Goal: Information Seeking & Learning: Learn about a topic

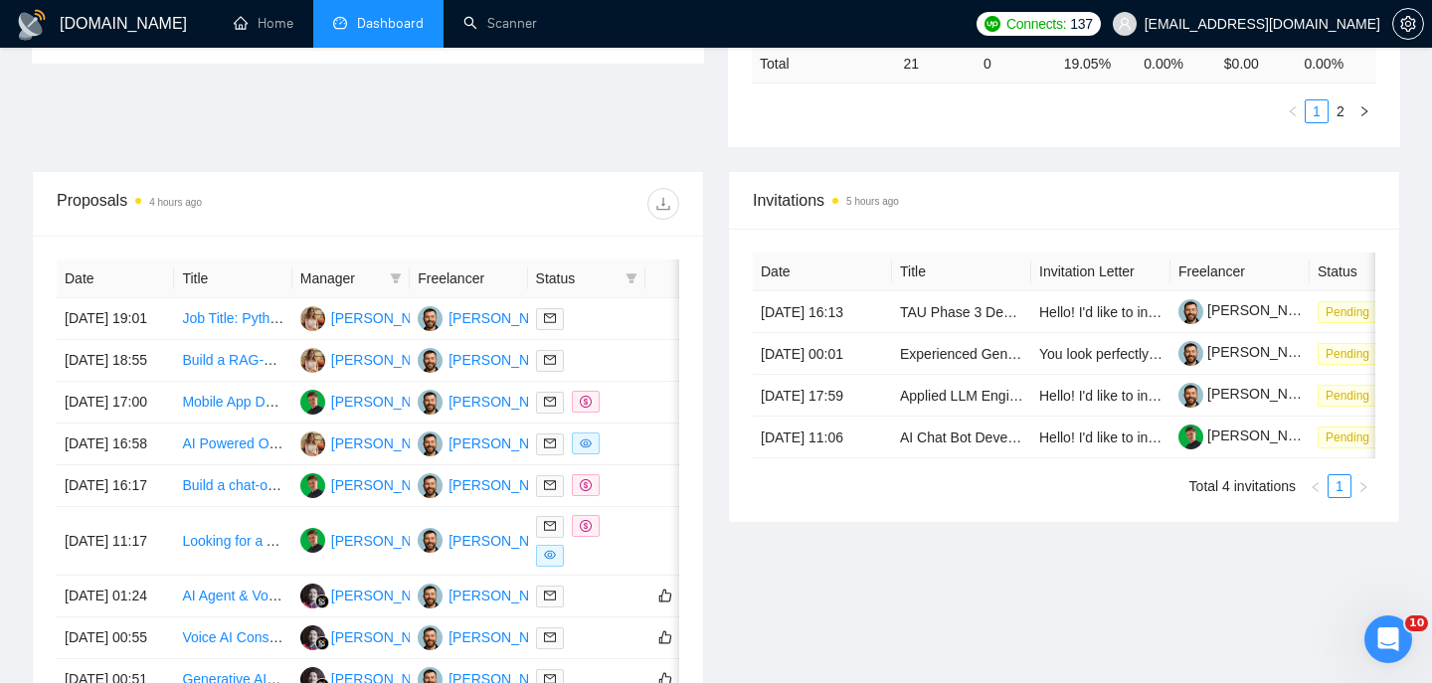
scroll to position [646, 0]
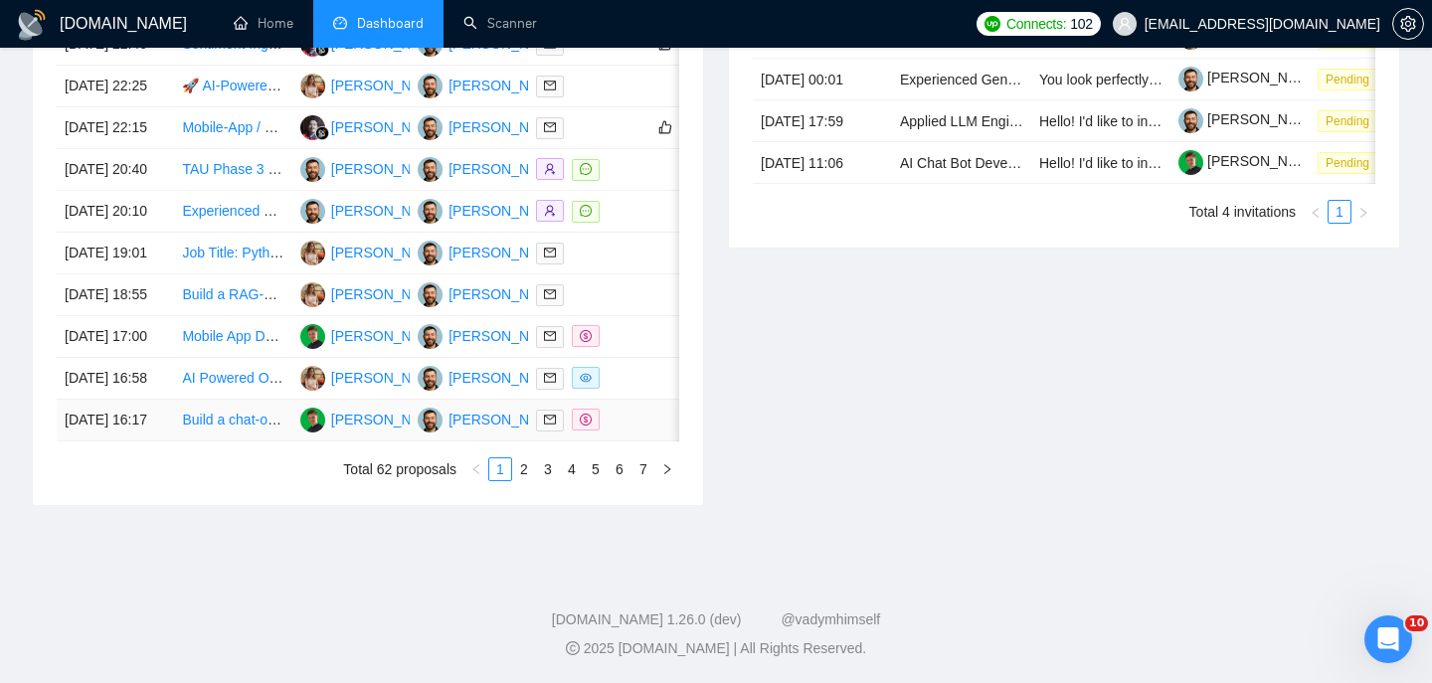
scroll to position [1005, 0]
click at [517, 480] on link "2" at bounding box center [524, 469] width 22 height 22
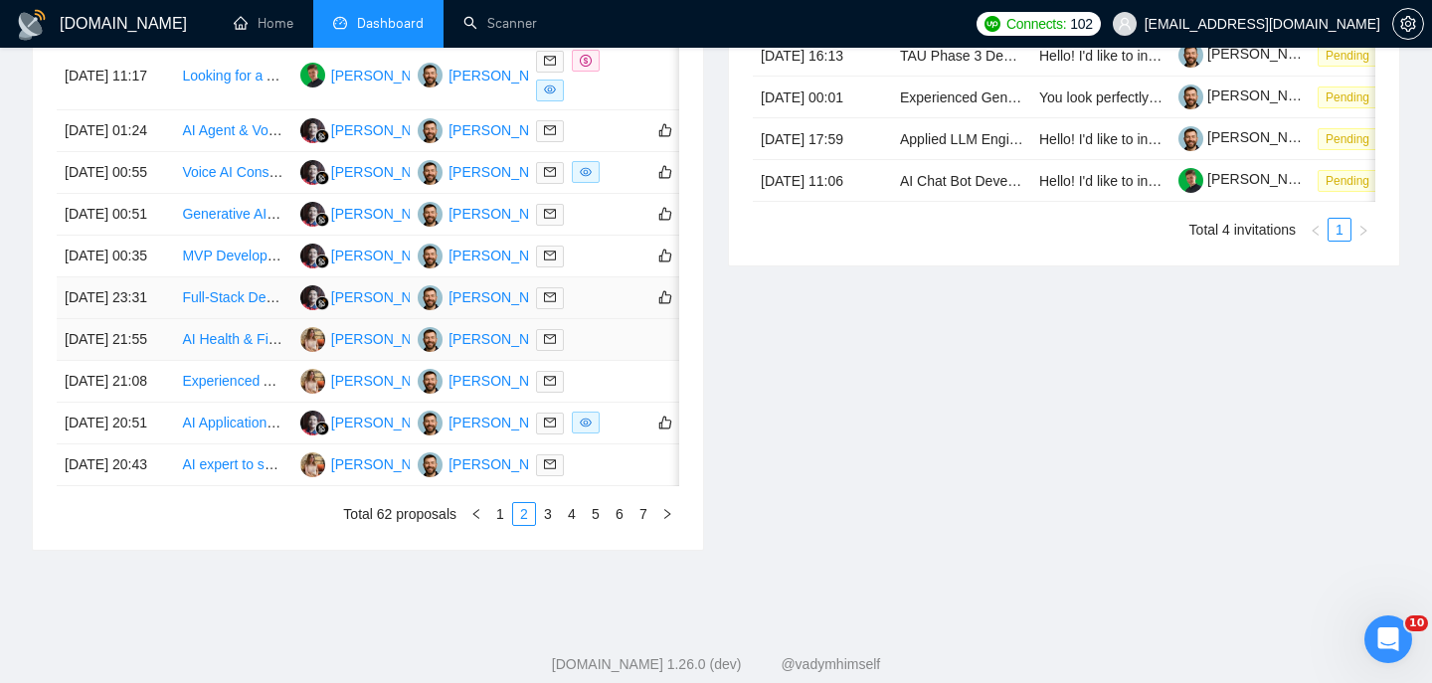
scroll to position [895, 0]
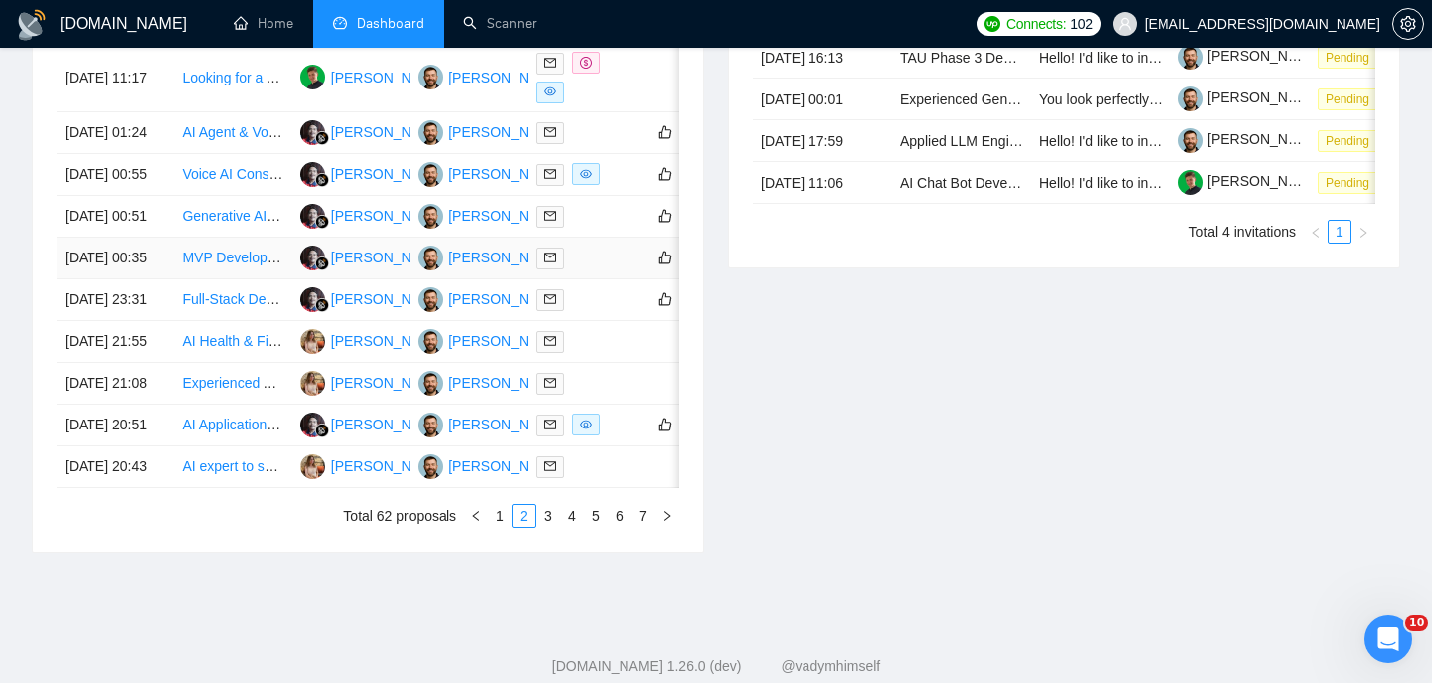
click at [156, 279] on td "[DATE] 00:35" at bounding box center [115, 259] width 117 height 42
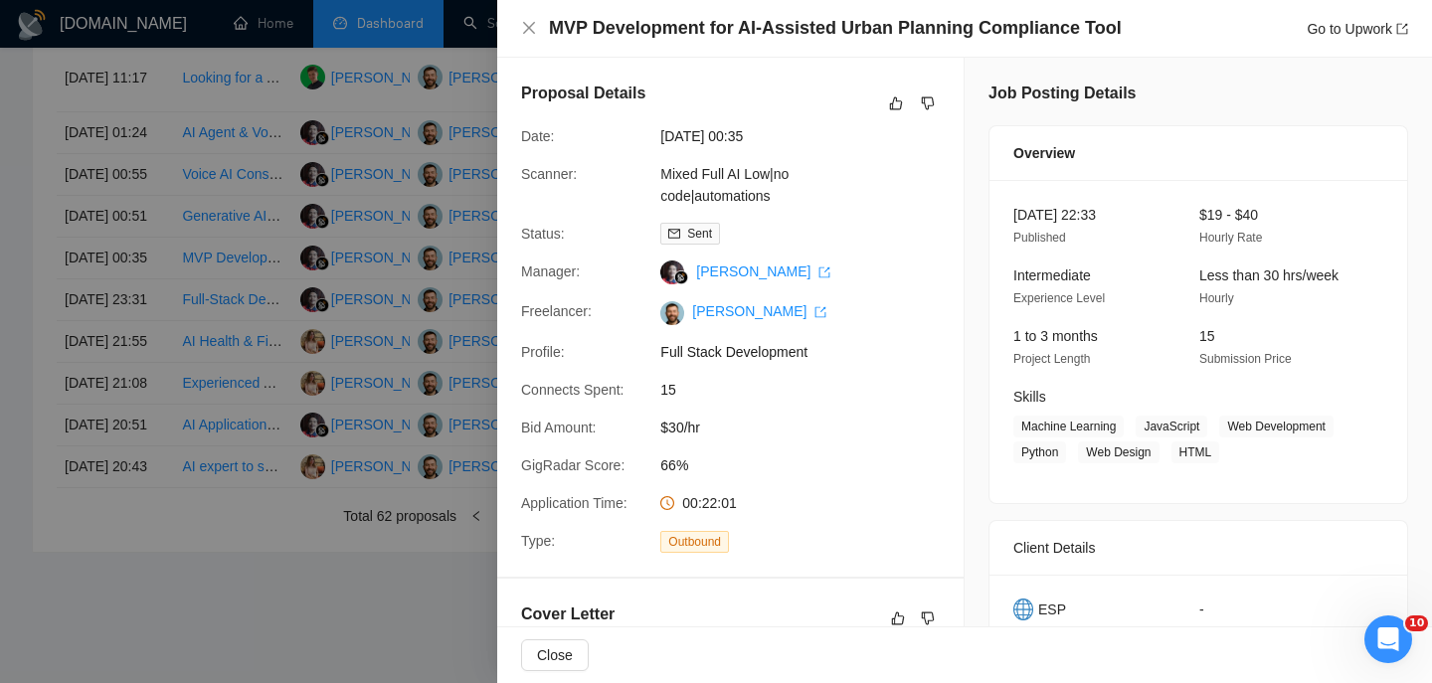
click at [603, 29] on h4 "MVP Development for AI-Assisted Urban Planning Compliance Tool" at bounding box center [835, 28] width 573 height 25
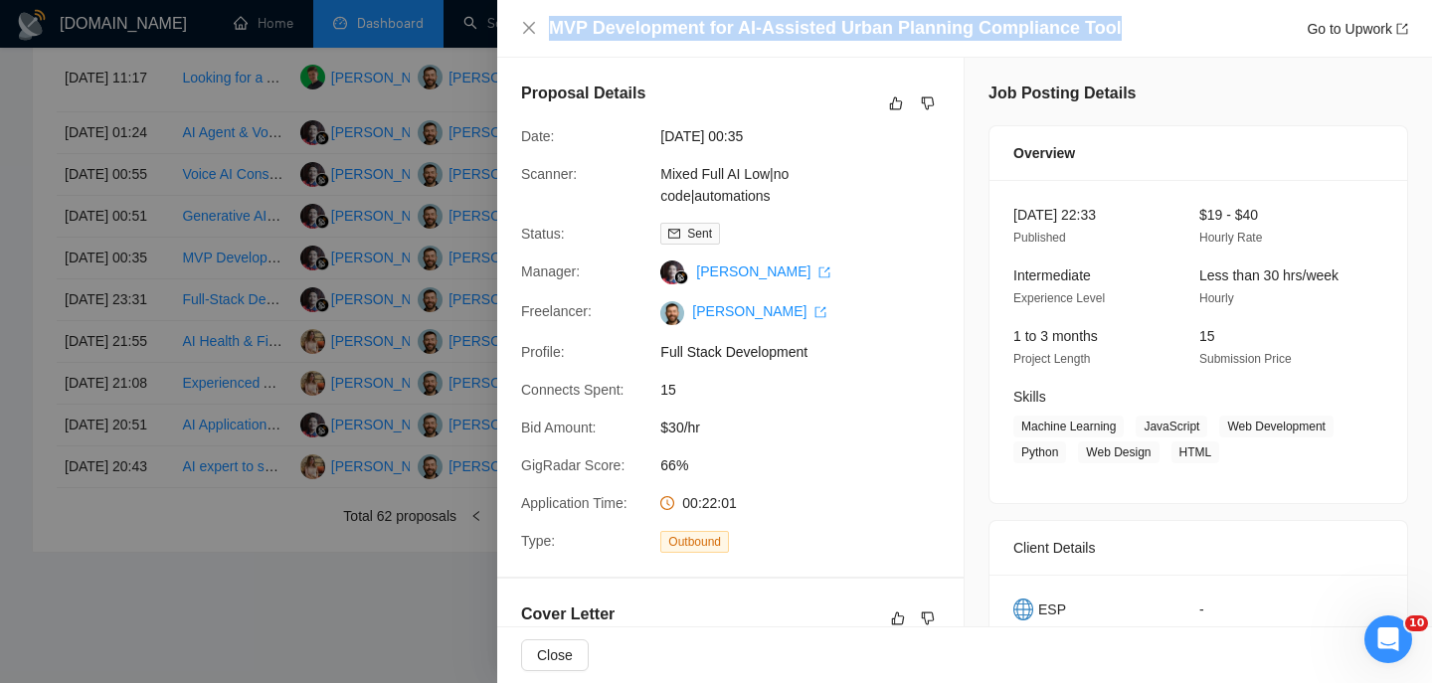
click at [603, 29] on h4 "MVP Development for AI-Assisted Urban Planning Compliance Tool" at bounding box center [835, 28] width 573 height 25
copy h4 "MVP Development for AI-Assisted Urban Planning Compliance Tool"
click at [528, 28] on icon "close" at bounding box center [529, 28] width 12 height 12
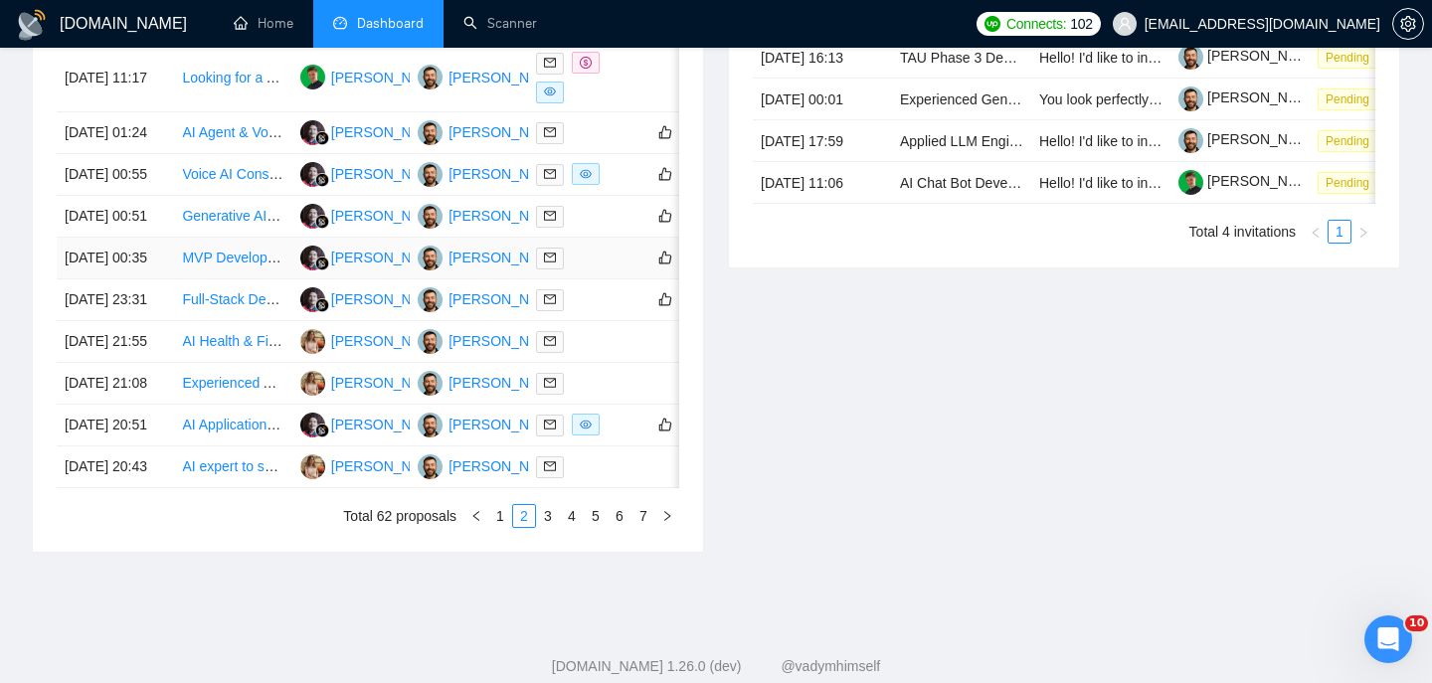
click at [170, 279] on td "[DATE] 00:35" at bounding box center [115, 259] width 117 height 42
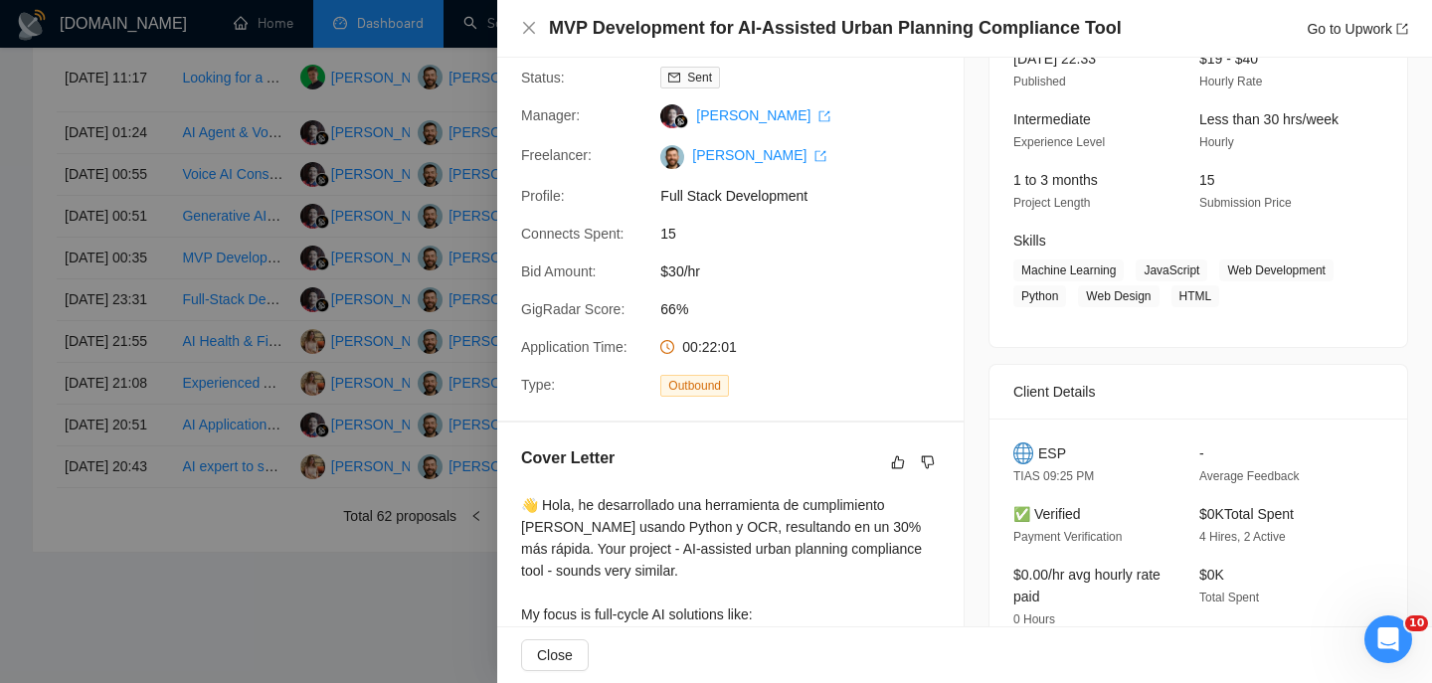
scroll to position [494, 0]
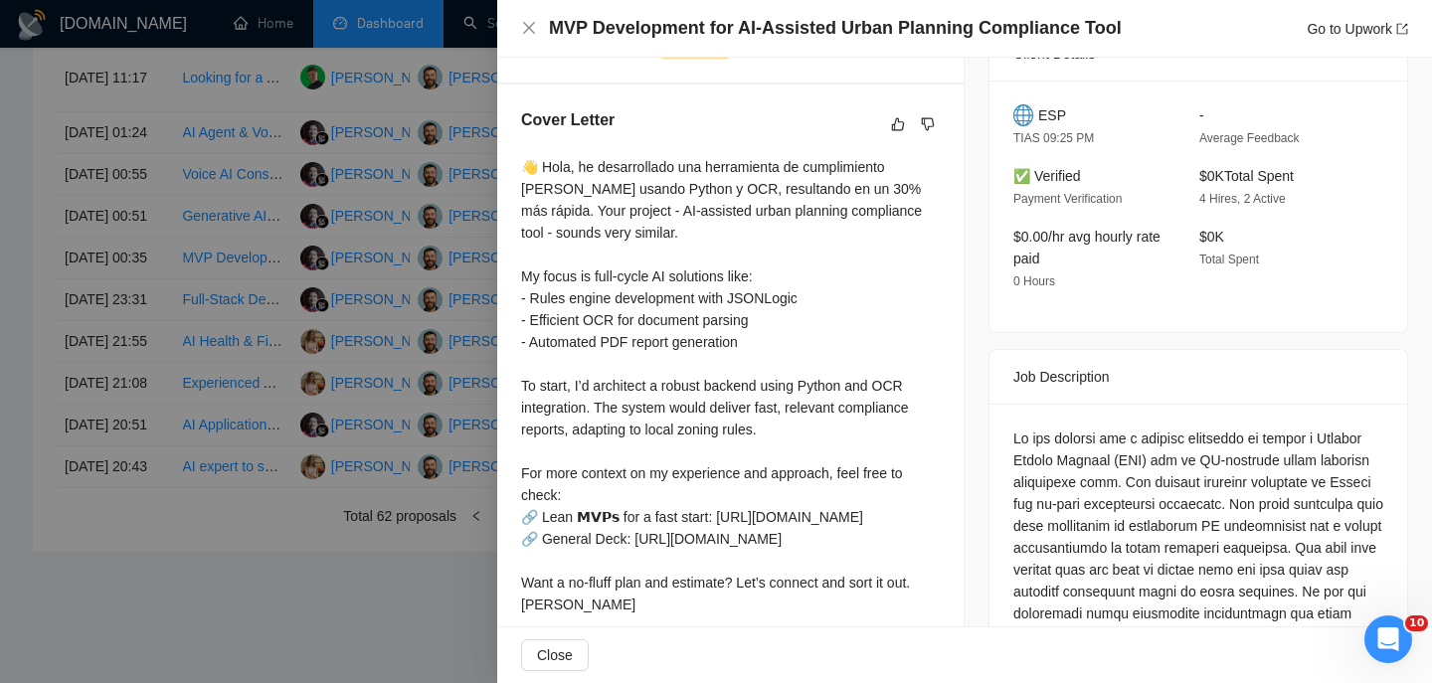
click at [1053, 126] on span "ESP" at bounding box center [1052, 115] width 28 height 22
copy span "ESP"
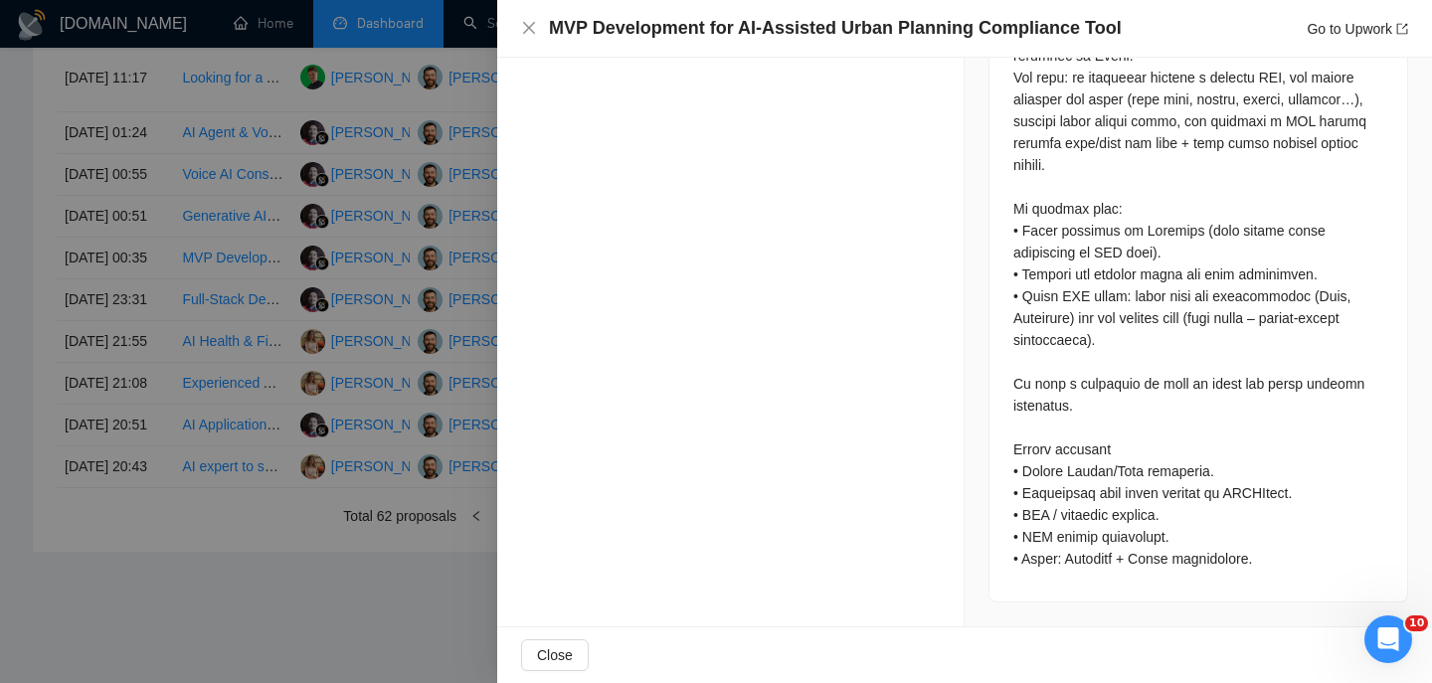
scroll to position [1162, 0]
drag, startPoint x: 1030, startPoint y: 288, endPoint x: 1033, endPoint y: 305, distance: 17.2
click at [1033, 305] on div at bounding box center [1198, 186] width 370 height 765
click at [528, 20] on icon "close" at bounding box center [529, 28] width 16 height 16
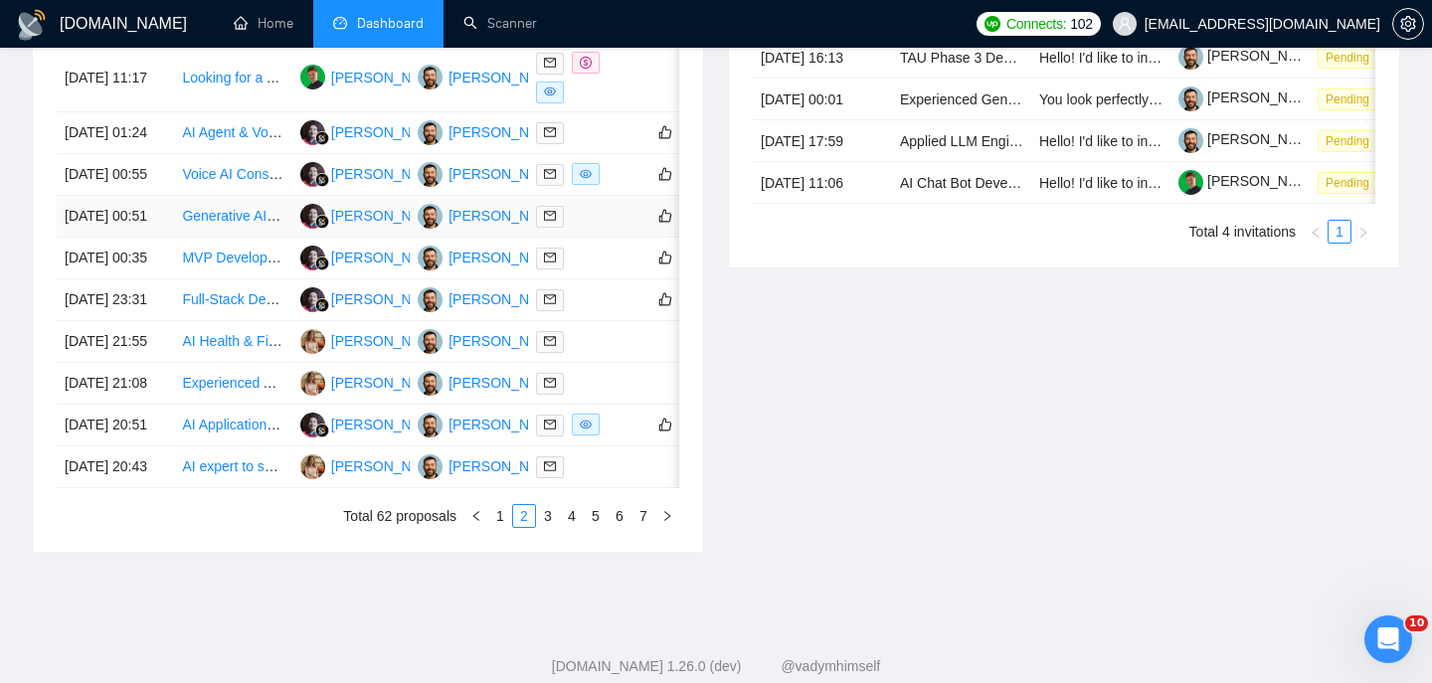
click at [169, 238] on td "[DATE] 00:51" at bounding box center [115, 217] width 117 height 42
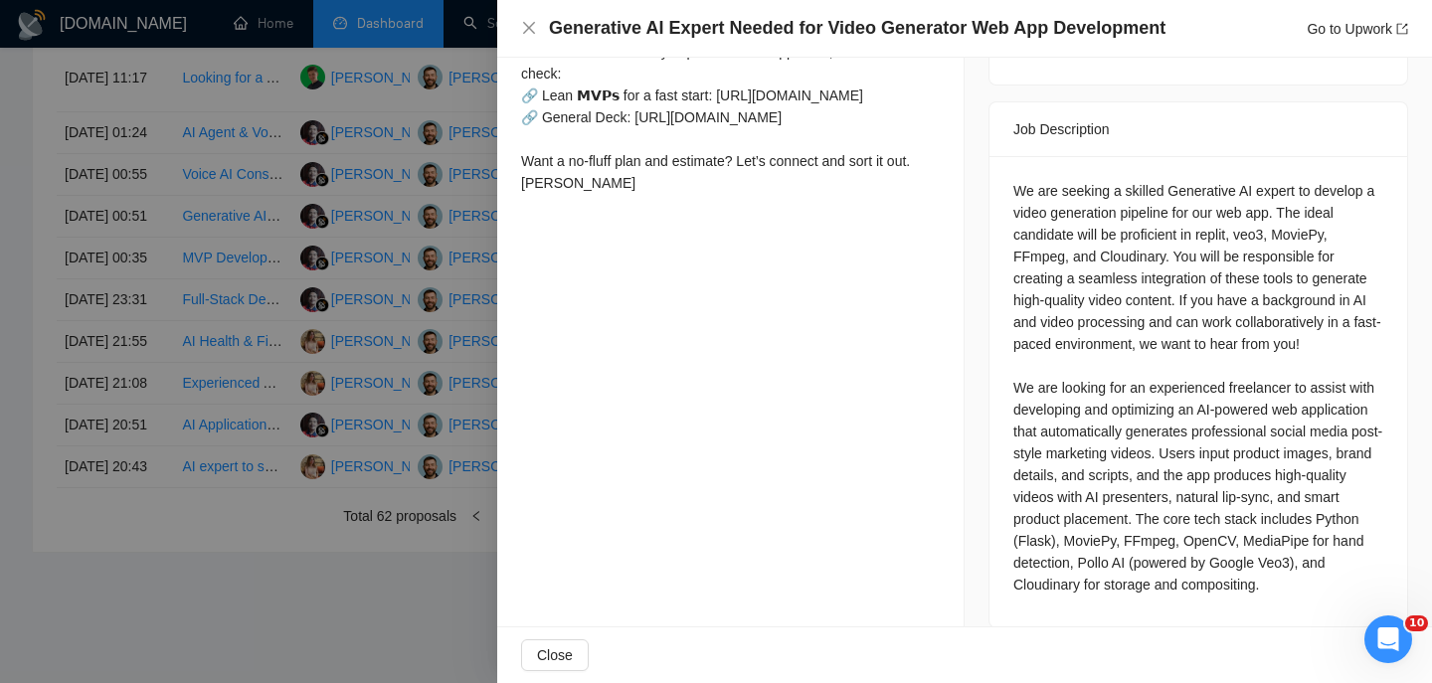
click at [655, 30] on h4 "Generative AI Expert Needed for Video Generator Web App Development" at bounding box center [857, 28] width 616 height 25
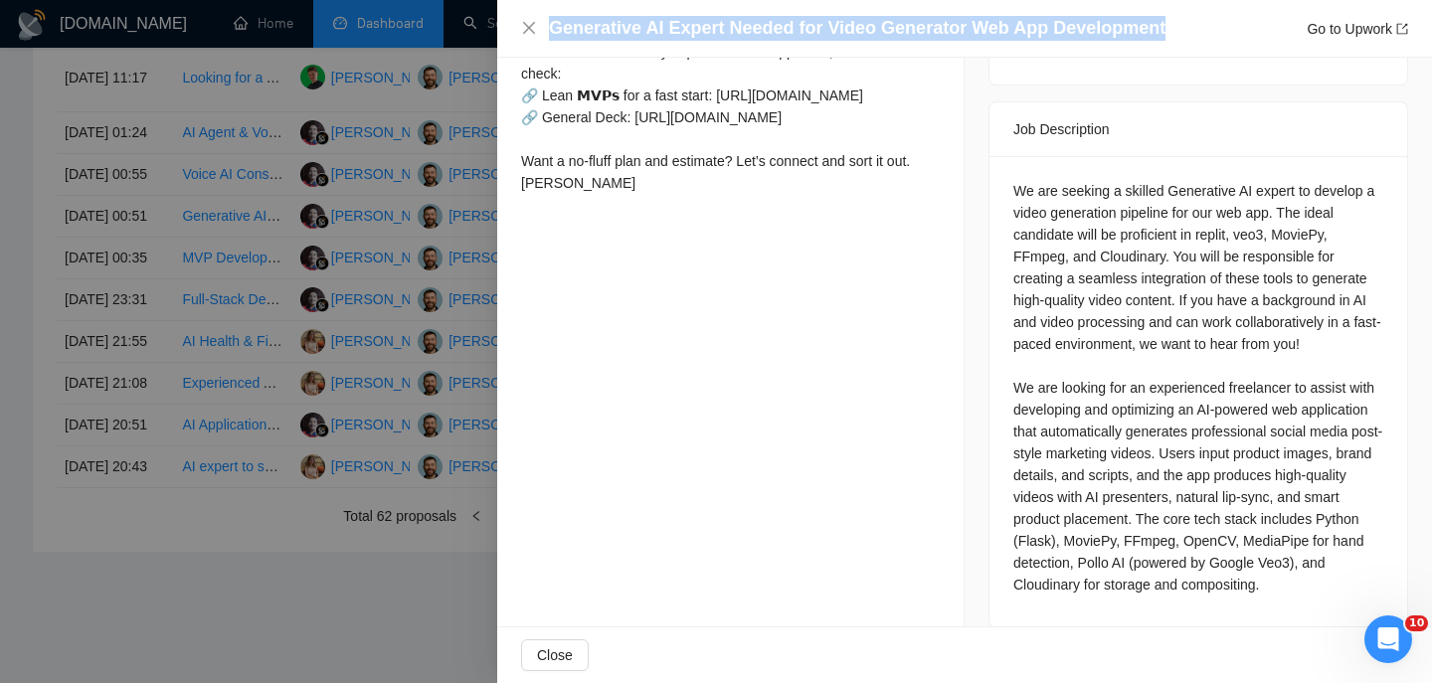
click at [655, 30] on h4 "Generative AI Expert Needed for Video Generator Web App Development" at bounding box center [857, 28] width 616 height 25
copy h4 "Generative AI Expert Needed for Video Generator Web App Development"
click at [527, 32] on icon "close" at bounding box center [529, 28] width 16 height 16
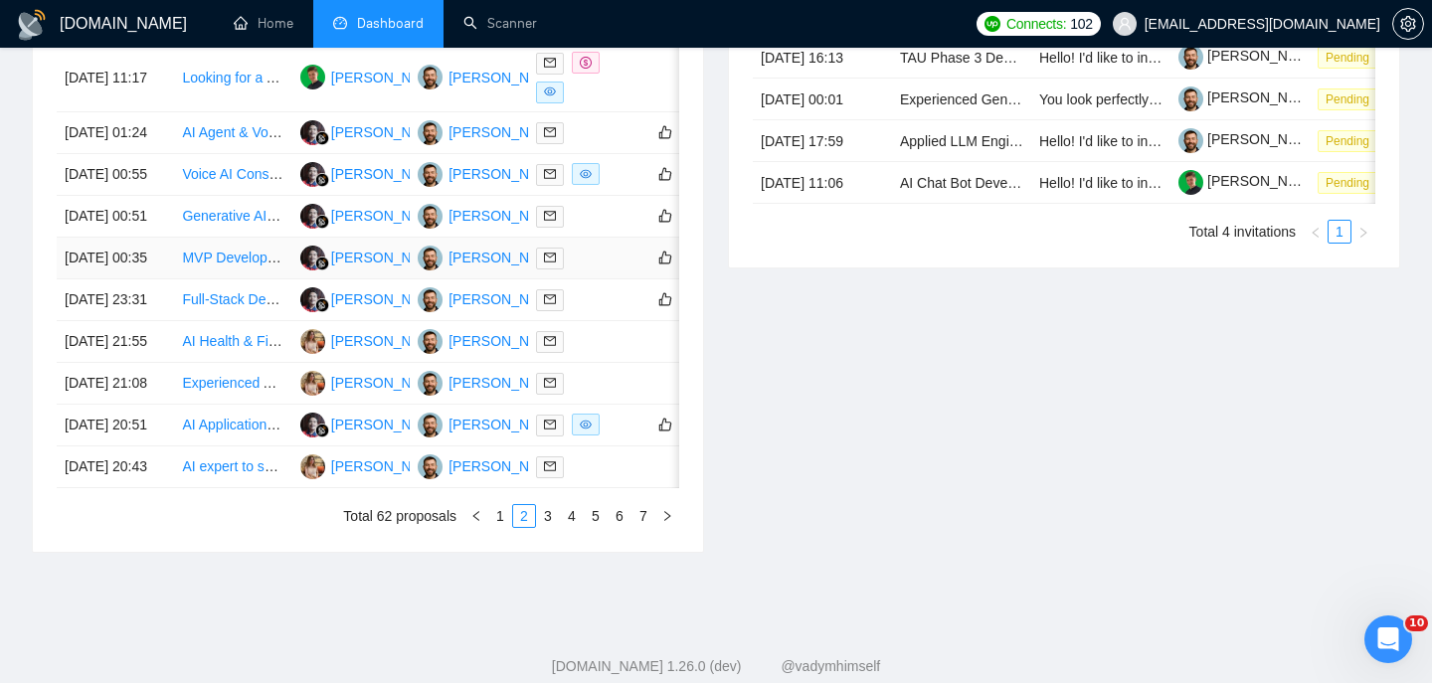
scroll to position [877, 0]
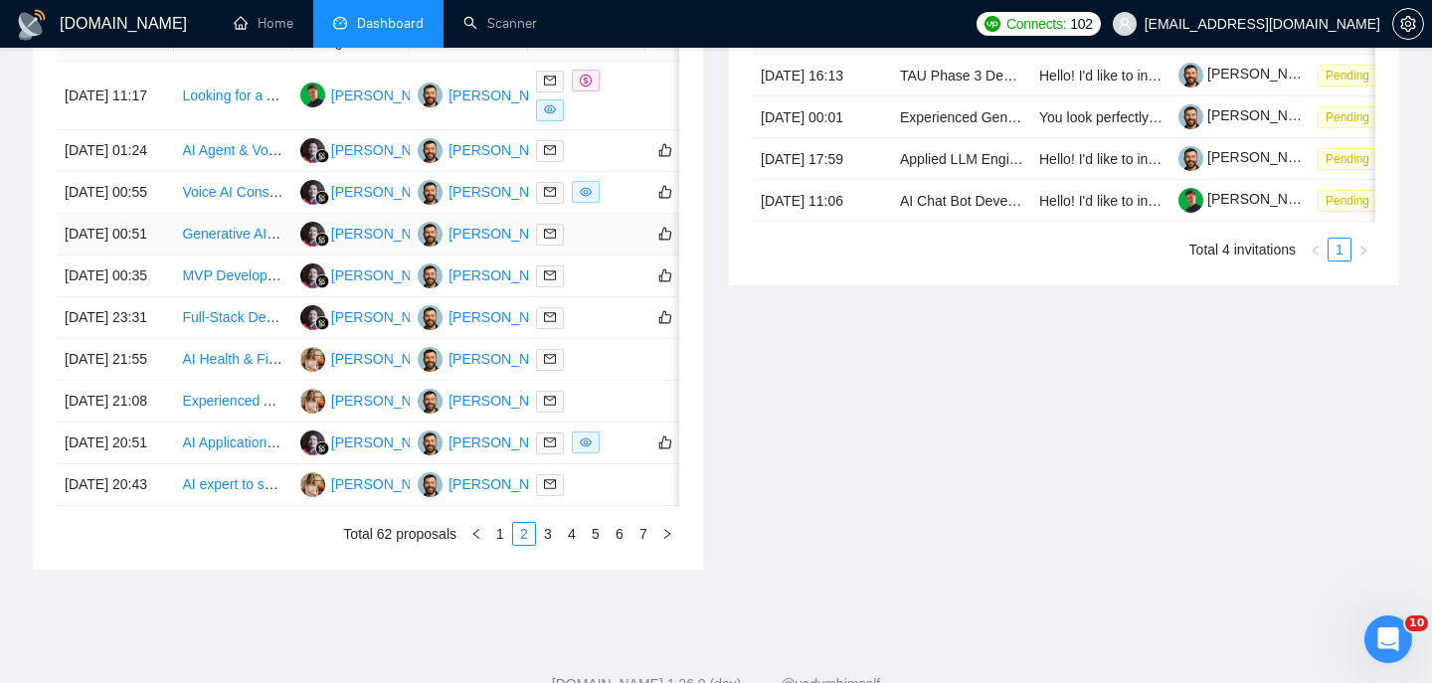
click at [150, 255] on td "[DATE] 00:51" at bounding box center [115, 235] width 117 height 42
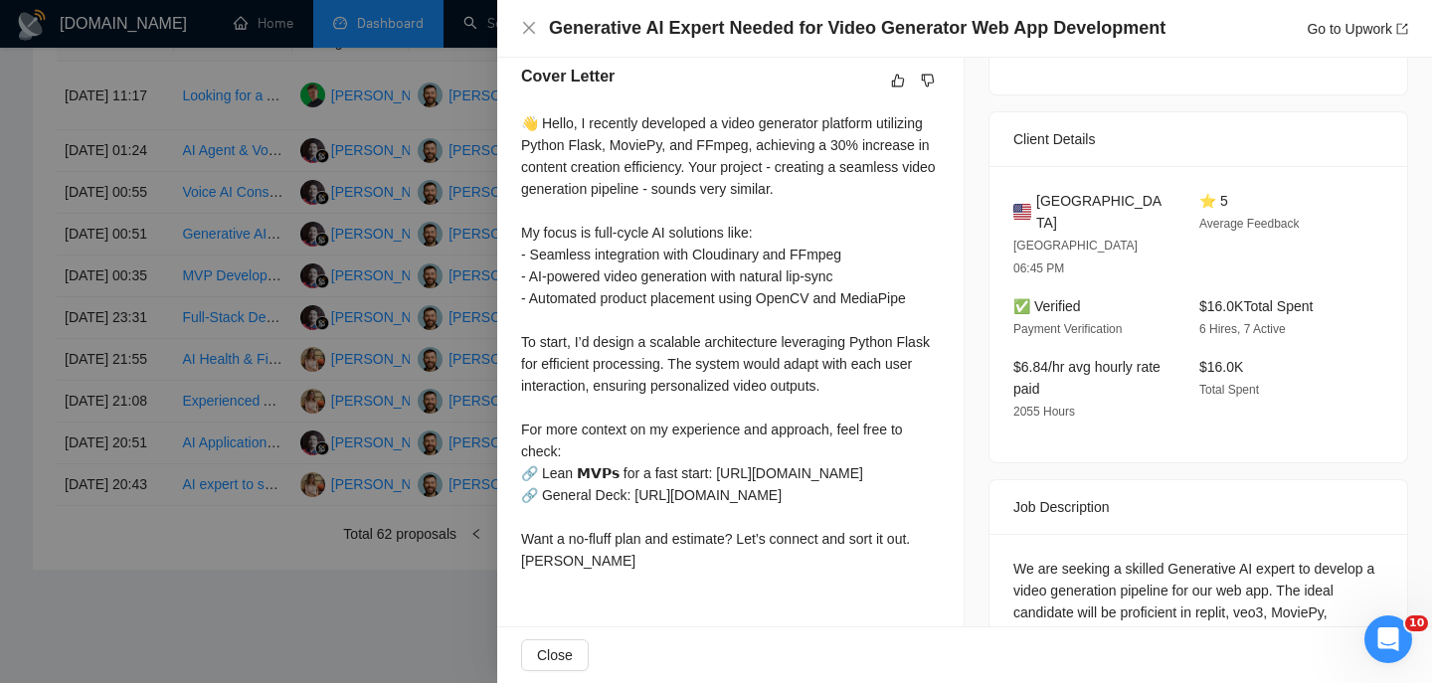
scroll to position [394, 0]
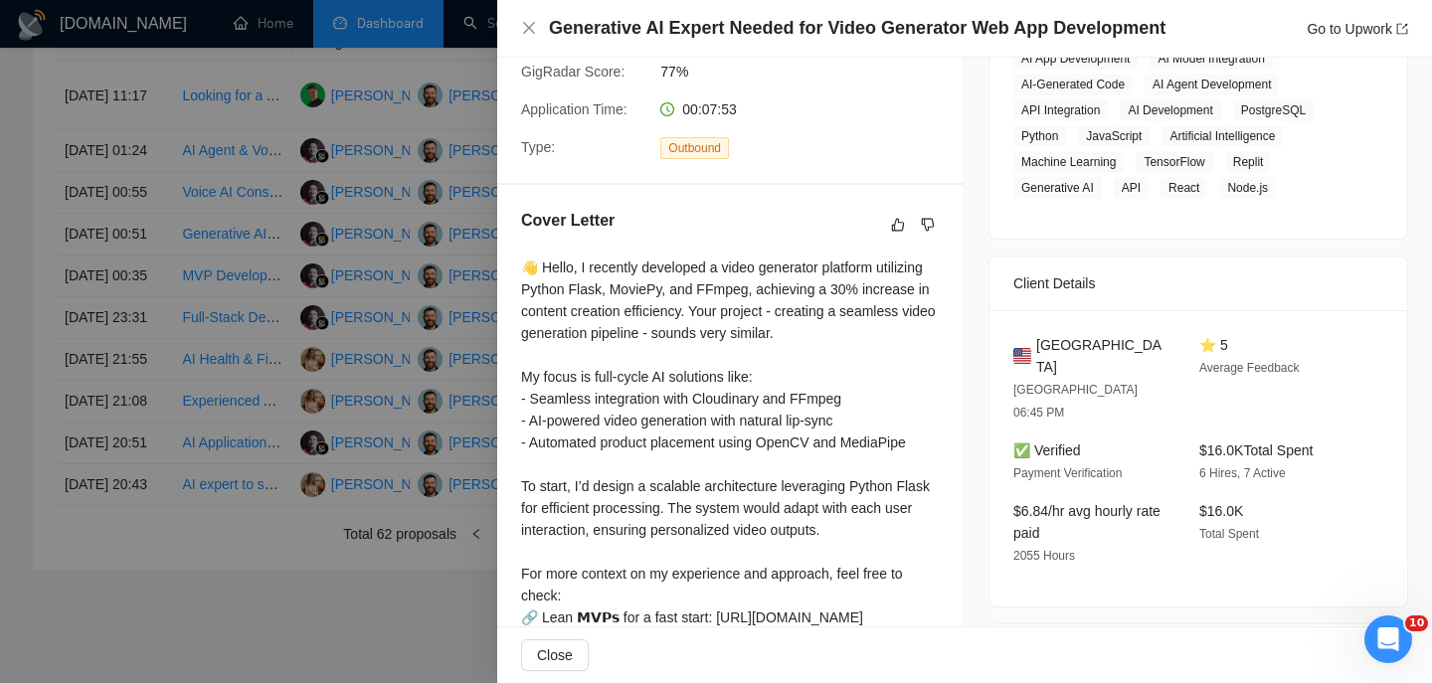
click at [1054, 353] on span "[GEOGRAPHIC_DATA]" at bounding box center [1101, 356] width 131 height 44
click at [1055, 354] on div "[GEOGRAPHIC_DATA] [GEOGRAPHIC_DATA] 06:45 PM" at bounding box center [1090, 378] width 170 height 89
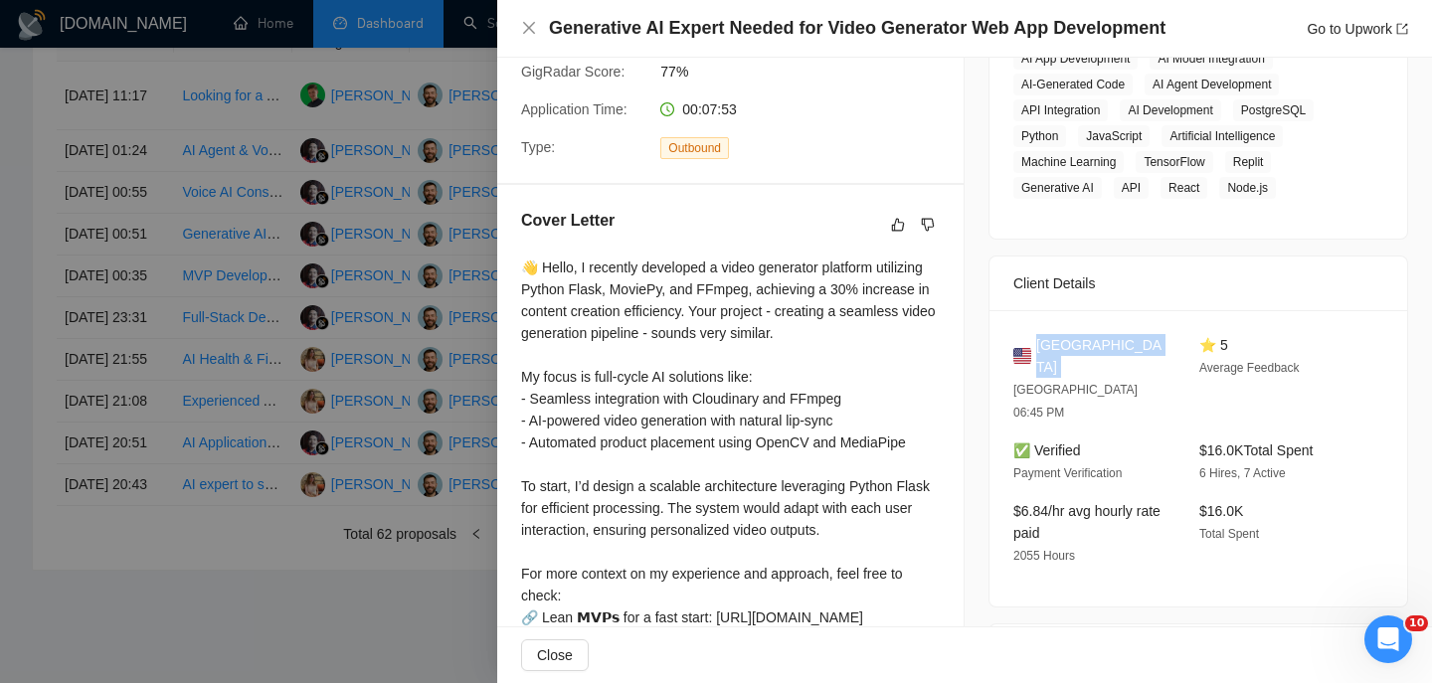
click at [1055, 354] on div "[GEOGRAPHIC_DATA] [GEOGRAPHIC_DATA] 06:45 PM" at bounding box center [1090, 378] width 170 height 89
copy span "[GEOGRAPHIC_DATA]"
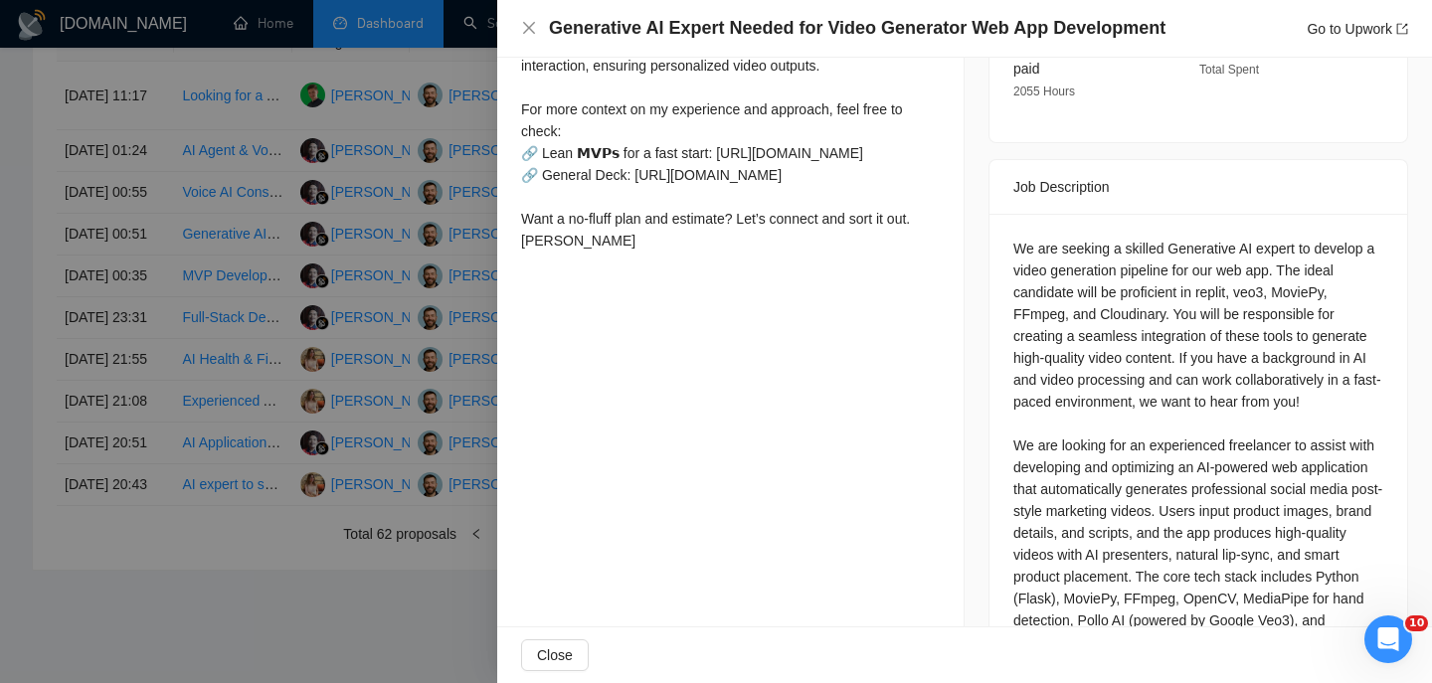
scroll to position [916, 0]
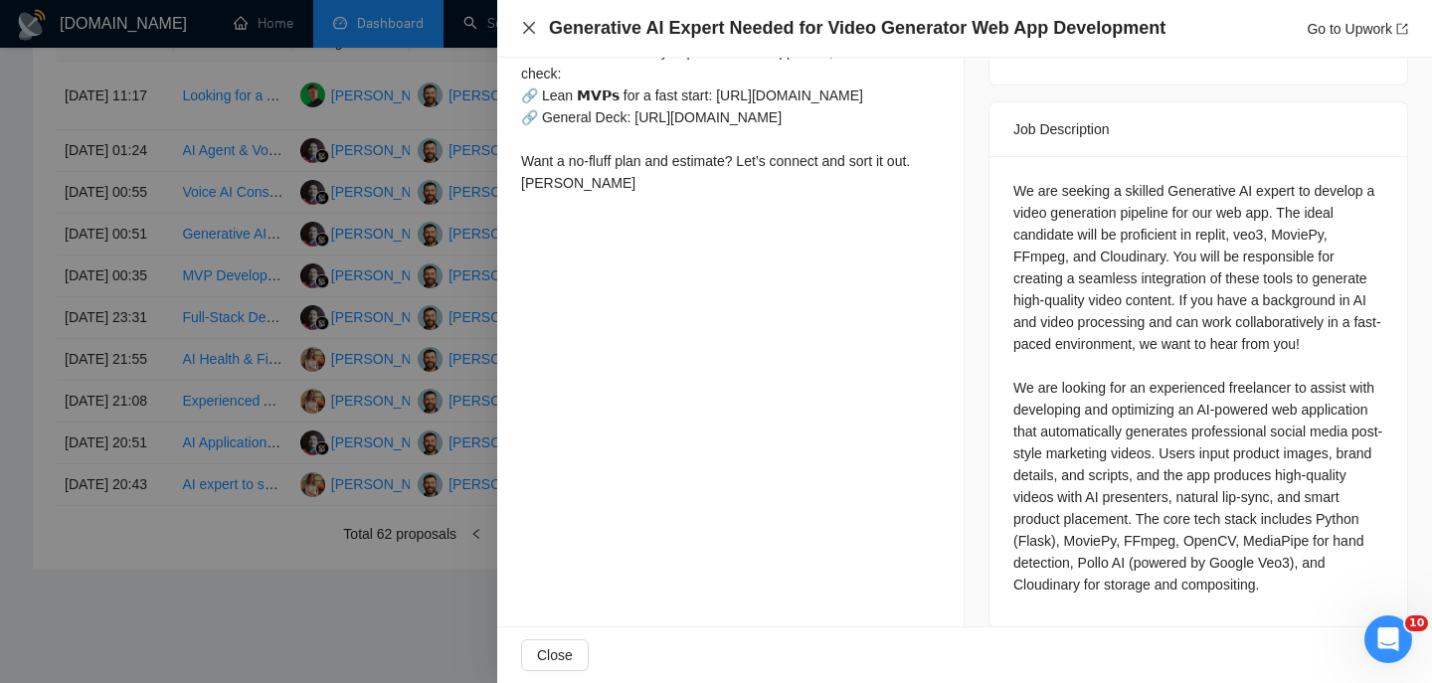
click at [525, 26] on icon "close" at bounding box center [529, 28] width 16 height 16
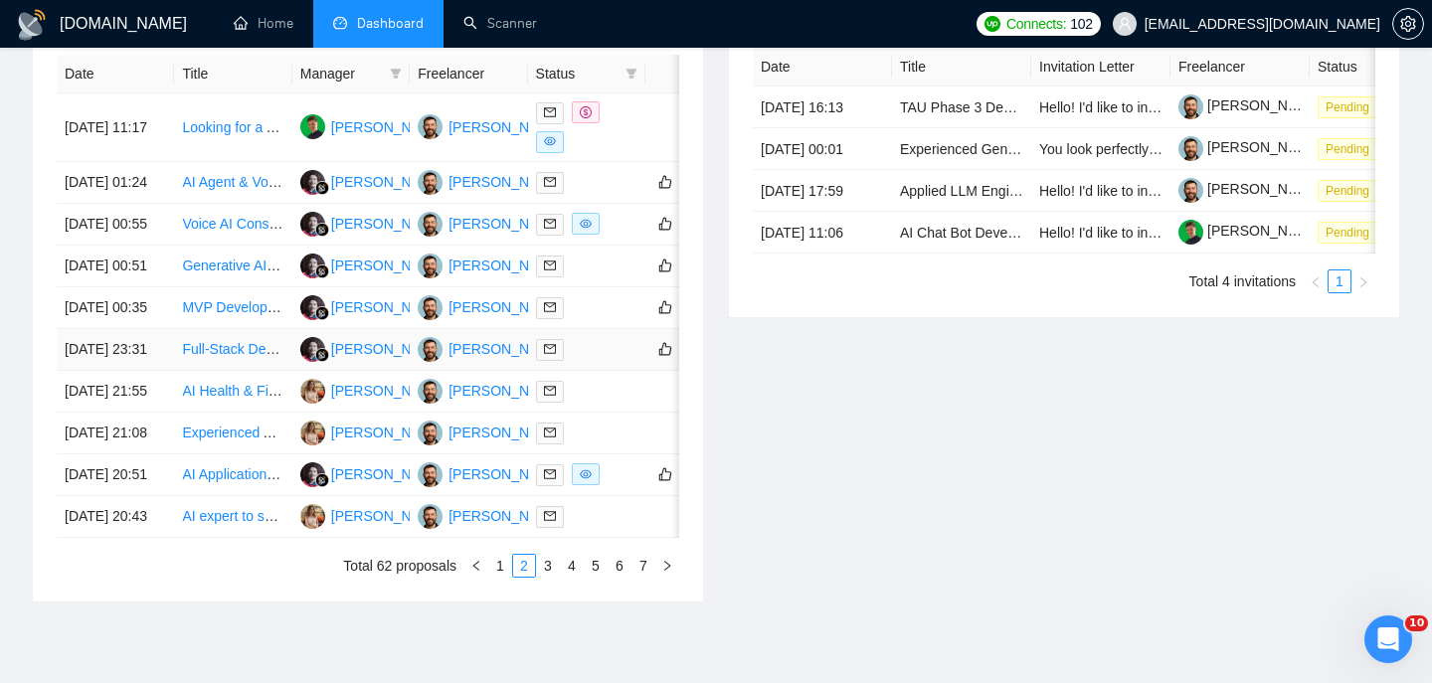
scroll to position [833, 0]
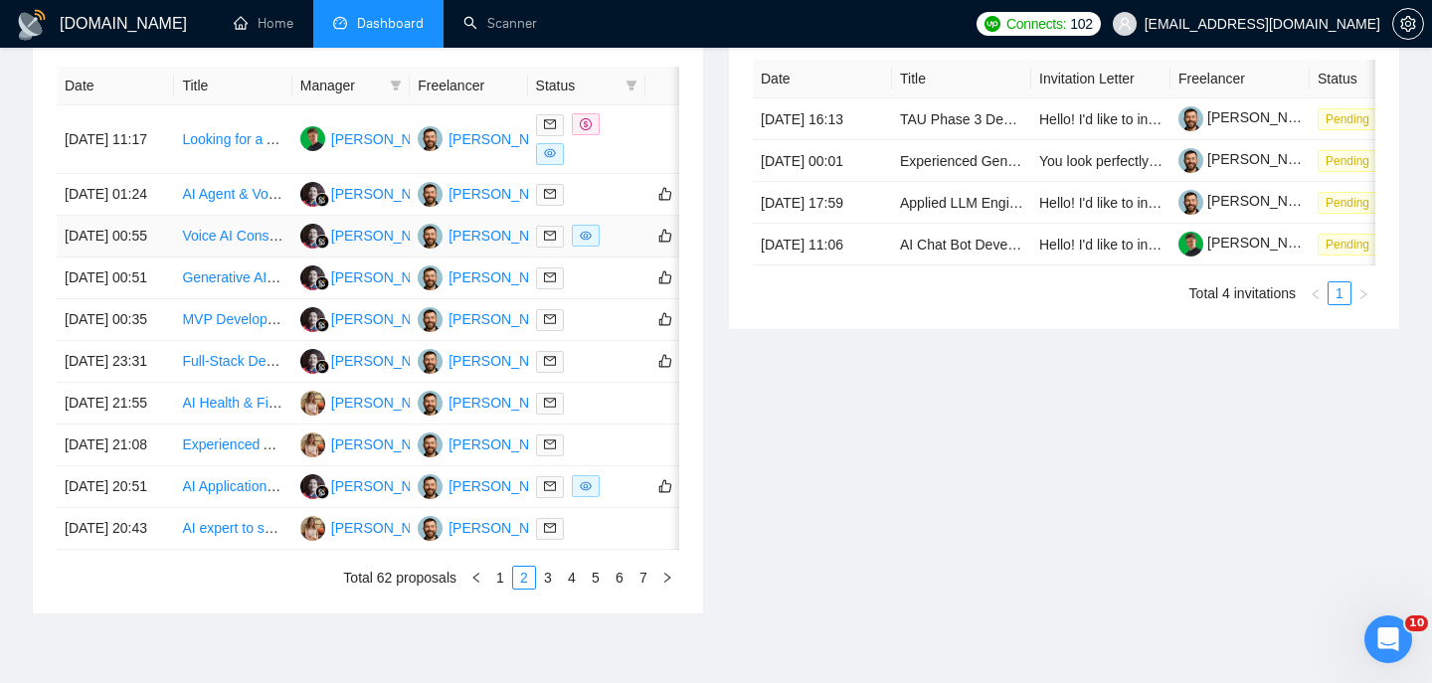
click at [178, 257] on td "Voice AI Consultation (Vapi / Retell Expert) — Custom Architecture + Long-Term …" at bounding box center [232, 237] width 117 height 42
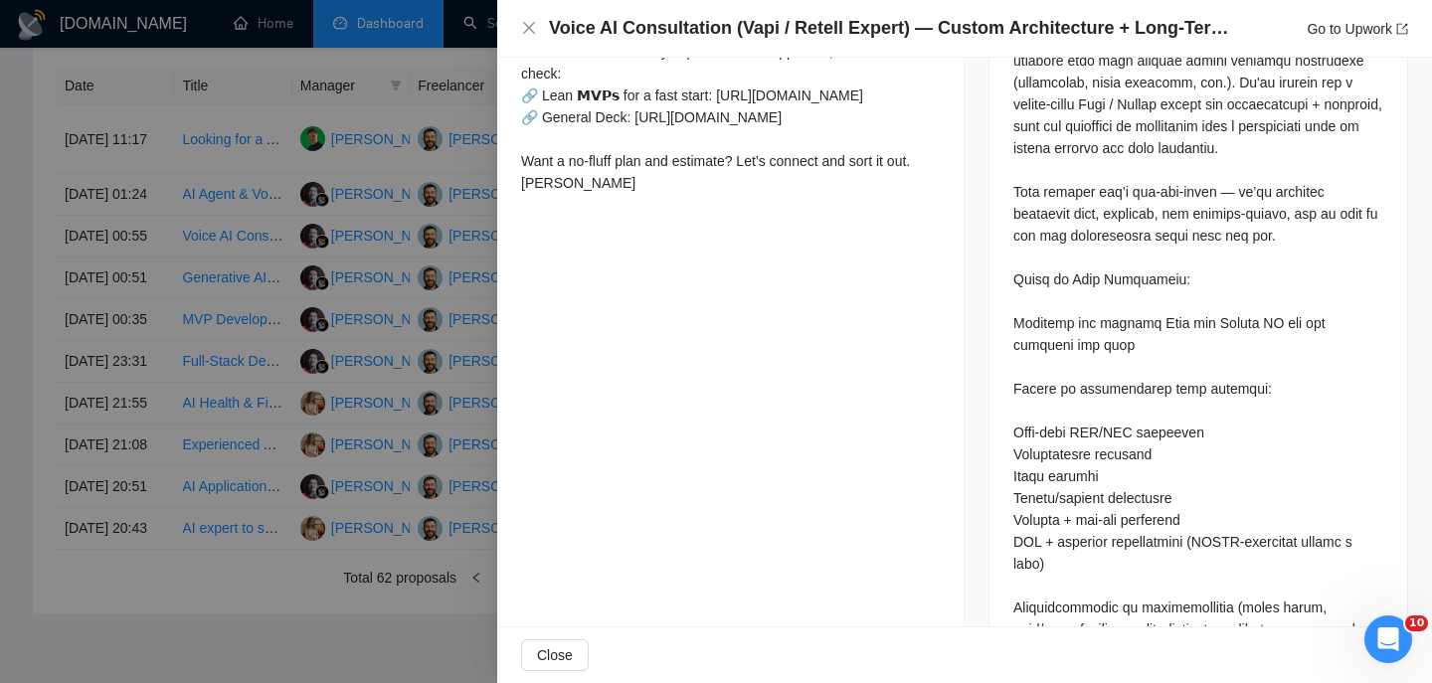
click at [670, 35] on h4 "Voice AI Consultation (Vapi / Retell Expert) — Custom Architecture + Long-Term …" at bounding box center [892, 28] width 686 height 25
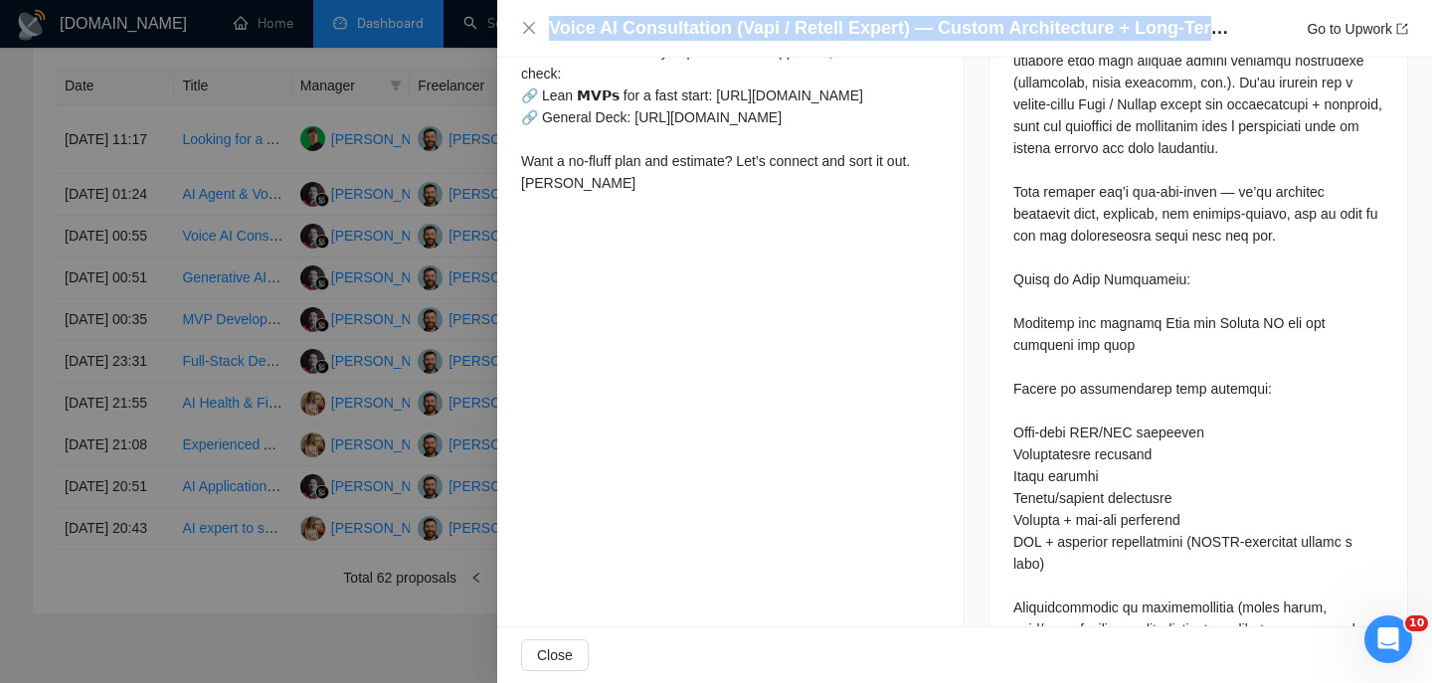
click at [670, 35] on h4 "Voice AI Consultation (Vapi / Retell Expert) — Custom Architecture + Long-Term …" at bounding box center [892, 28] width 686 height 25
copy h4 "Voice AI Consultation (Vapi / Retell Expert) — Custom Architecture + Long-Term …"
click at [528, 33] on icon "close" at bounding box center [529, 28] width 16 height 16
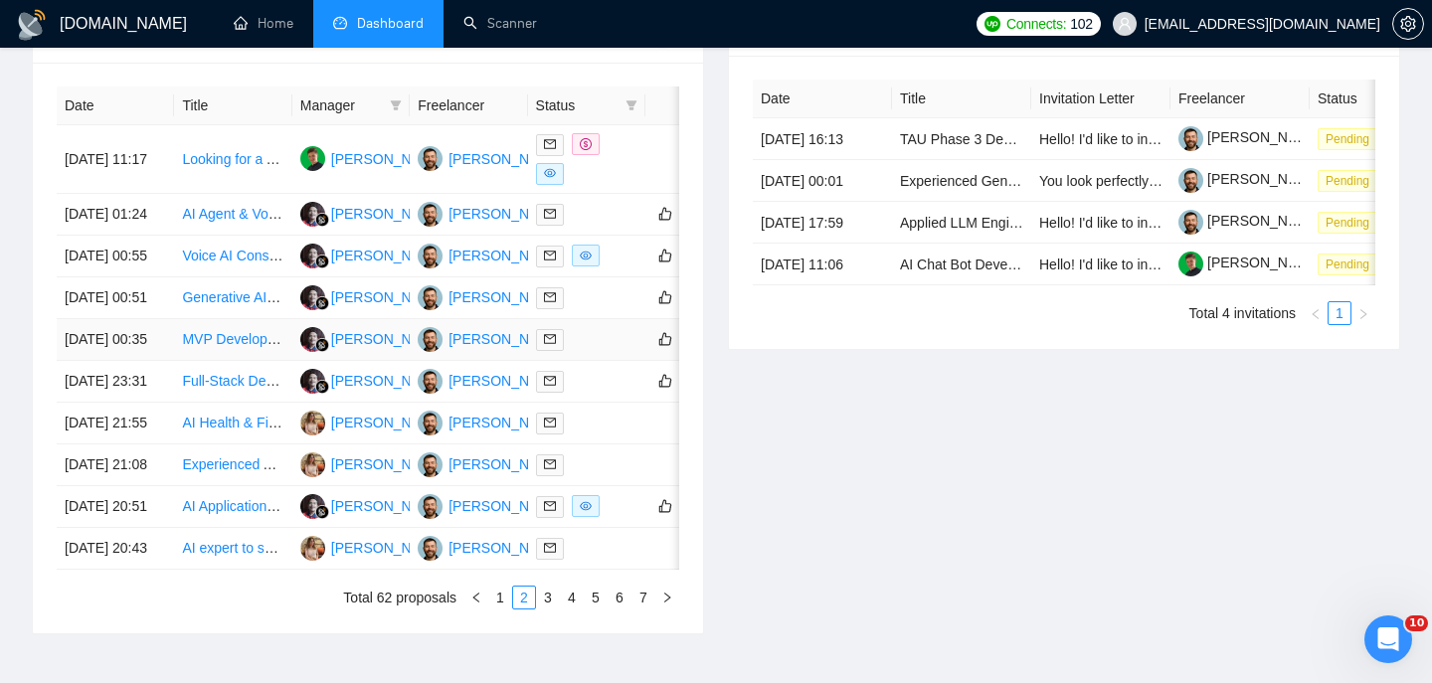
scroll to position [803, 0]
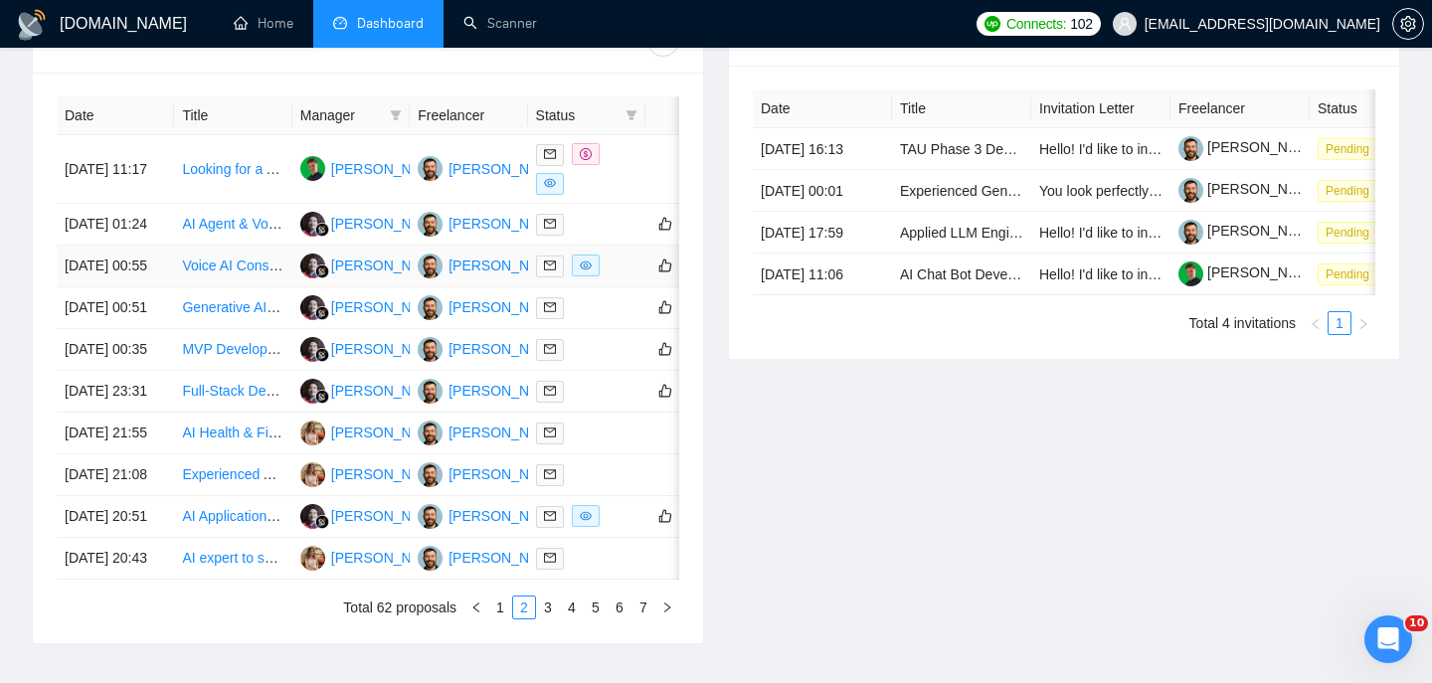
click at [144, 287] on td "[DATE] 00:55" at bounding box center [115, 267] width 117 height 42
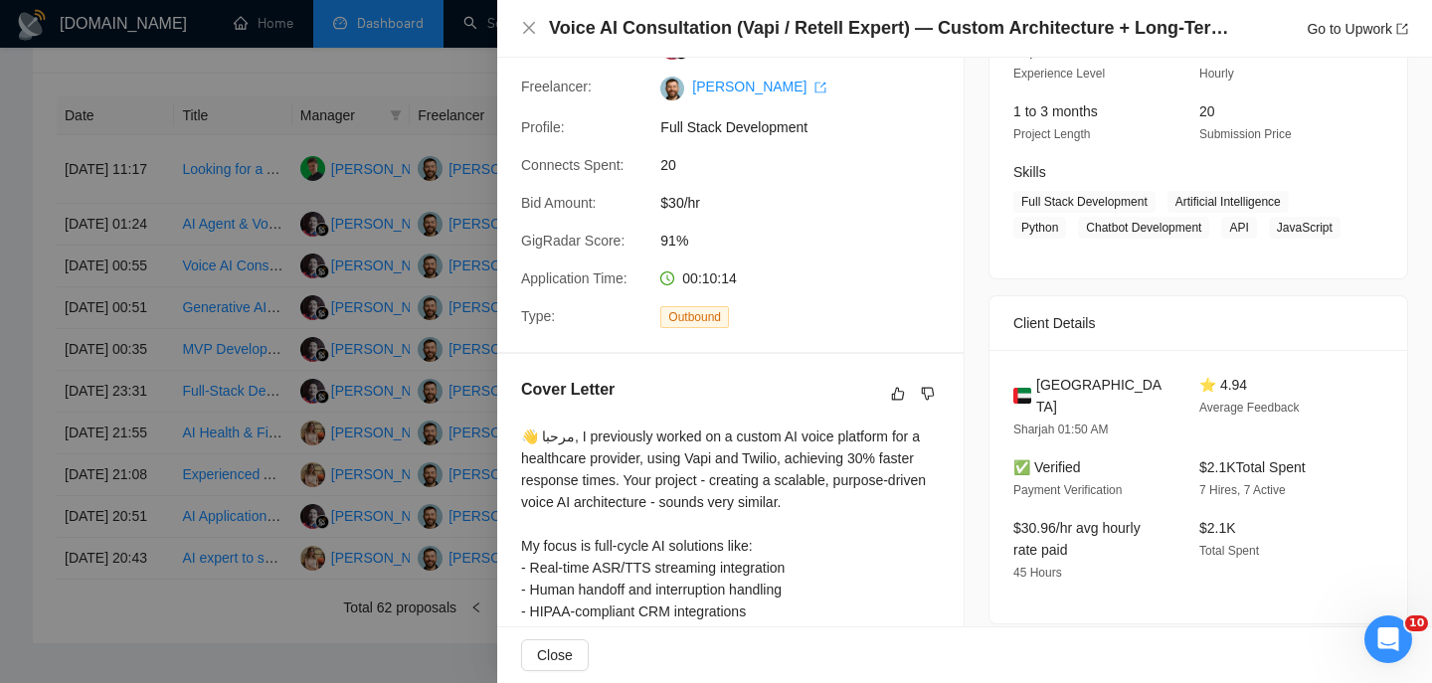
scroll to position [395, 0]
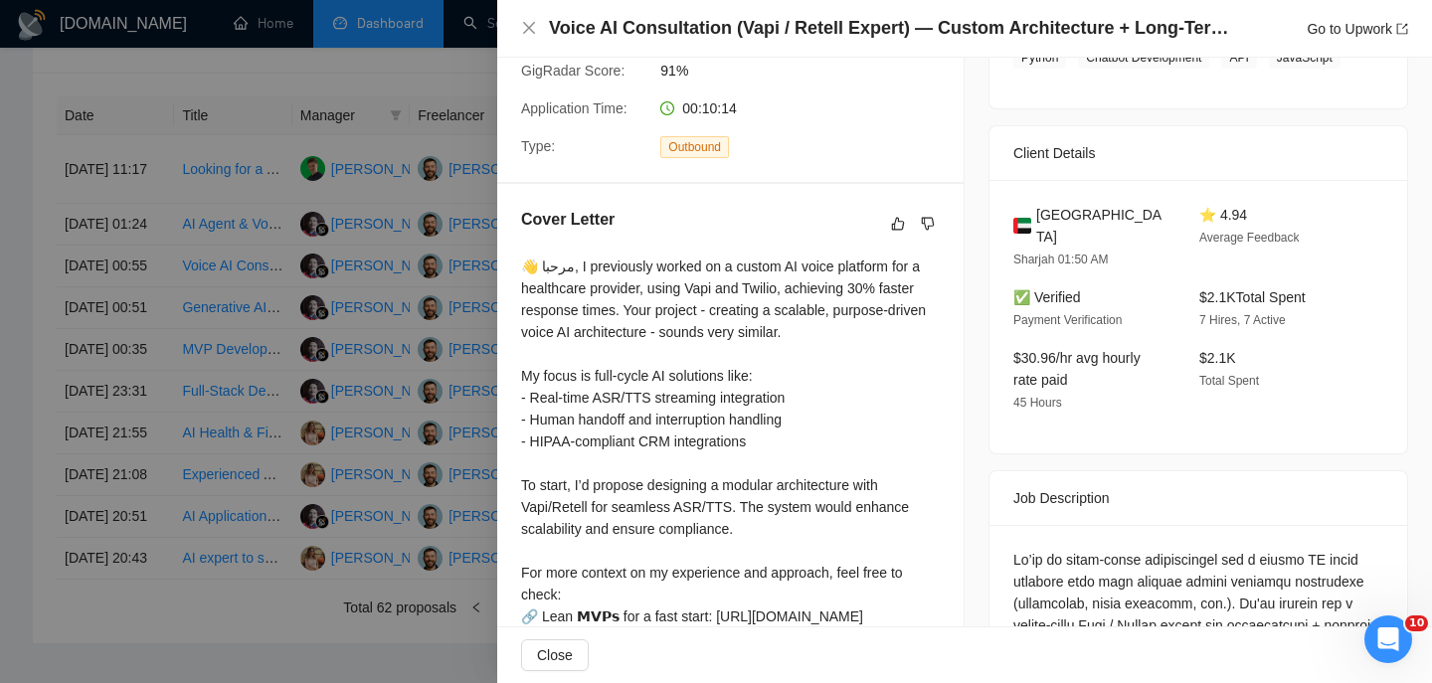
drag, startPoint x: 1102, startPoint y: 256, endPoint x: 1038, endPoint y: 247, distance: 64.4
click at [1038, 248] on span "[GEOGRAPHIC_DATA]" at bounding box center [1101, 226] width 131 height 44
copy span "[GEOGRAPHIC_DATA]"
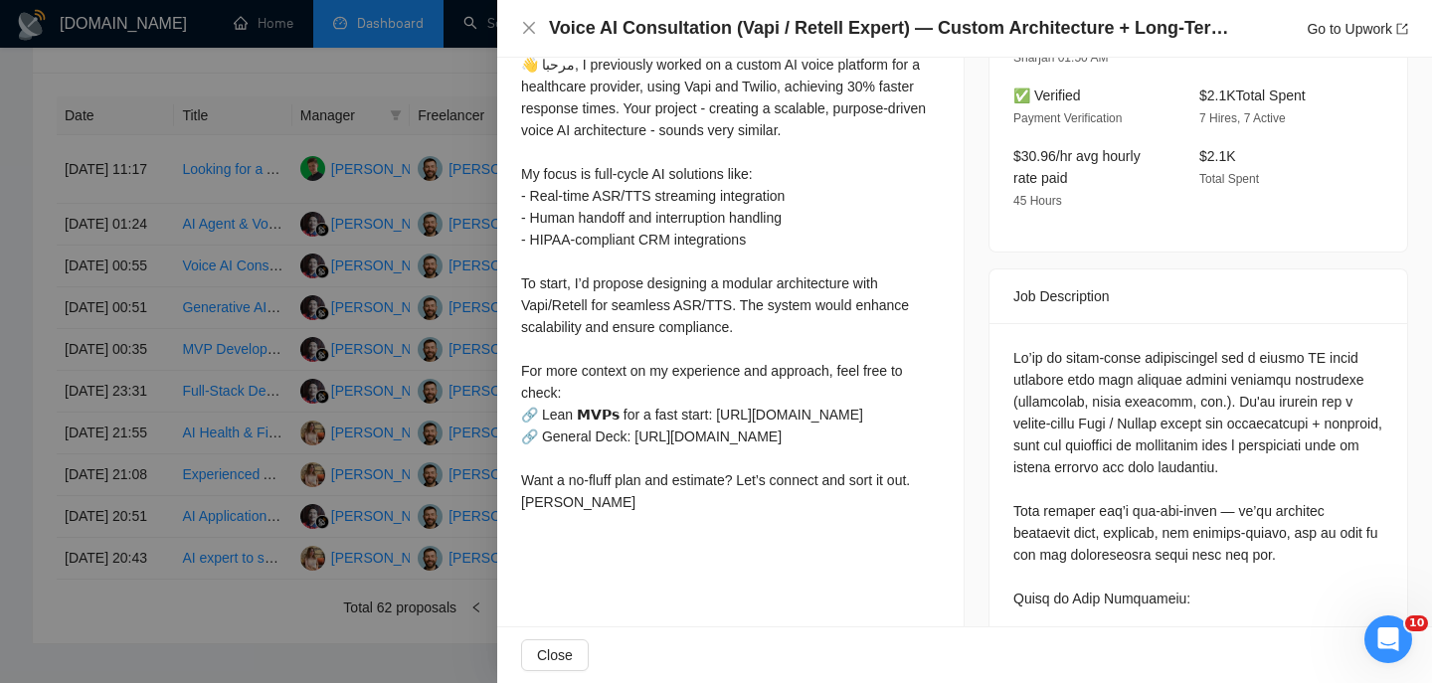
scroll to position [770, 0]
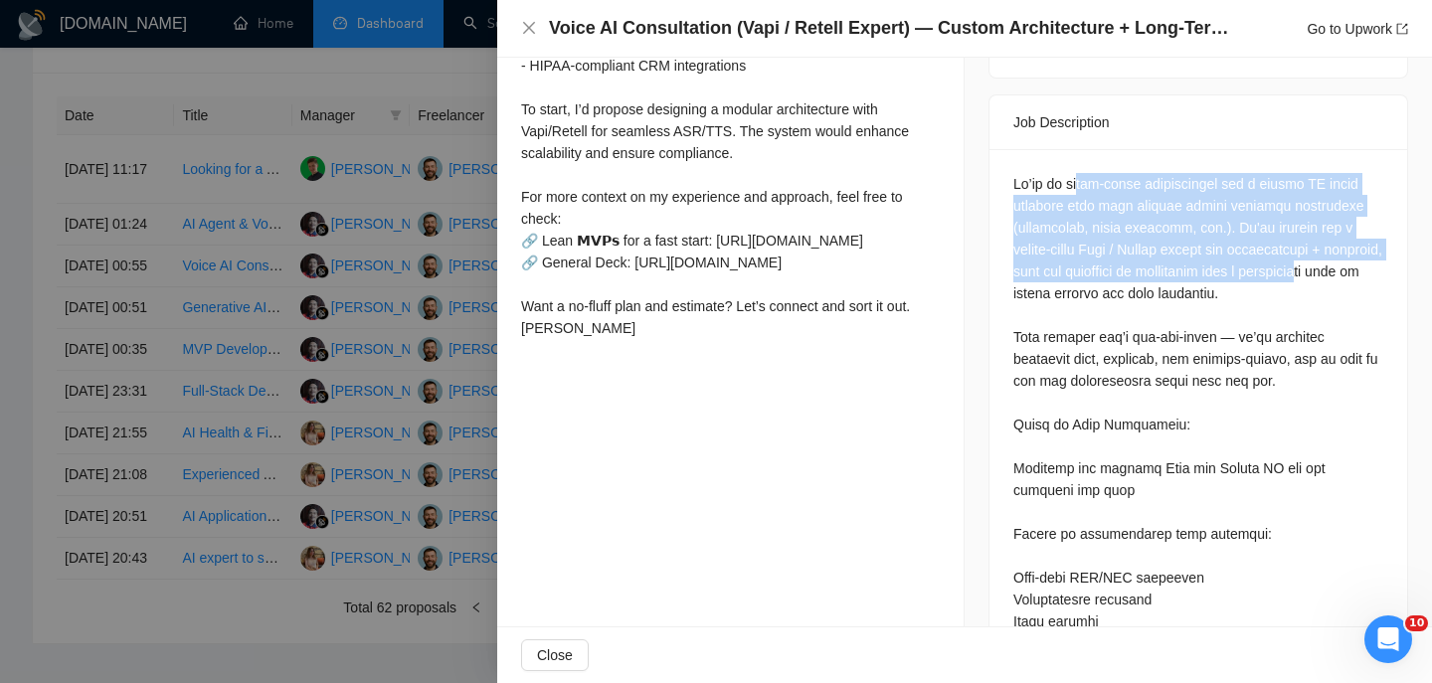
drag, startPoint x: 1084, startPoint y: 210, endPoint x: 1080, endPoint y: 321, distance: 111.4
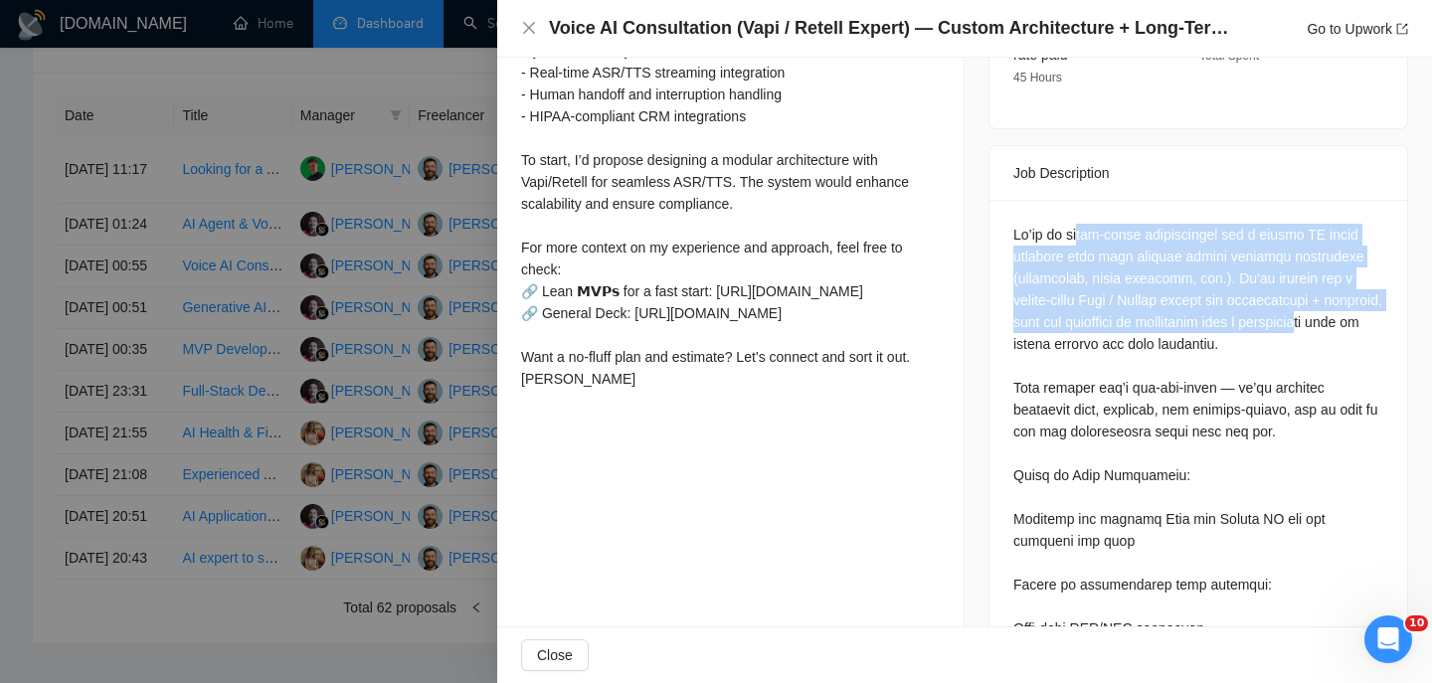
scroll to position [748, 0]
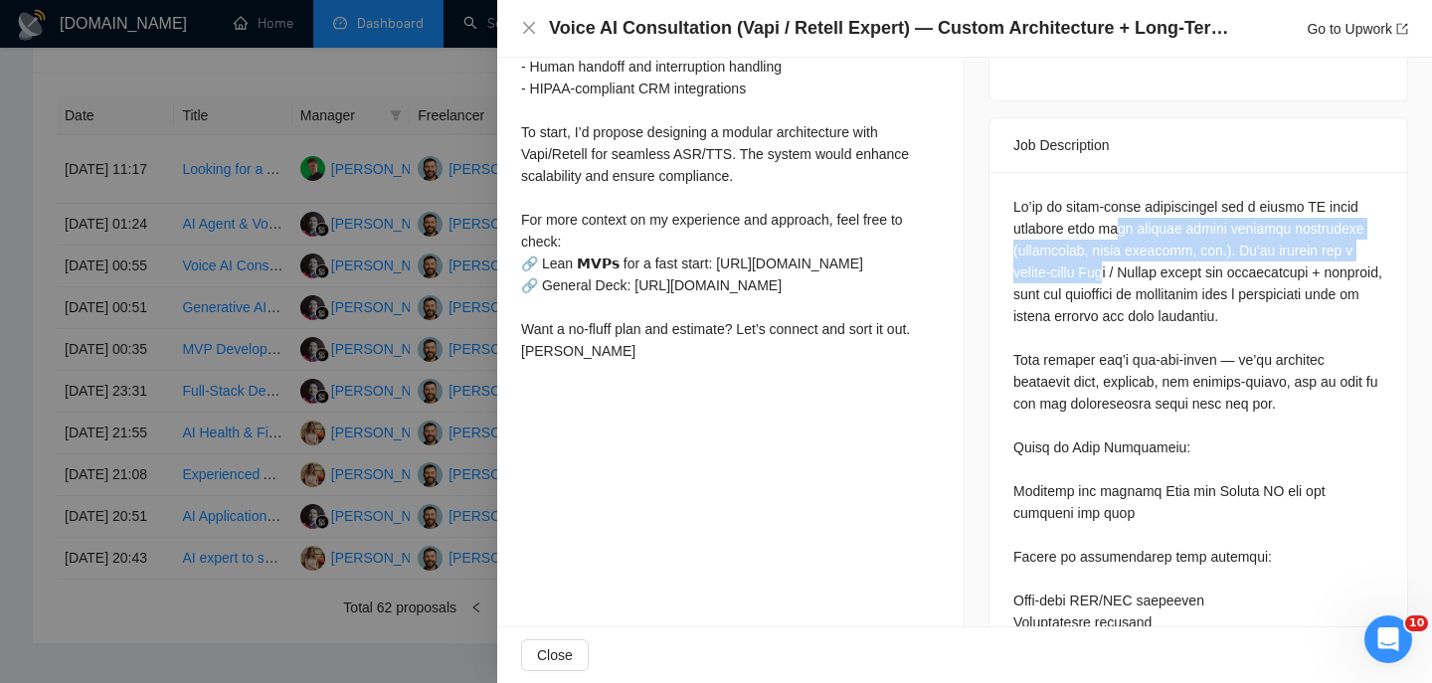
drag, startPoint x: 1113, startPoint y: 246, endPoint x: 1116, endPoint y: 304, distance: 58.7
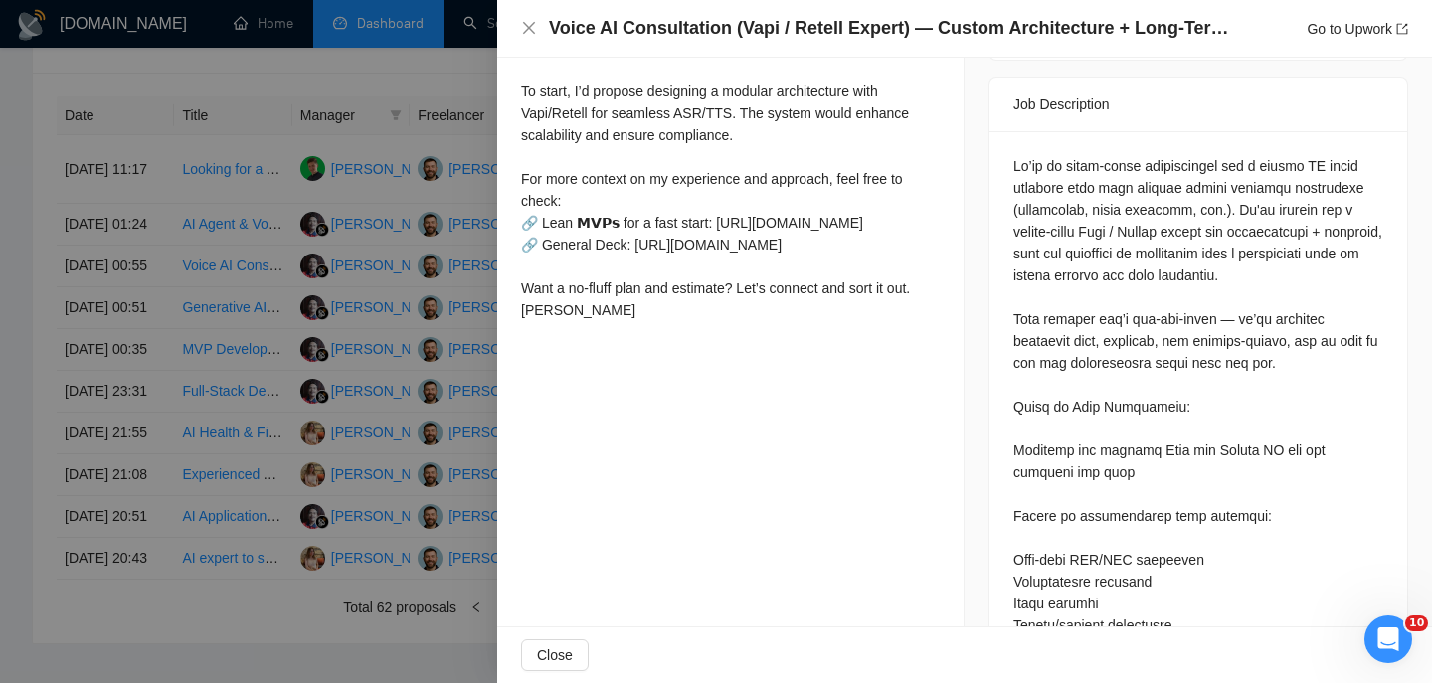
scroll to position [792, 0]
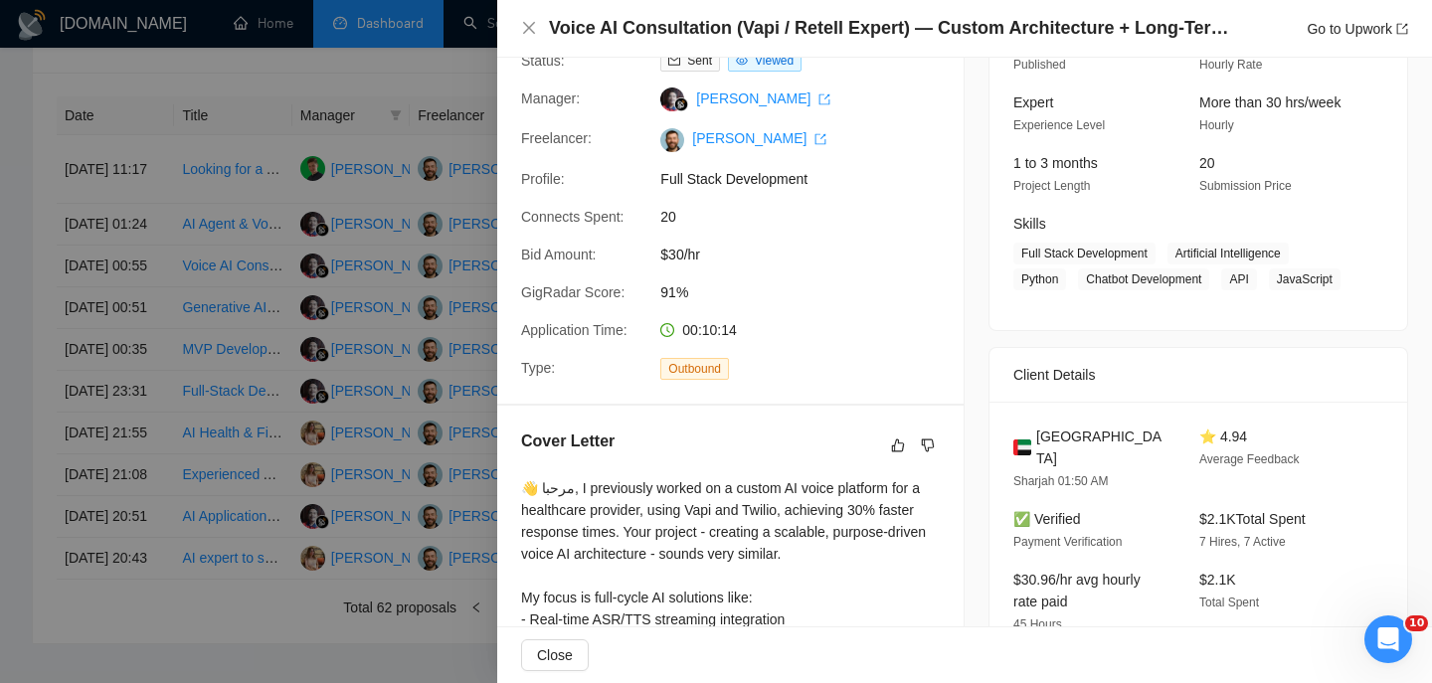
scroll to position [95, 0]
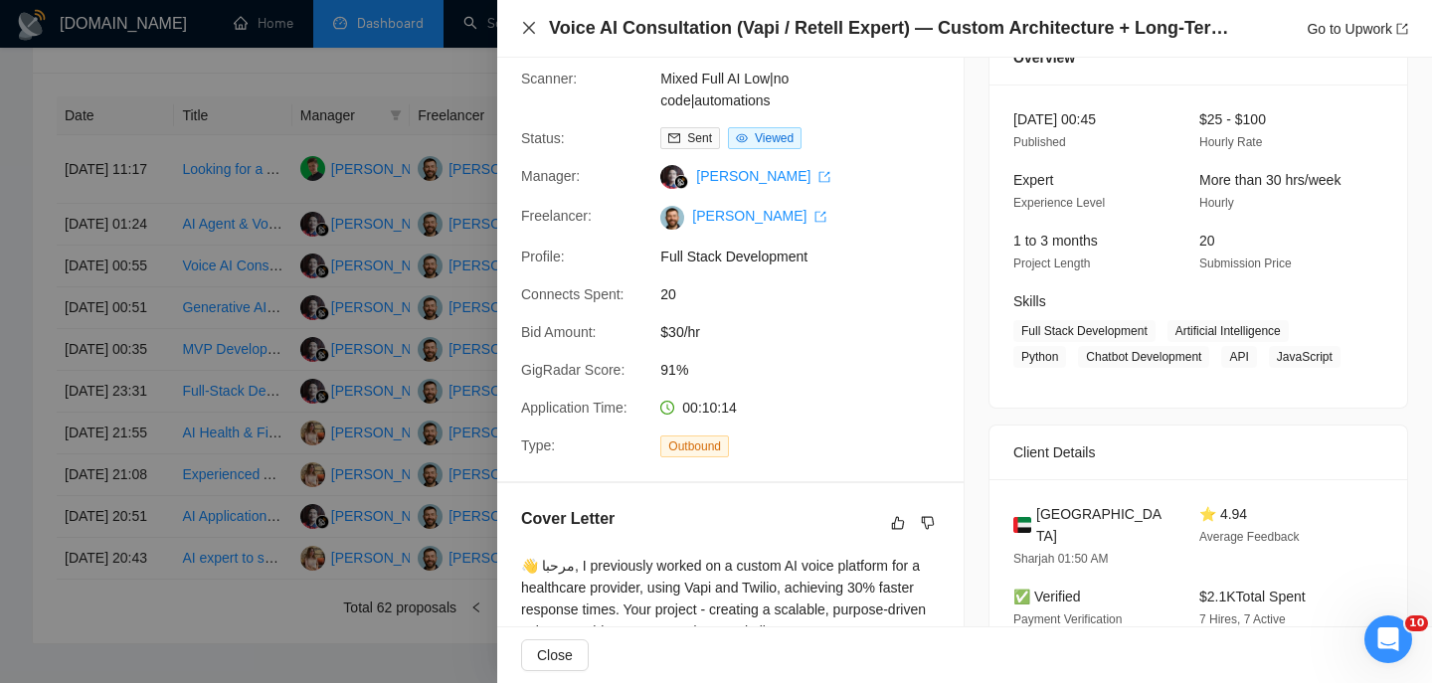
click at [522, 30] on icon "close" at bounding box center [529, 28] width 16 height 16
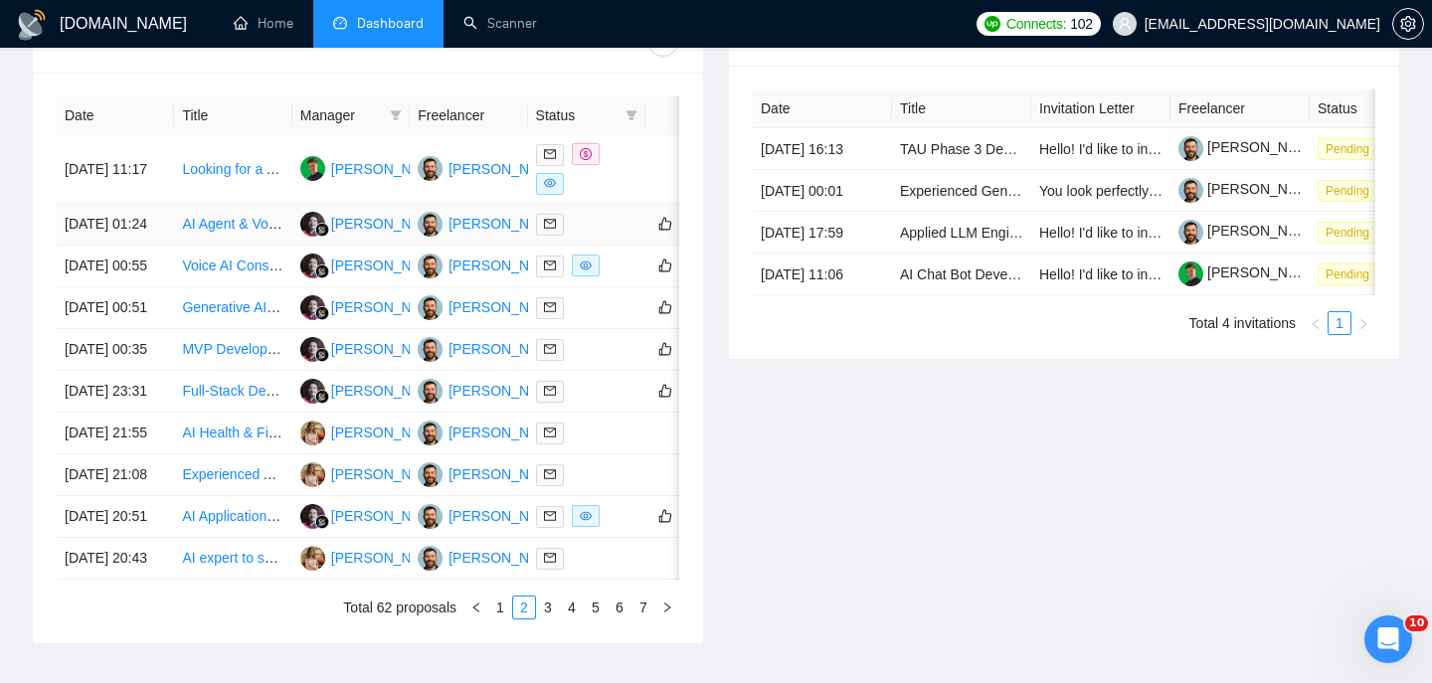
click at [158, 246] on td "[DATE] 01:24" at bounding box center [115, 225] width 117 height 42
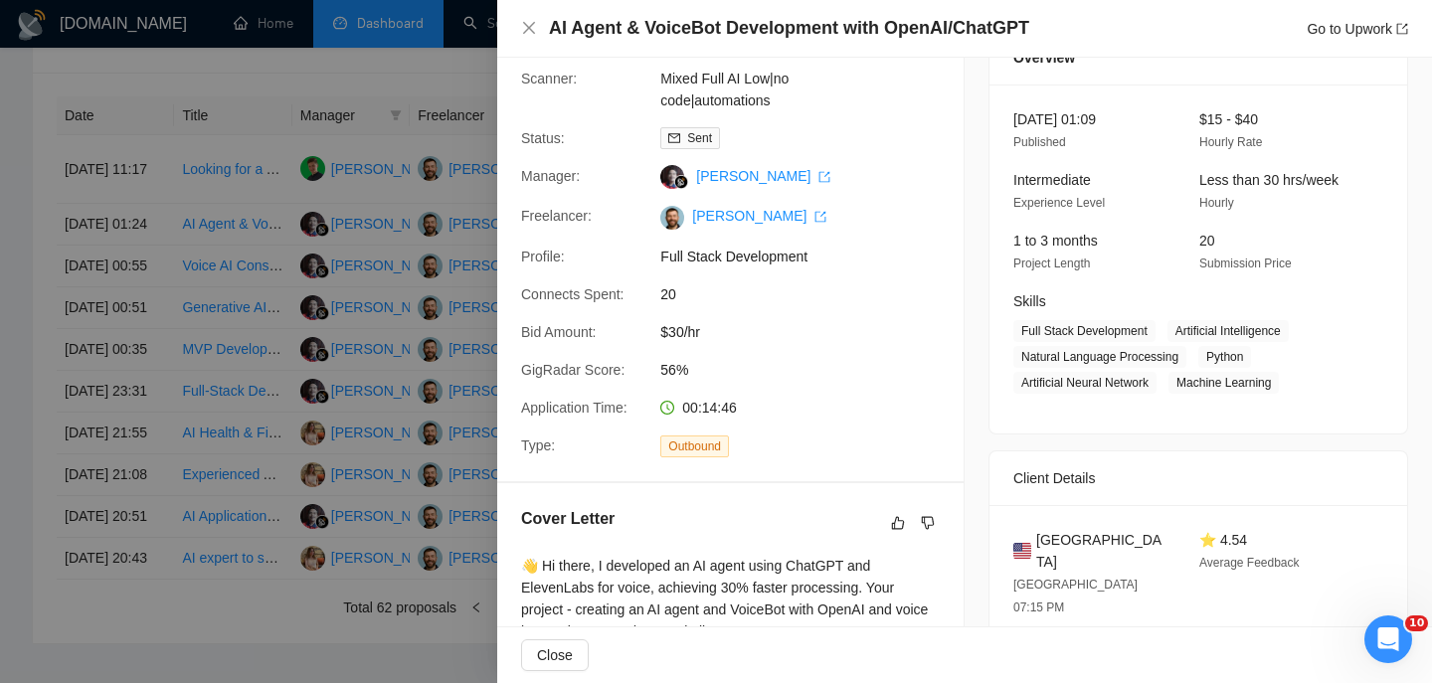
click at [635, 27] on h4 "AI Agent & VoiceBot Development with OpenAI/ChatGPT" at bounding box center [789, 28] width 480 height 25
copy h4 "AI Agent & VoiceBot Development with OpenAI/ChatGPT"
click at [1052, 552] on div "United States [GEOGRAPHIC_DATA] 07:15 PM" at bounding box center [1090, 573] width 170 height 89
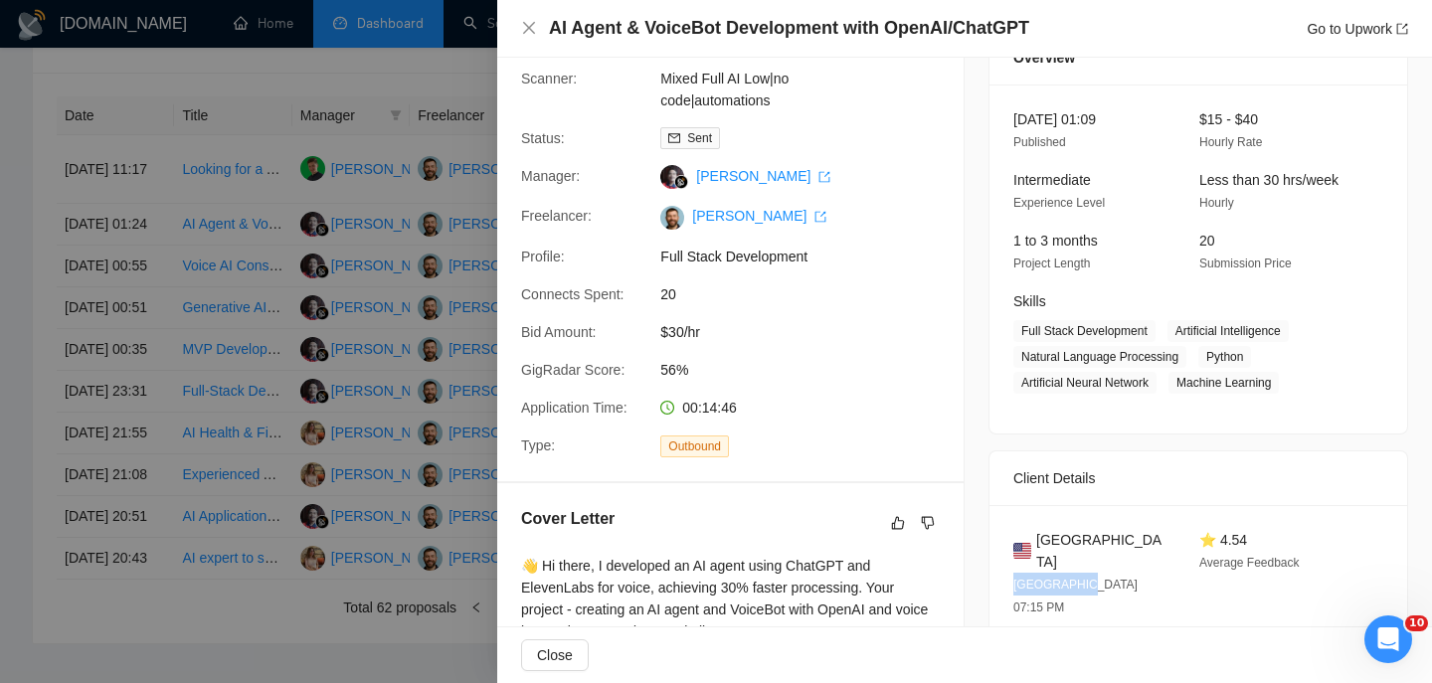
click at [1052, 552] on div "United States [GEOGRAPHIC_DATA] 07:15 PM" at bounding box center [1090, 573] width 170 height 89
click at [1044, 531] on span "[GEOGRAPHIC_DATA]" at bounding box center [1101, 551] width 131 height 44
copy span "[GEOGRAPHIC_DATA]"
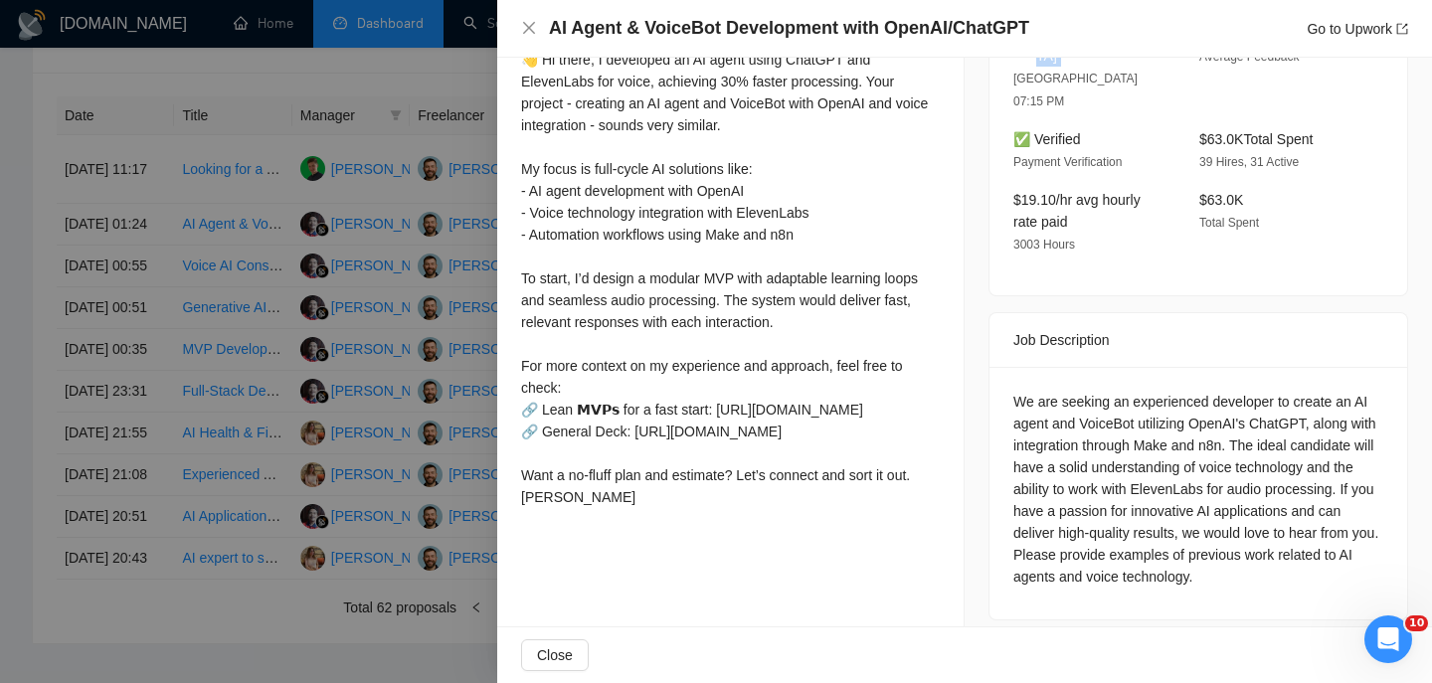
scroll to position [623, 0]
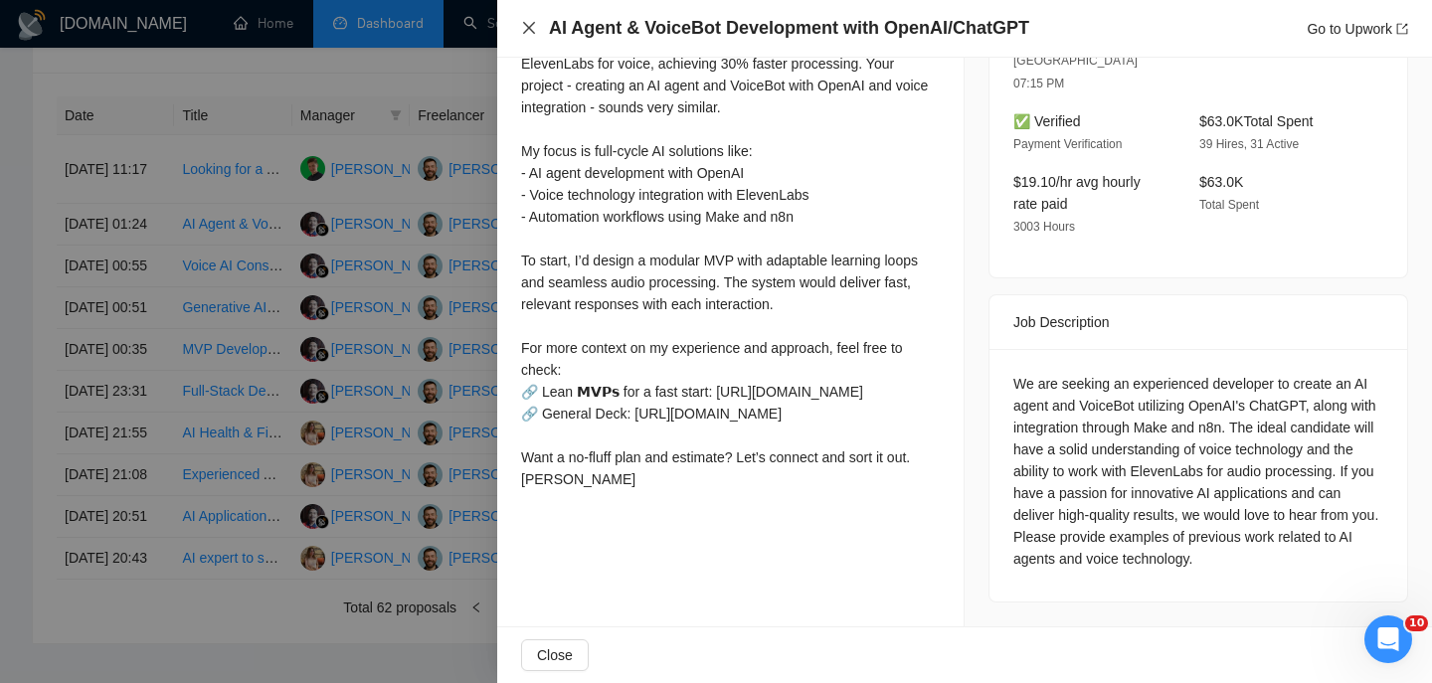
click at [527, 34] on icon "close" at bounding box center [529, 28] width 16 height 16
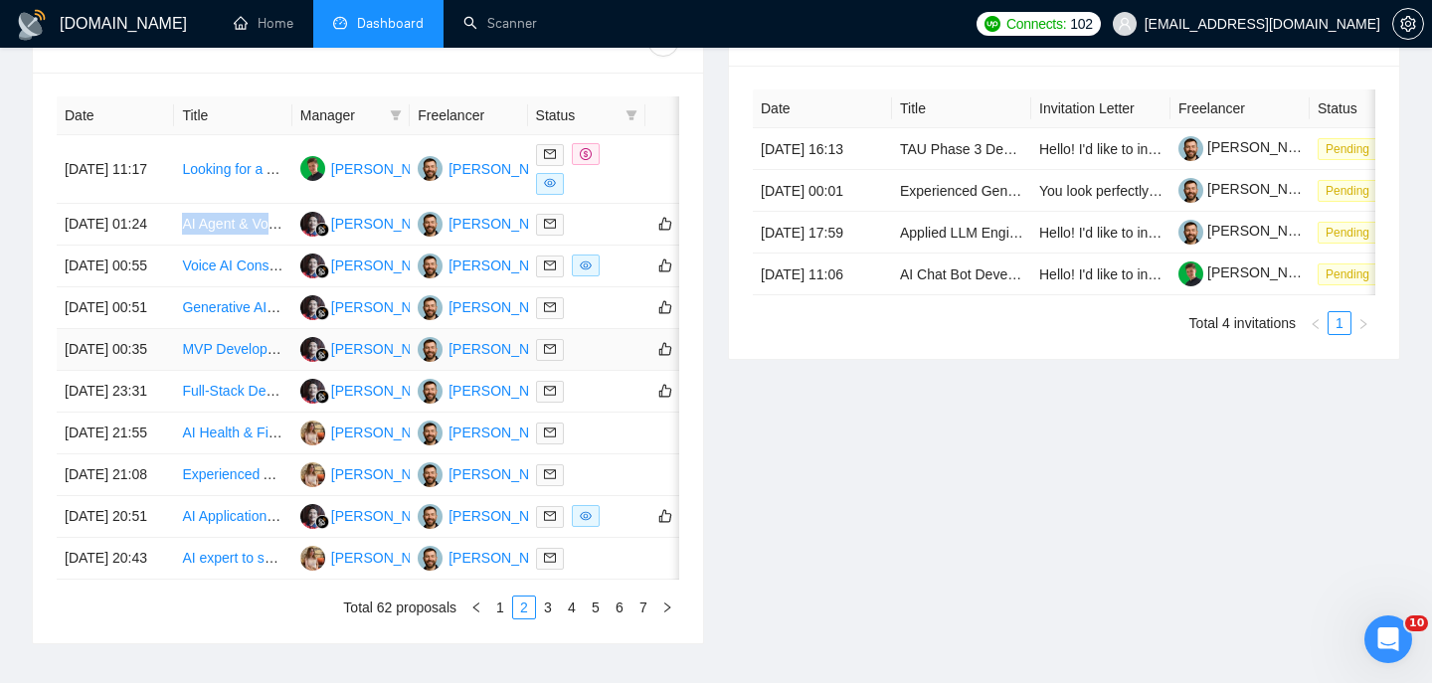
scroll to position [1104, 0]
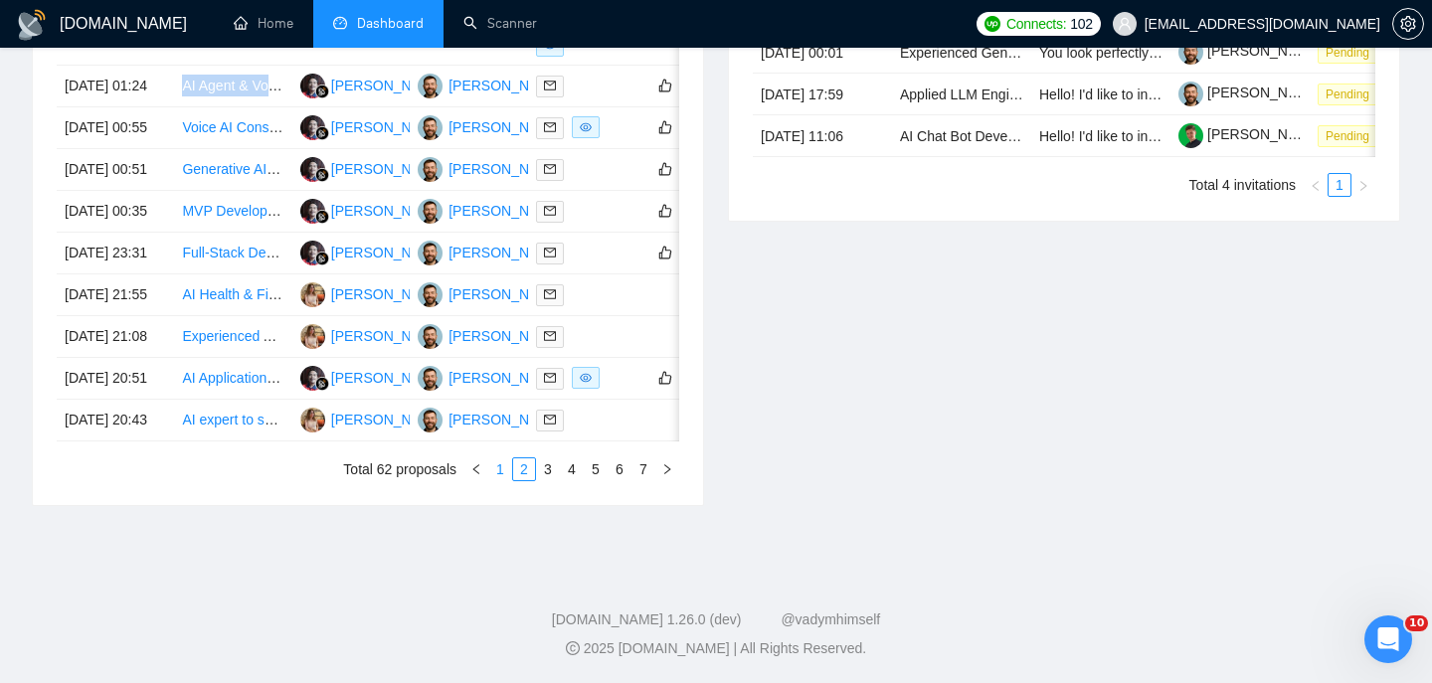
click at [495, 467] on link "1" at bounding box center [500, 469] width 22 height 22
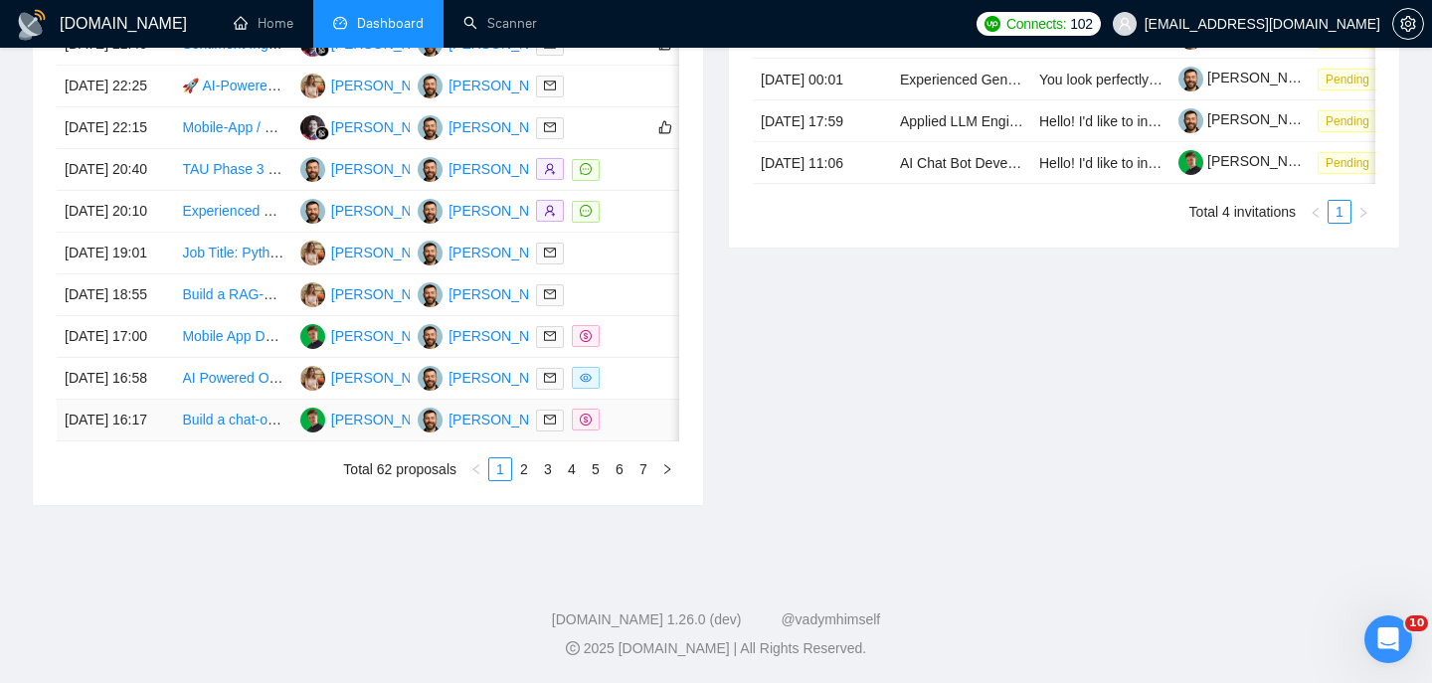
click at [144, 414] on td "[DATE] 16:17" at bounding box center [115, 421] width 117 height 42
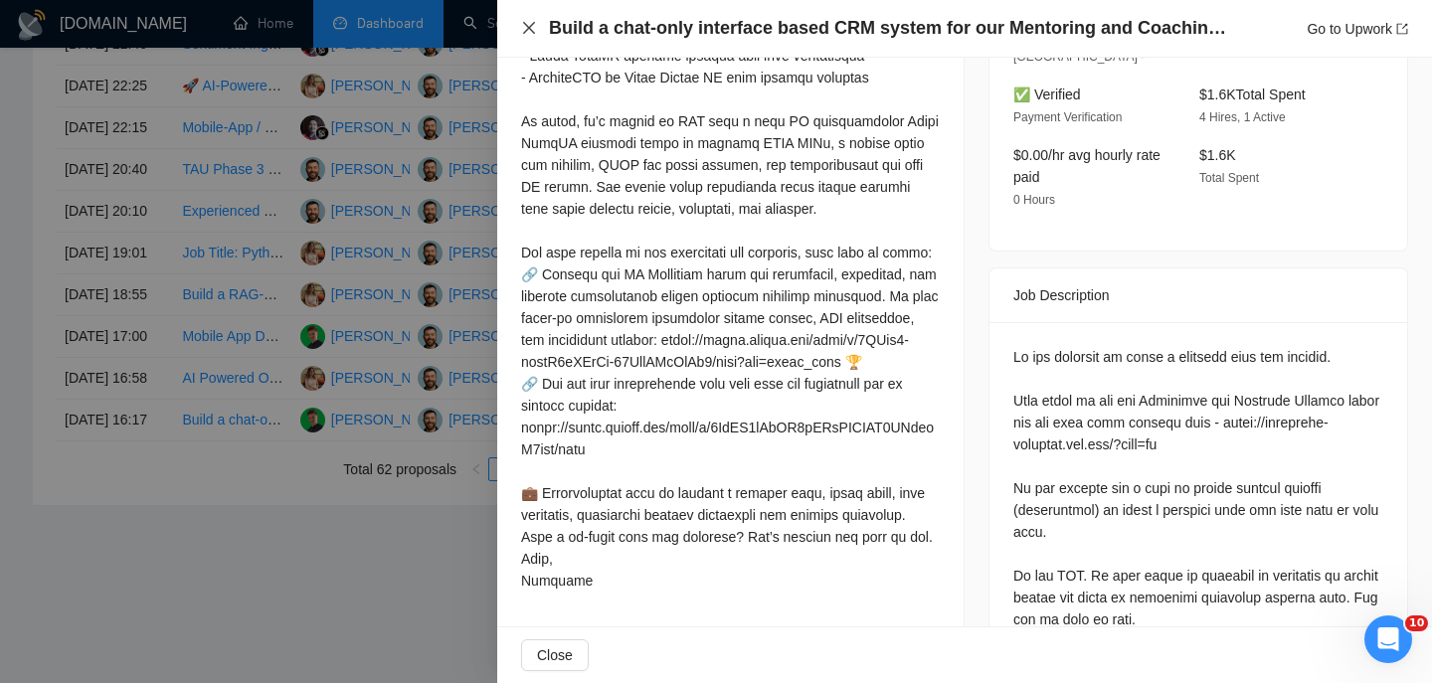
click at [535, 30] on icon "close" at bounding box center [529, 28] width 16 height 16
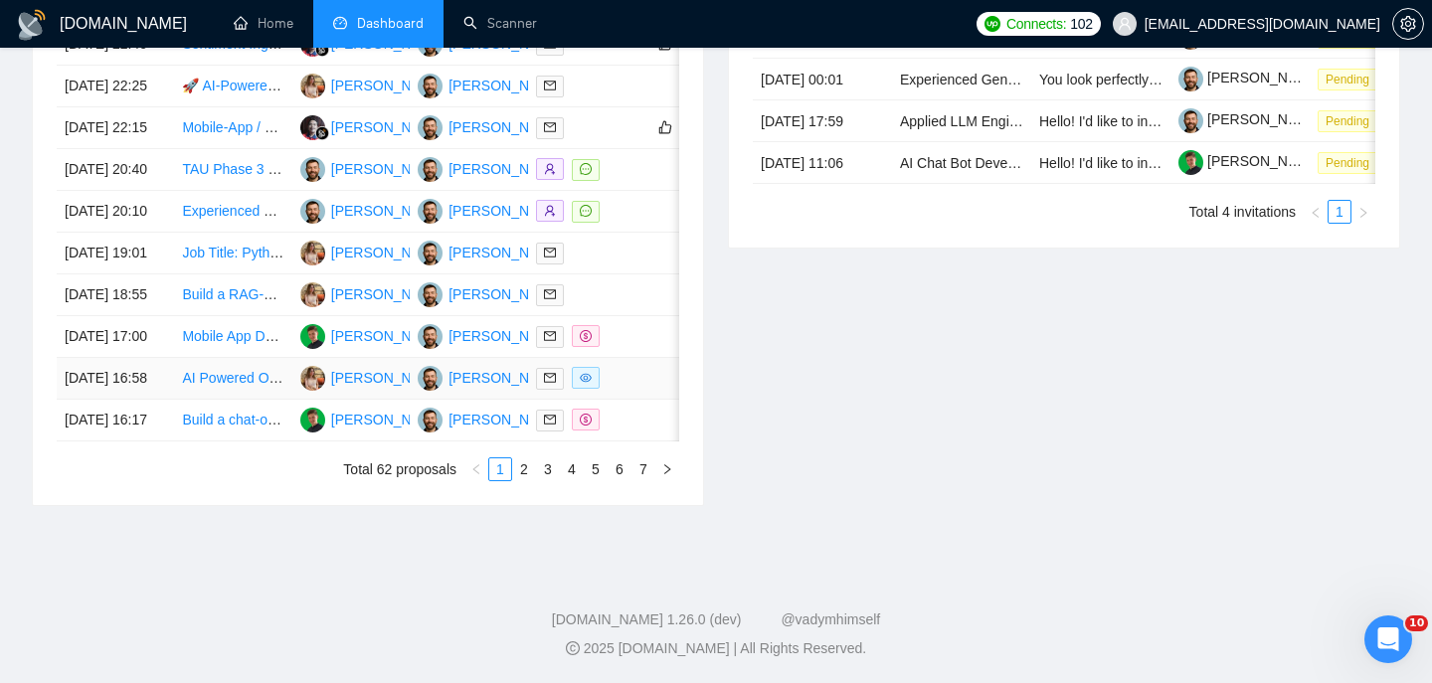
click at [149, 359] on td "[DATE] 16:58" at bounding box center [115, 379] width 117 height 42
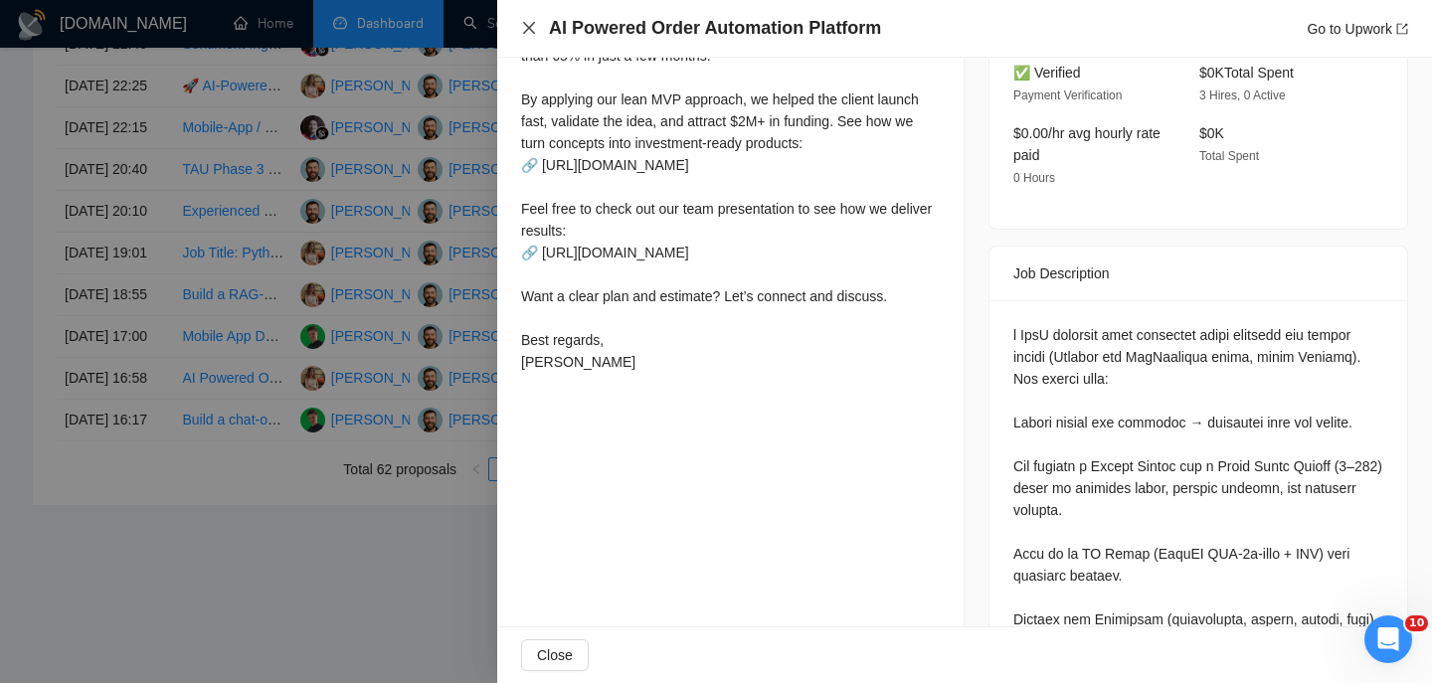
click at [529, 27] on icon "close" at bounding box center [529, 28] width 12 height 12
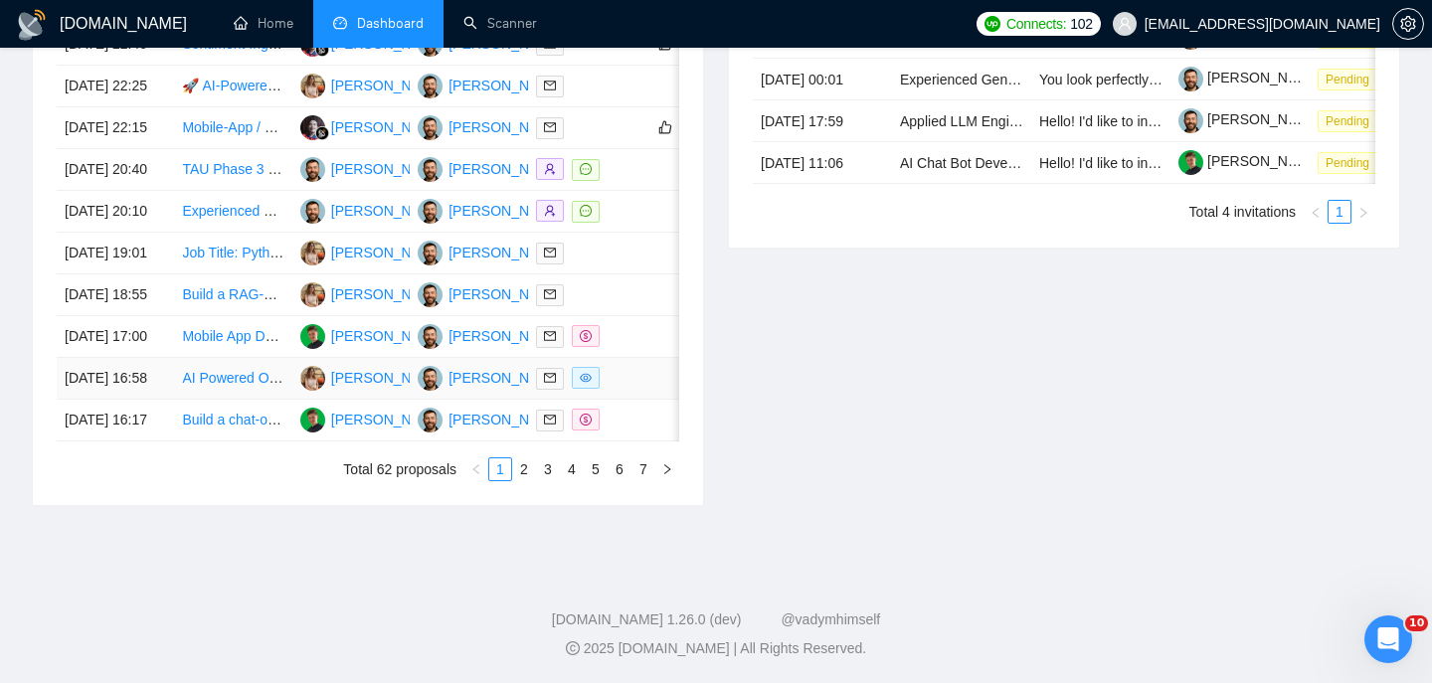
click at [174, 358] on td "AI Powered Order Automation Platform" at bounding box center [232, 379] width 117 height 42
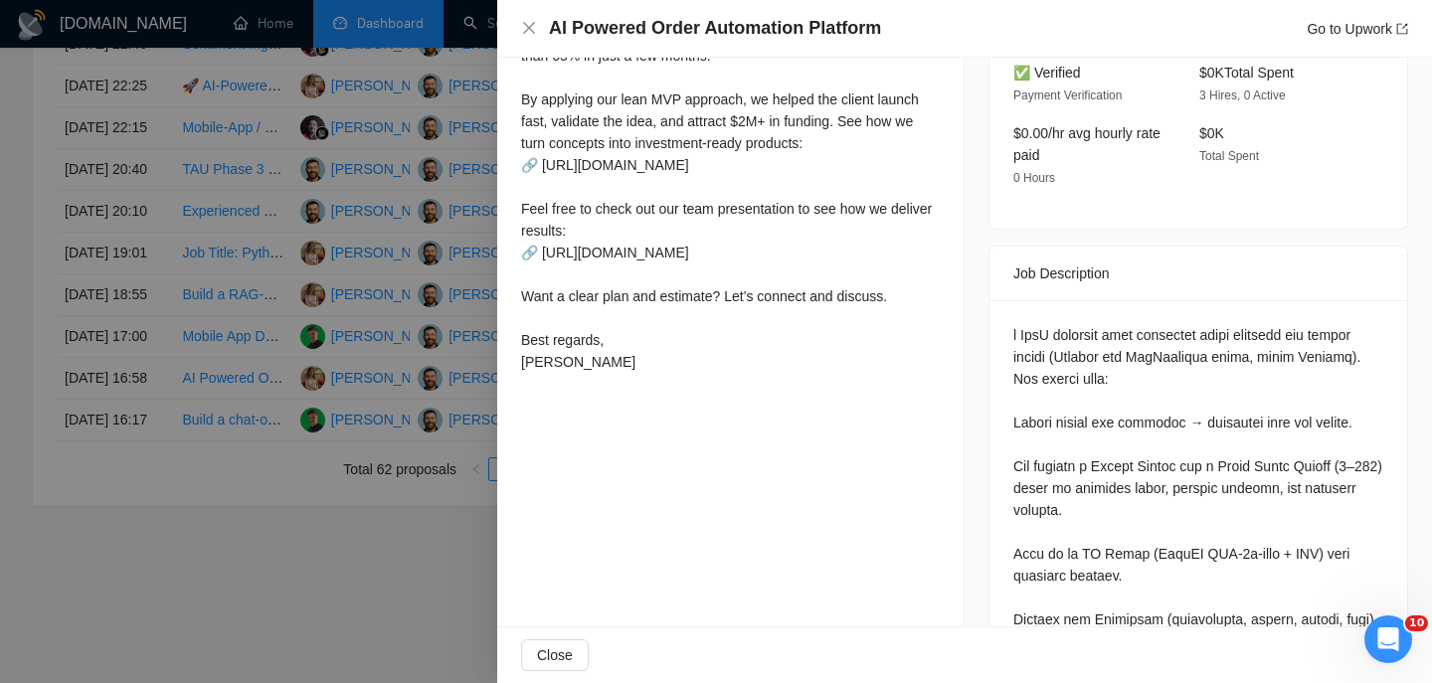
click at [654, 34] on h4 "AI Powered Order Automation Platform" at bounding box center [715, 28] width 332 height 25
copy h4 "AI Powered Order Automation Platform"
click at [521, 28] on icon "close" at bounding box center [529, 28] width 16 height 16
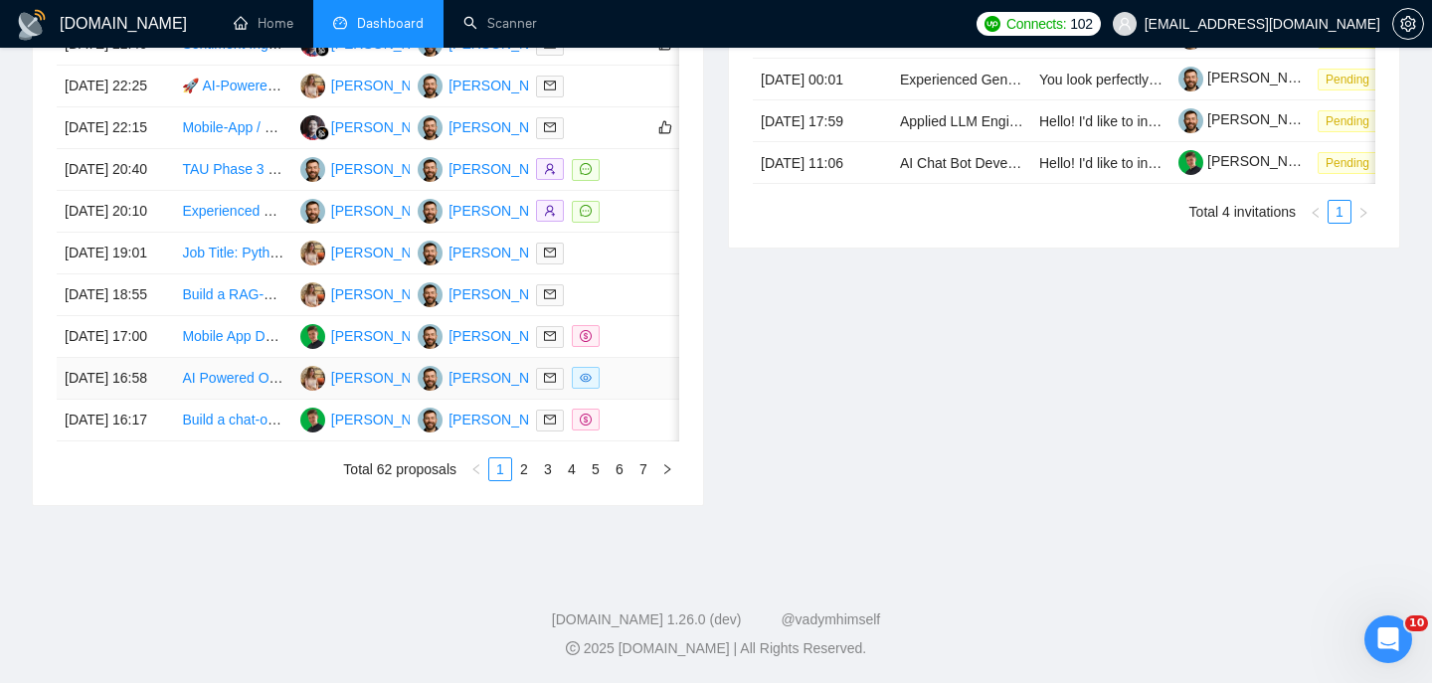
click at [165, 358] on td "[DATE] 16:58" at bounding box center [115, 379] width 117 height 42
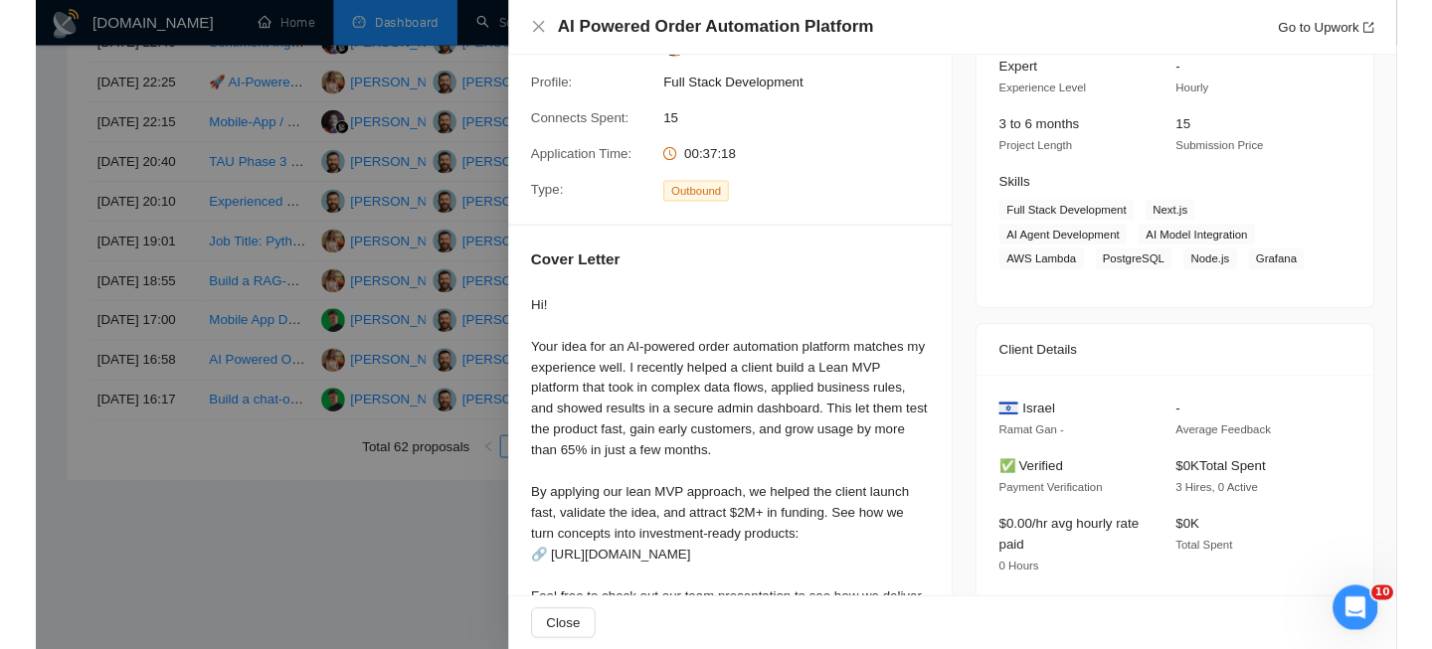
scroll to position [316, 0]
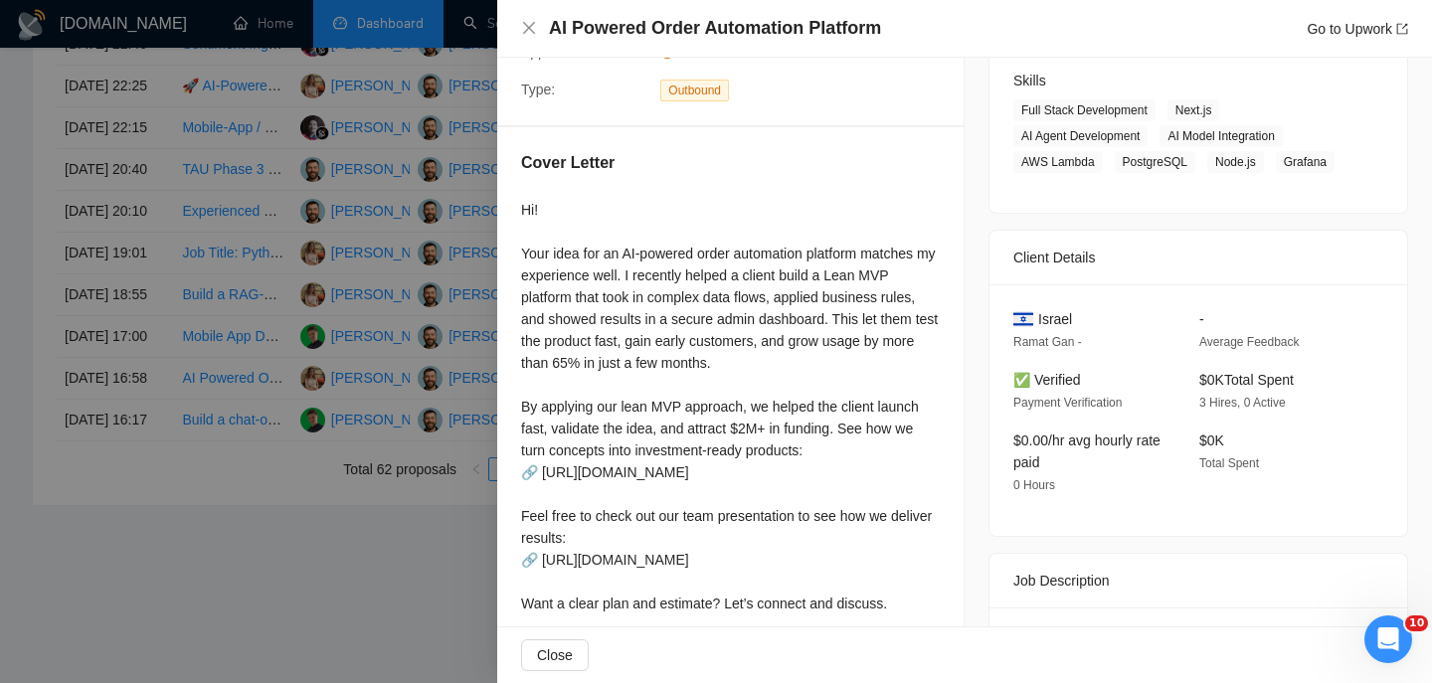
click at [1064, 324] on span "Israel" at bounding box center [1055, 319] width 34 height 22
copy span "Israel"
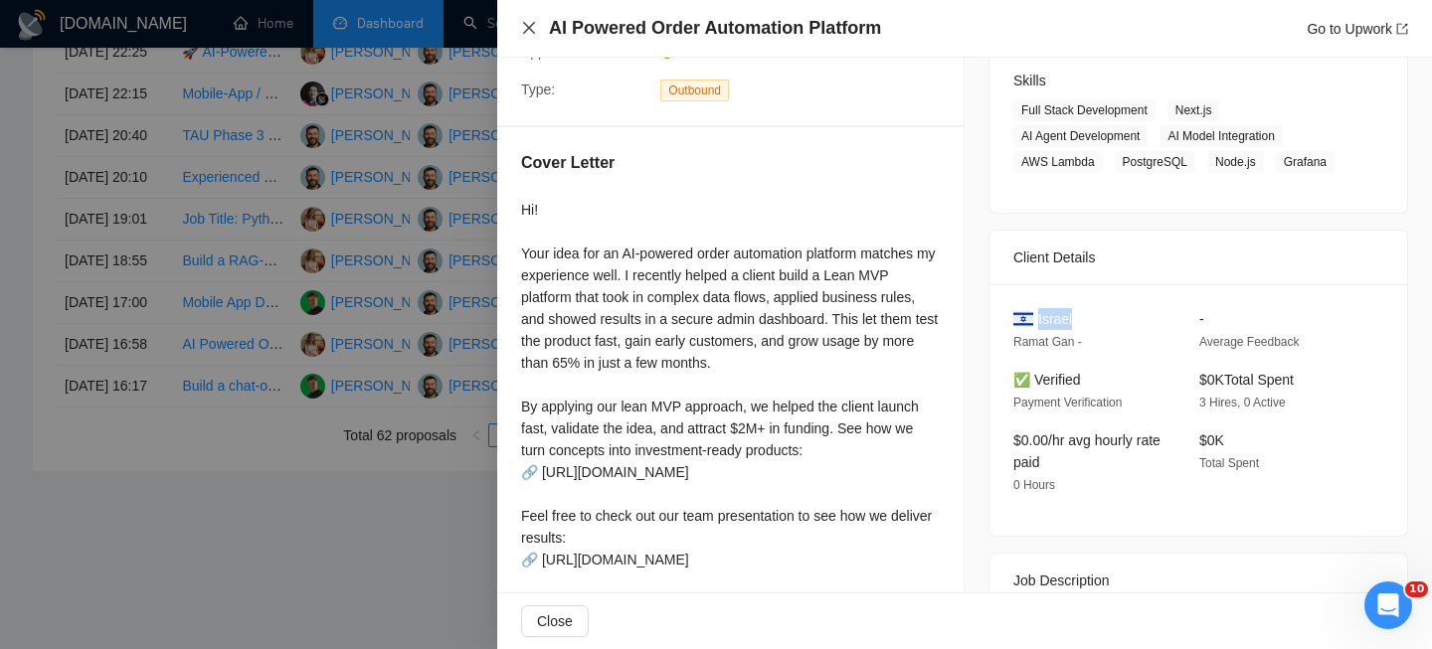
click at [527, 23] on icon "close" at bounding box center [529, 28] width 16 height 16
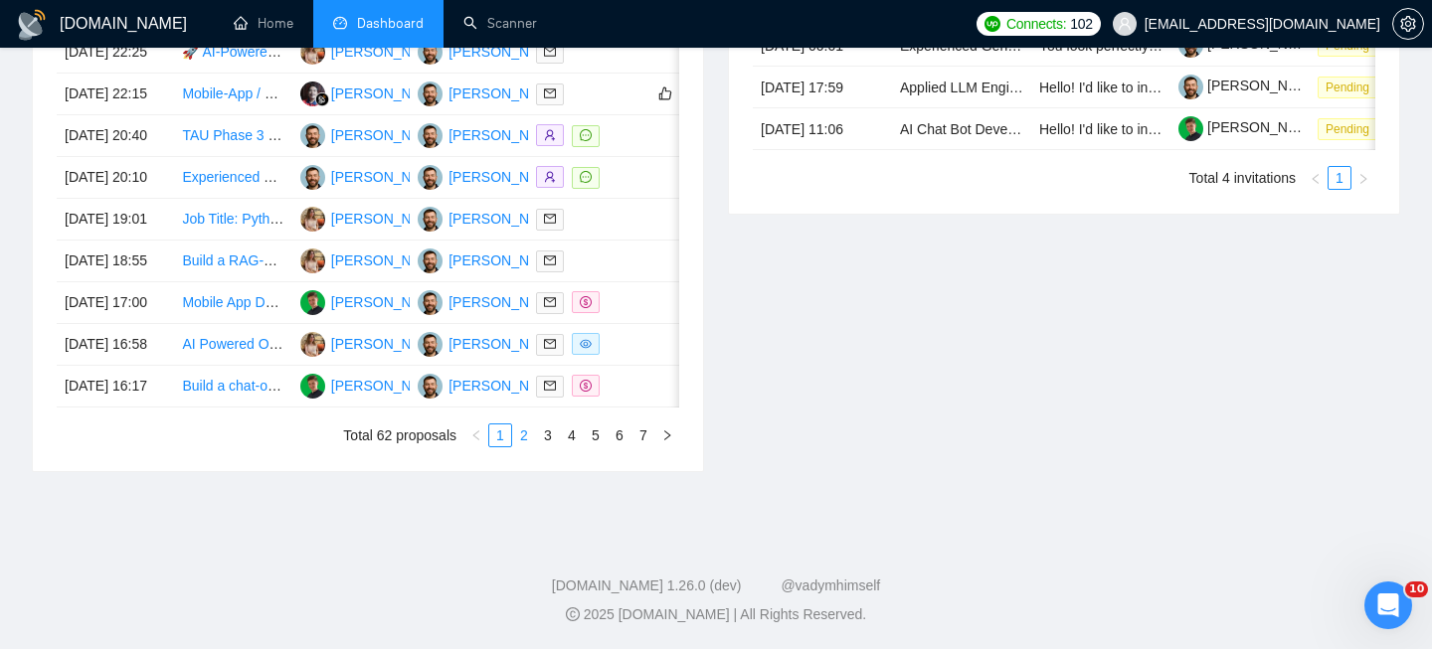
click at [528, 446] on link "2" at bounding box center [524, 436] width 22 height 22
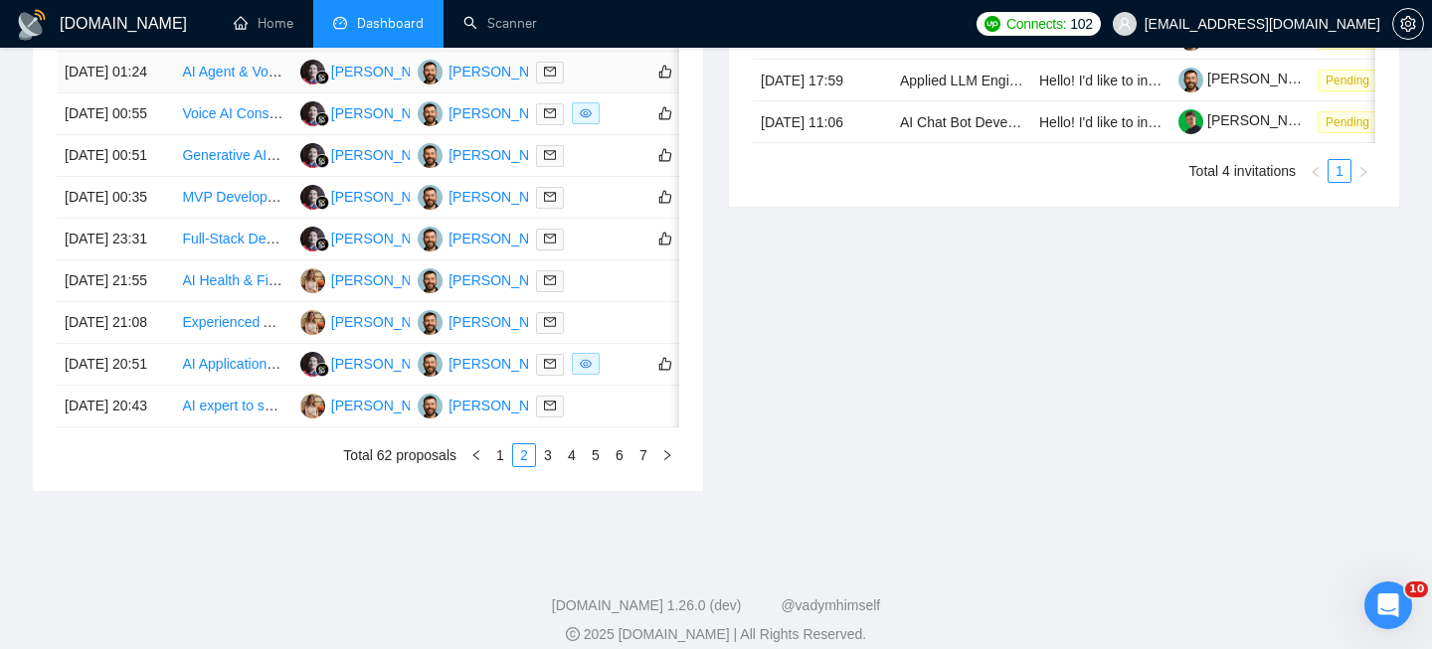
scroll to position [951, 0]
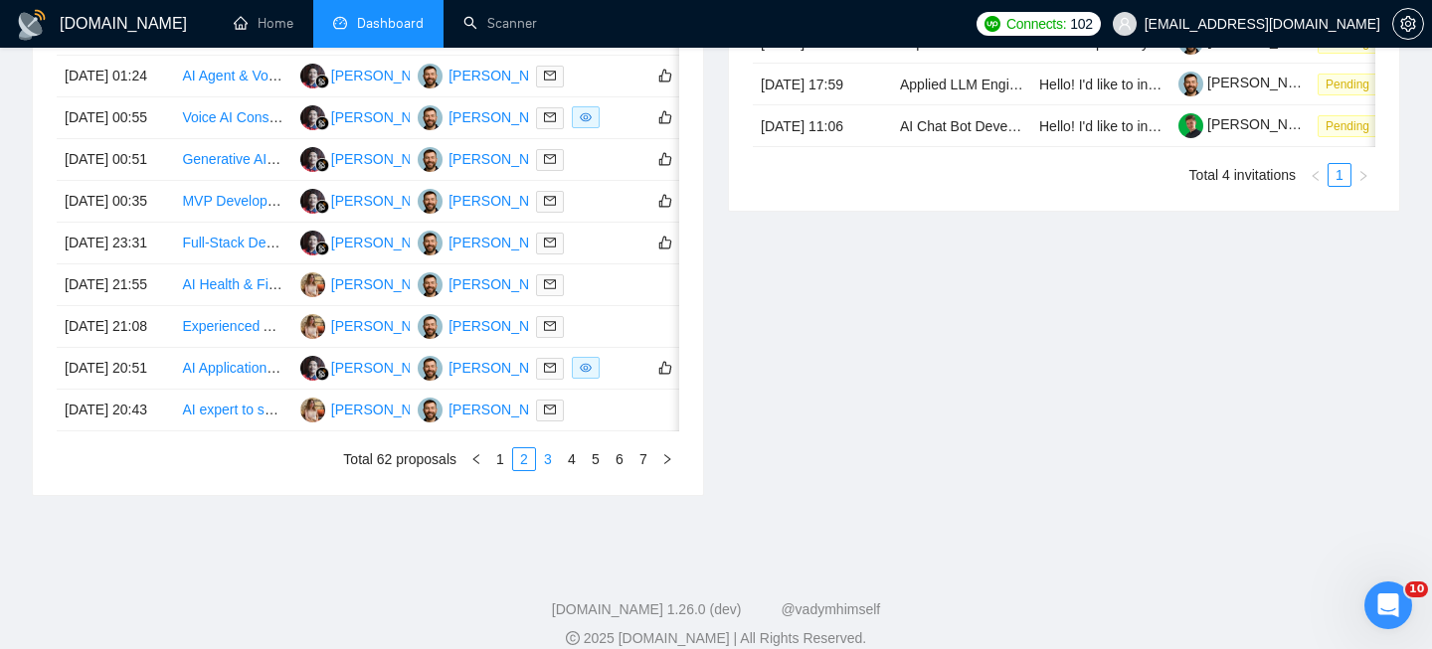
click at [549, 470] on link "3" at bounding box center [548, 459] width 22 height 22
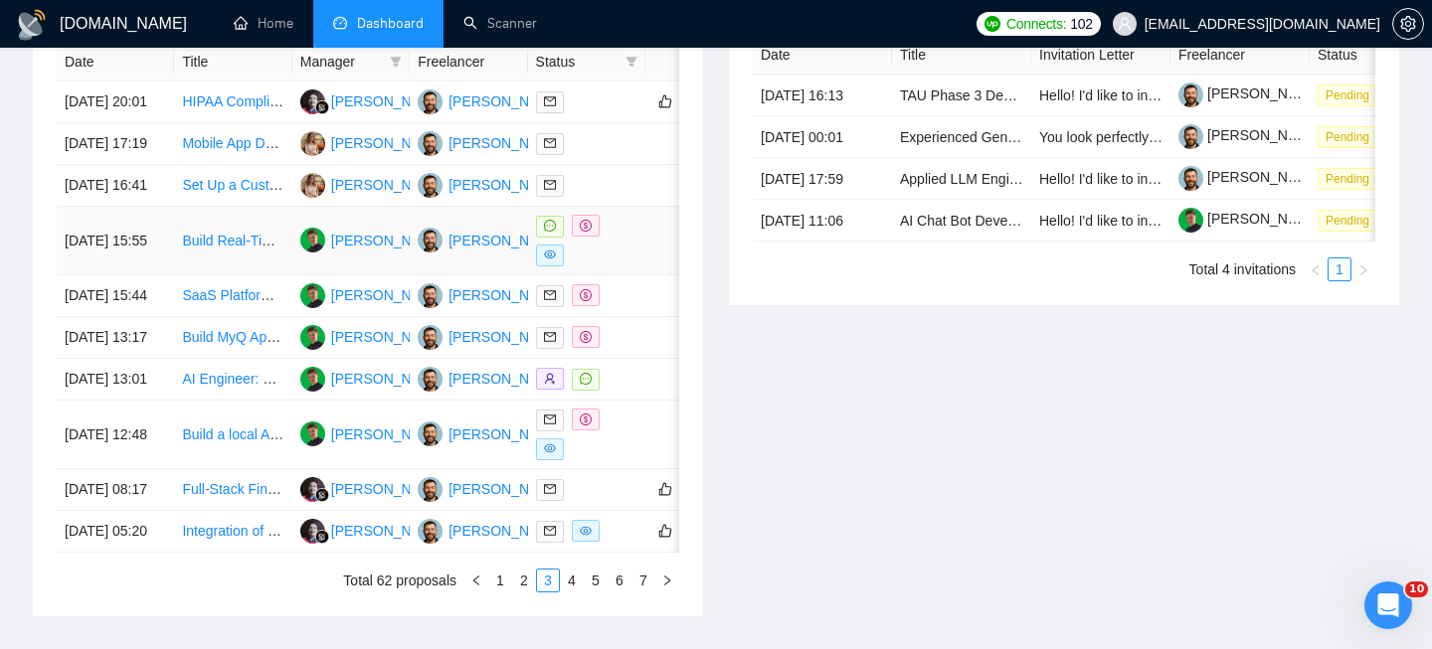
scroll to position [975, 0]
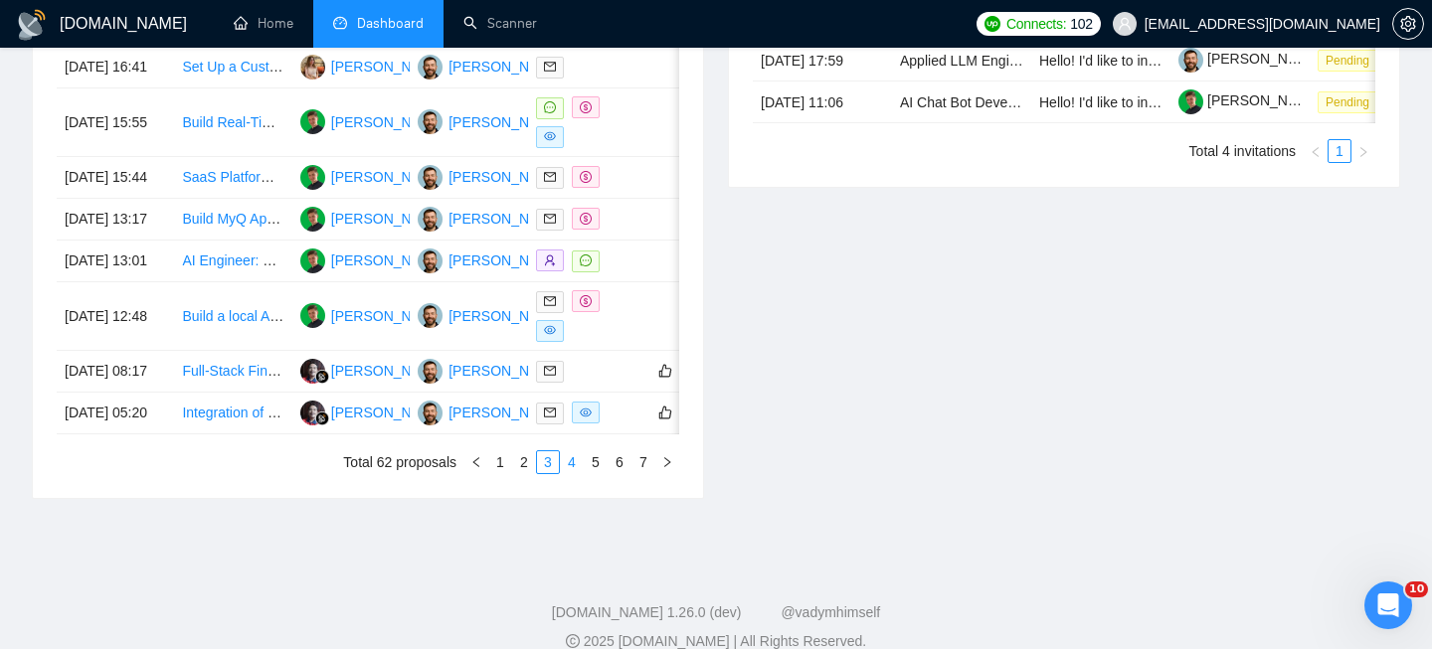
click at [573, 473] on link "4" at bounding box center [572, 462] width 22 height 22
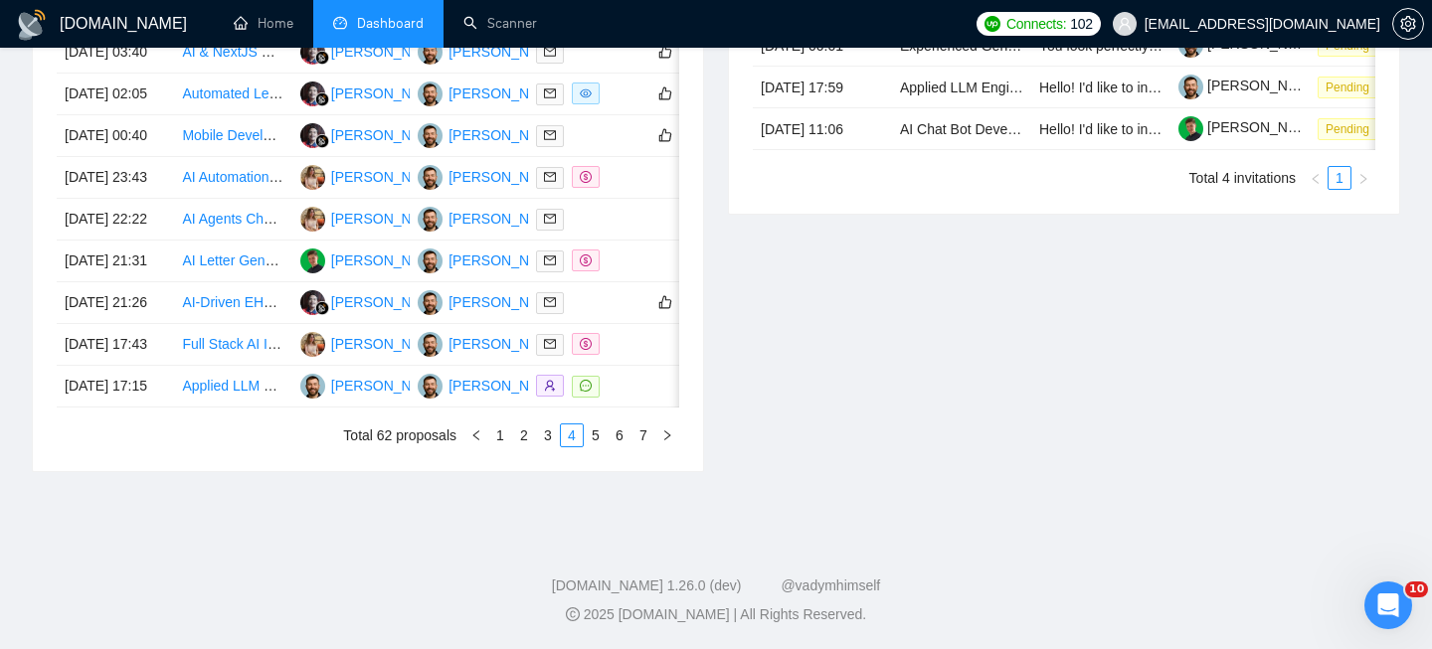
scroll to position [1062, 0]
click at [597, 447] on li "5" at bounding box center [596, 436] width 24 height 24
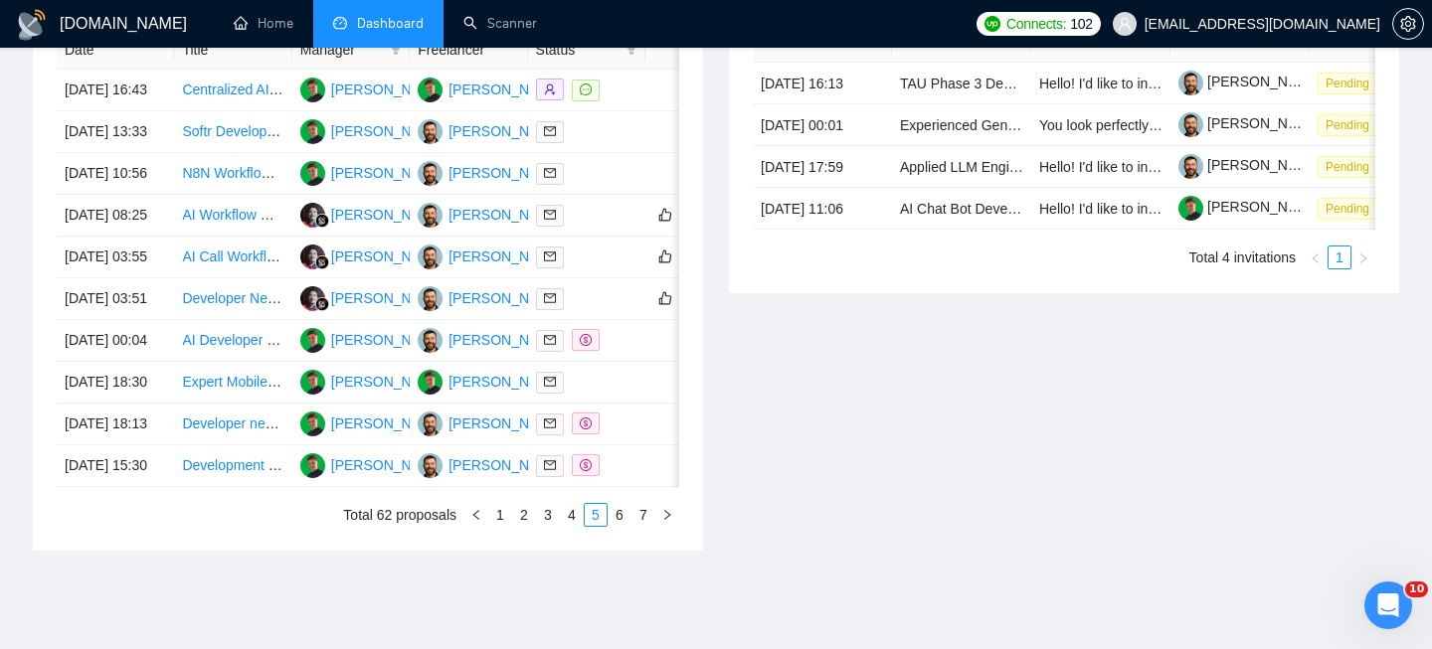
scroll to position [1137, 0]
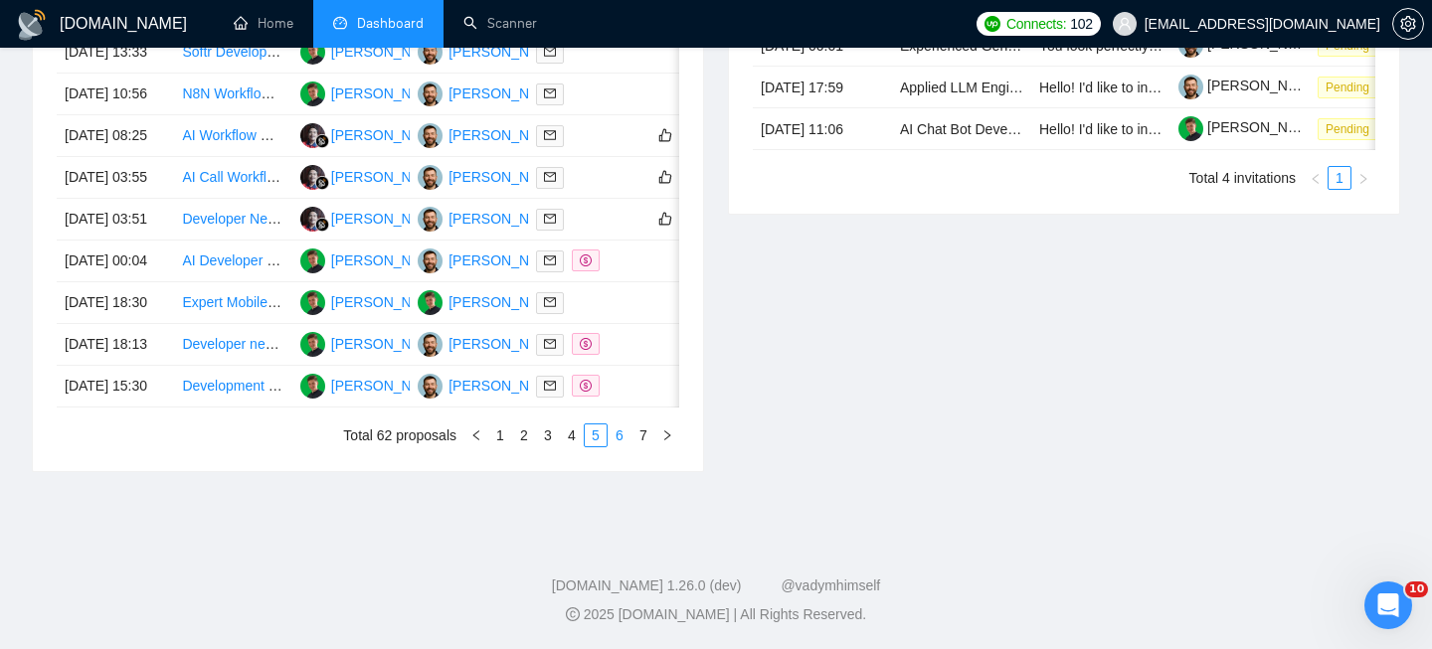
click at [620, 439] on link "6" at bounding box center [619, 436] width 22 height 22
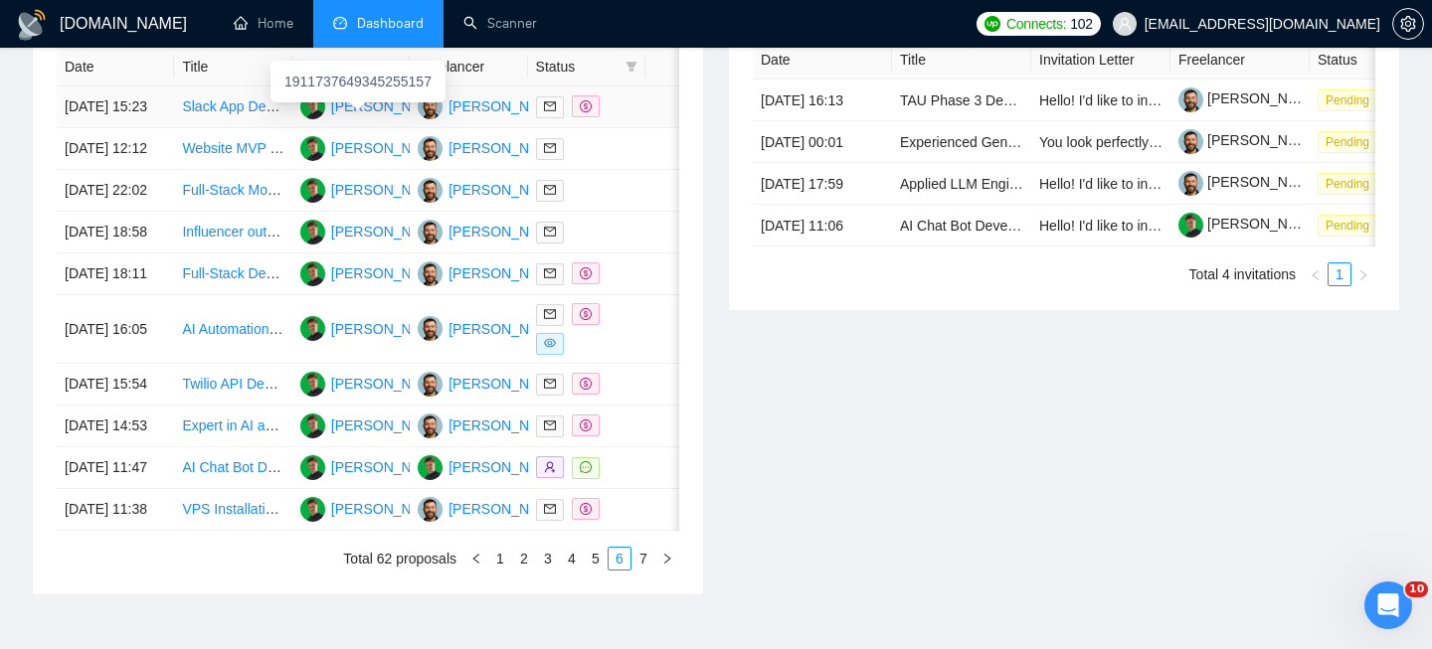
scroll to position [1079, 0]
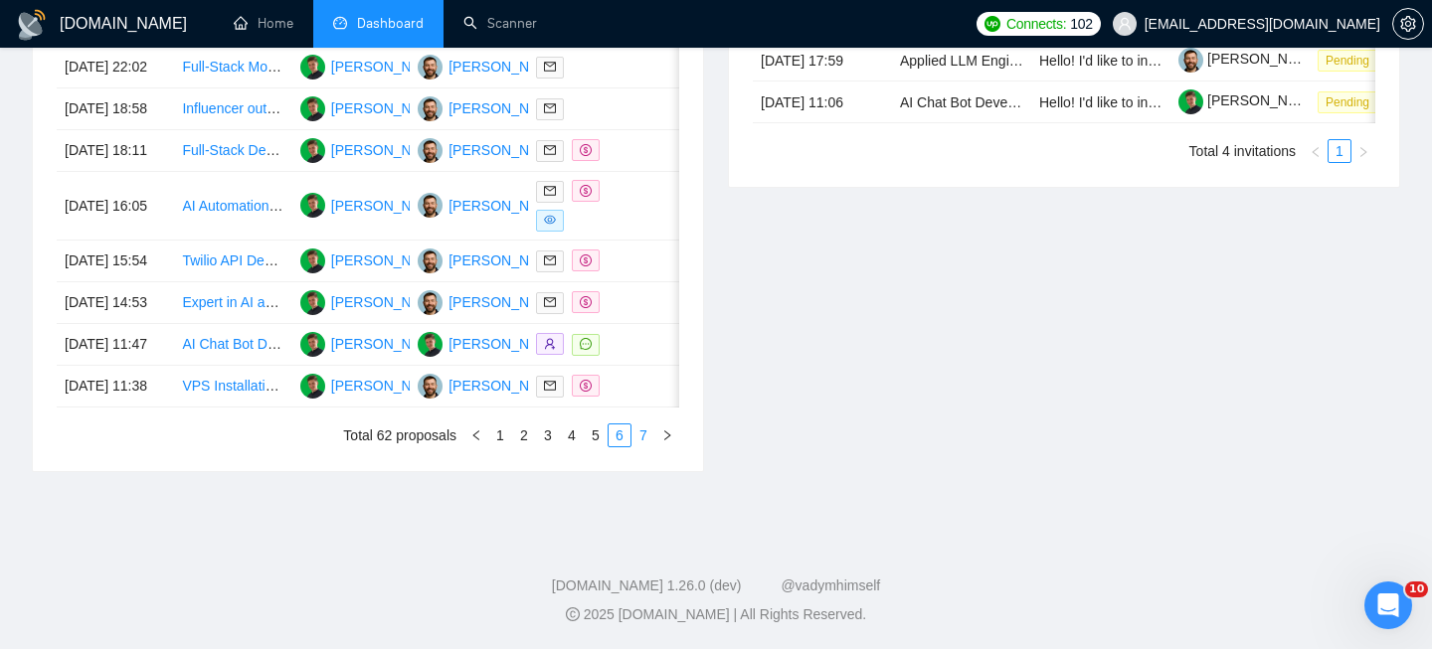
click at [638, 446] on link "7" at bounding box center [643, 436] width 22 height 22
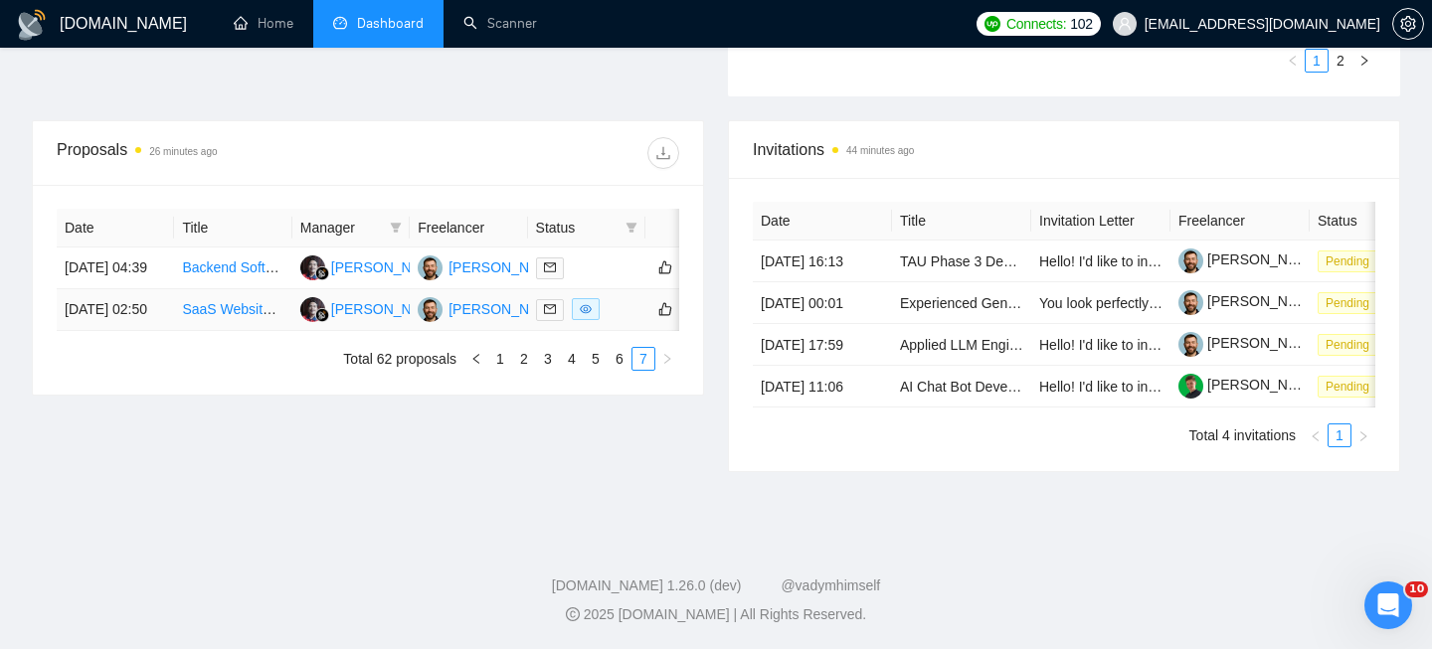
scroll to position [766, 0]
click at [490, 348] on link "1" at bounding box center [500, 359] width 22 height 22
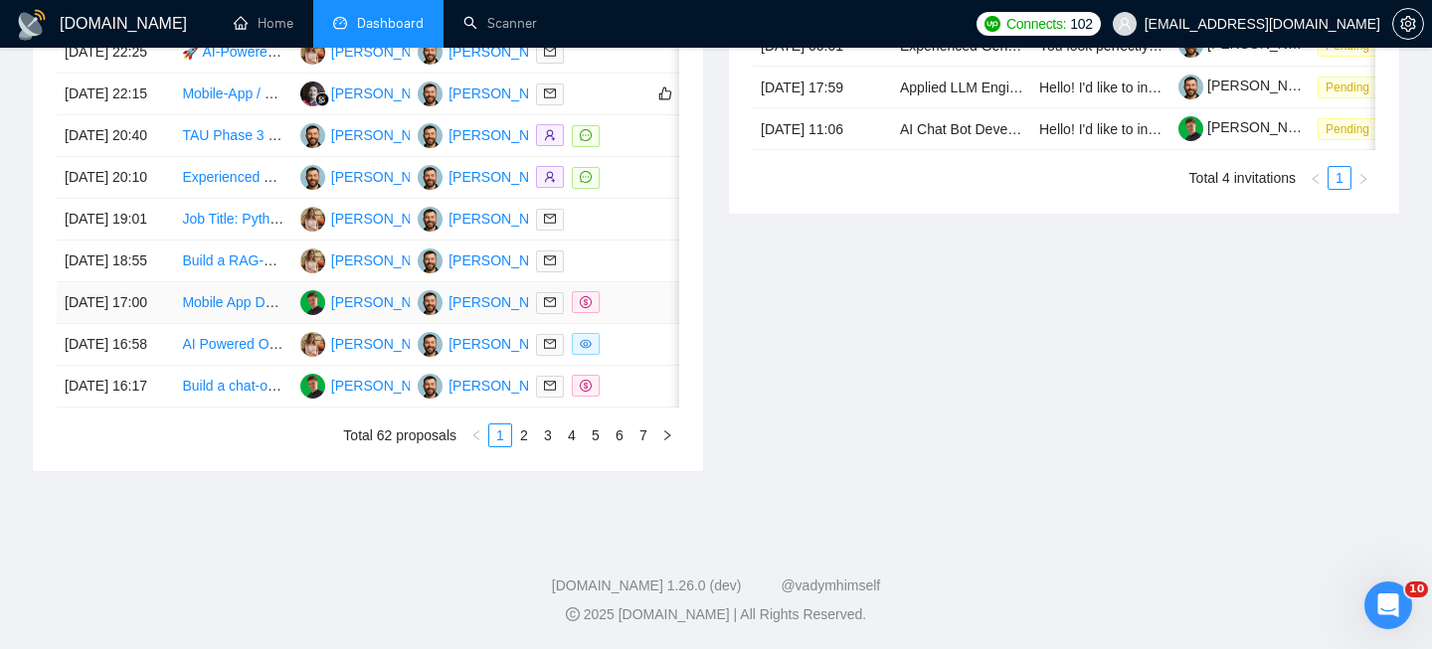
scroll to position [1092, 0]
click at [166, 241] on td "[DATE] 18:55" at bounding box center [115, 262] width 117 height 42
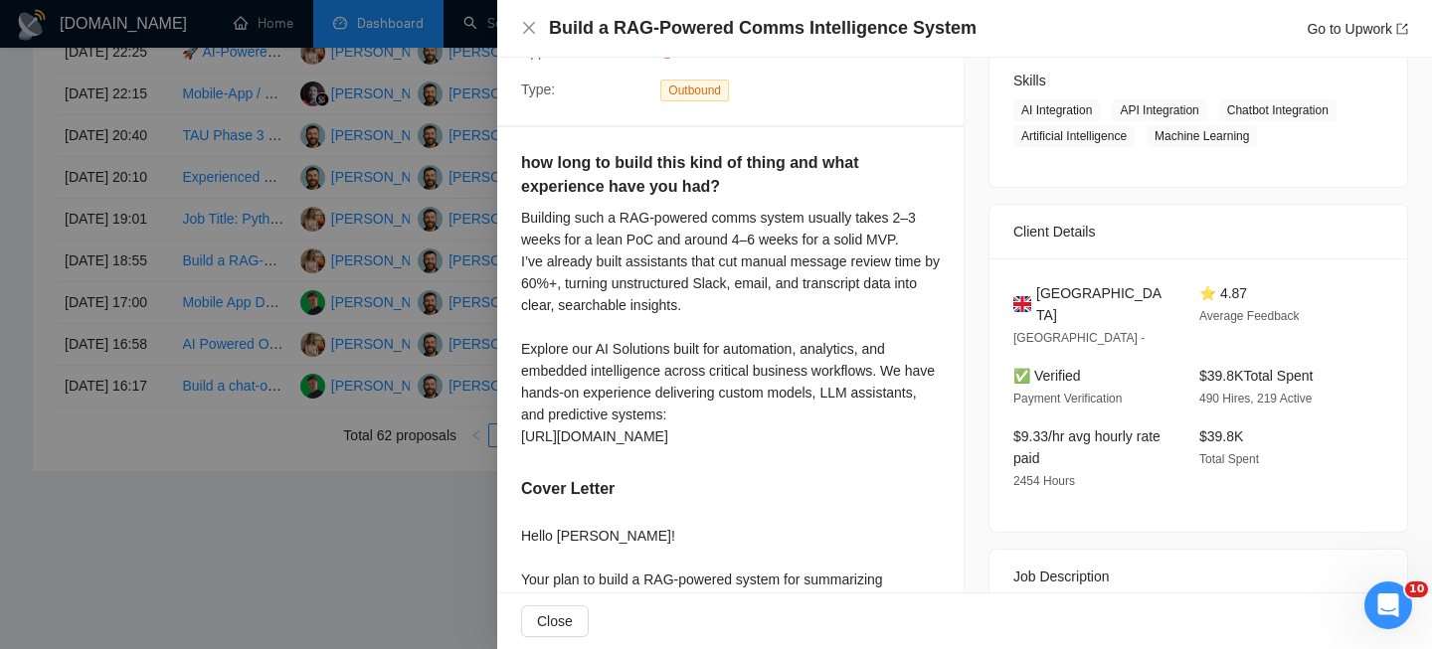
click at [646, 27] on h4 "Build a RAG-Powered Comms Intelligence System" at bounding box center [762, 28] width 427 height 25
click at [526, 30] on icon "close" at bounding box center [529, 28] width 16 height 16
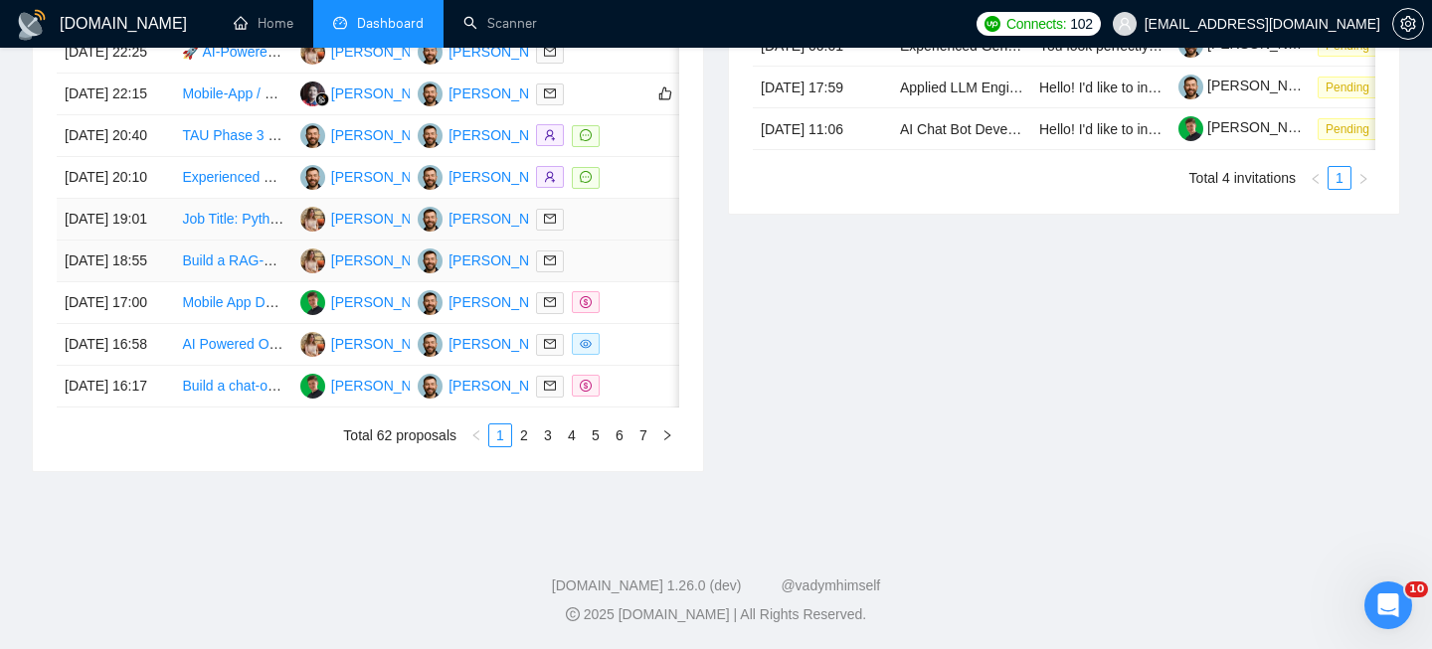
click at [170, 241] on td "[DATE] 18:55" at bounding box center [115, 262] width 117 height 42
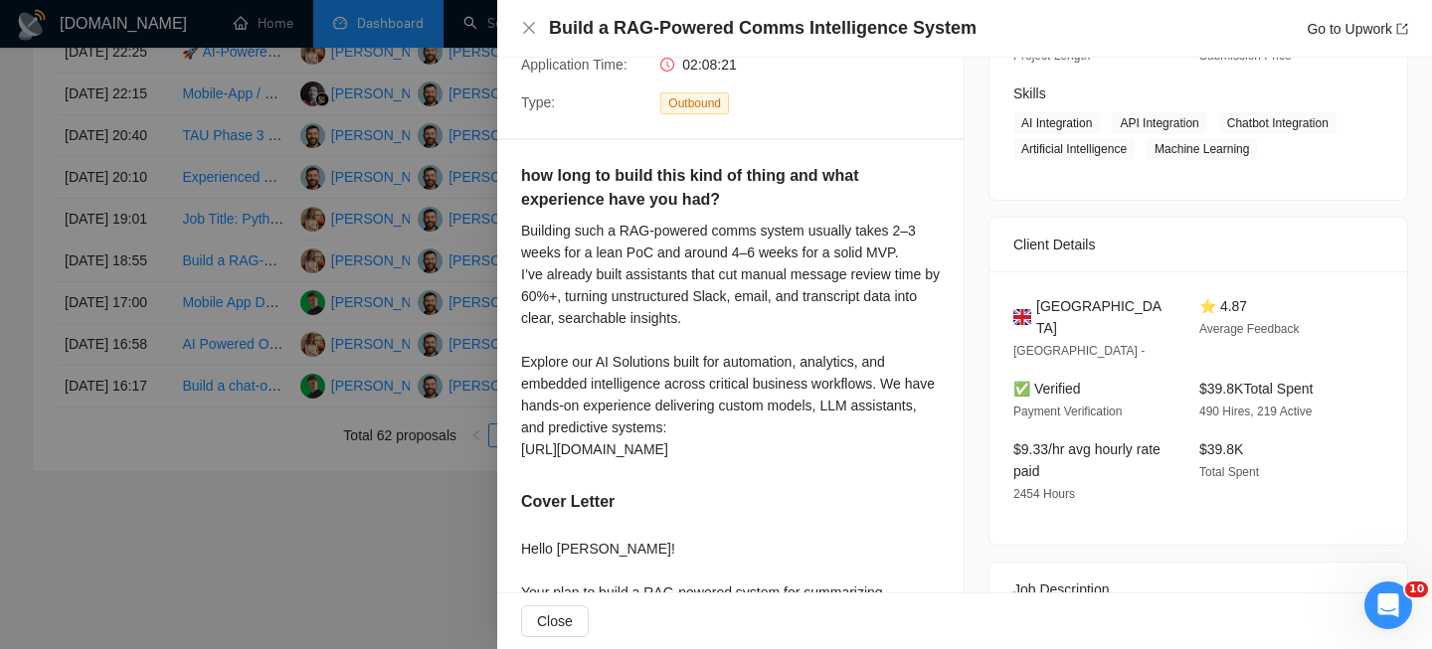
scroll to position [305, 0]
click at [1116, 322] on span "[GEOGRAPHIC_DATA]" at bounding box center [1101, 315] width 131 height 44
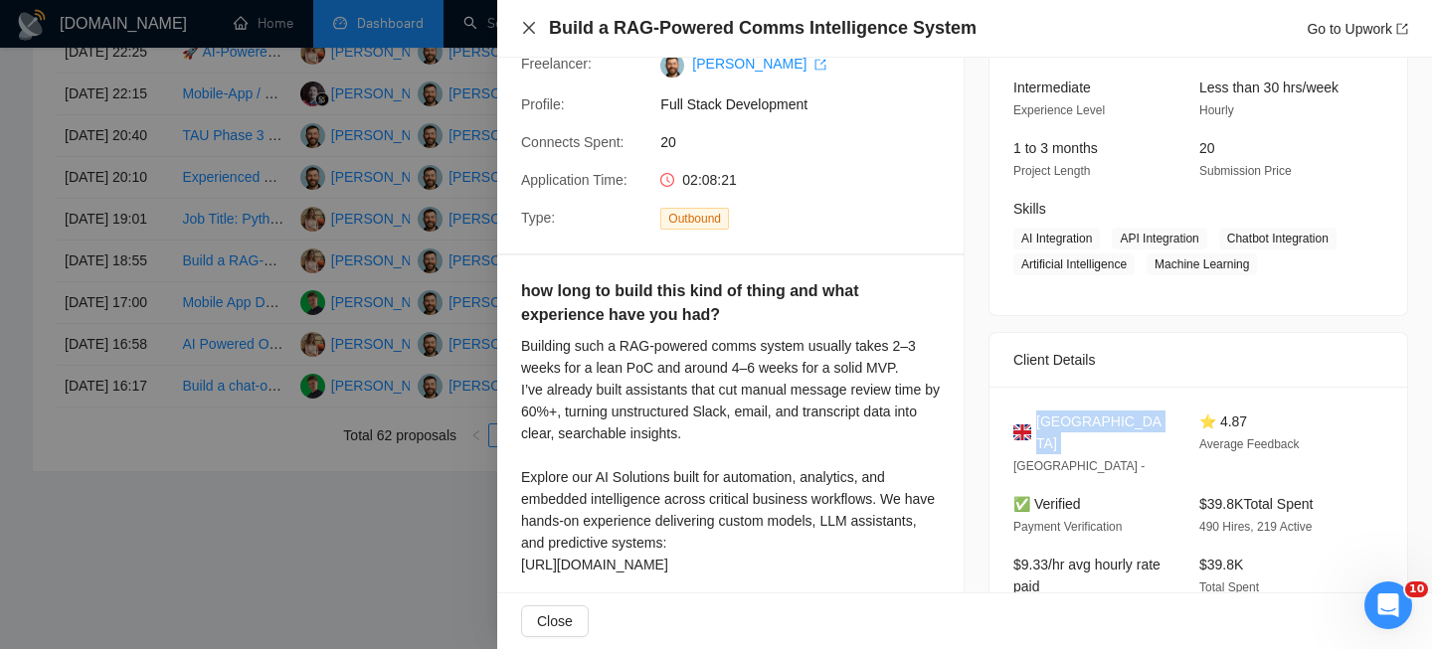
click at [526, 34] on icon "close" at bounding box center [529, 28] width 16 height 16
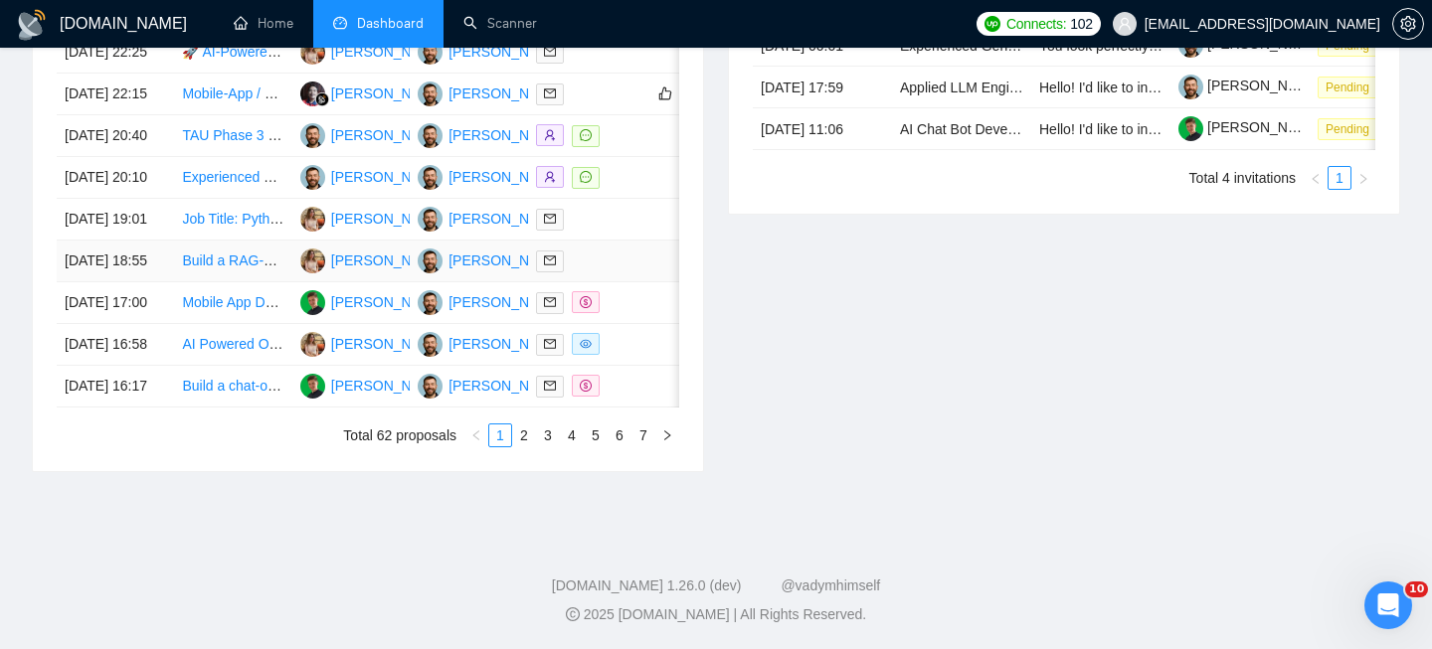
scroll to position [1042, 0]
click at [163, 241] on td "[DATE] 19:01" at bounding box center [115, 220] width 117 height 42
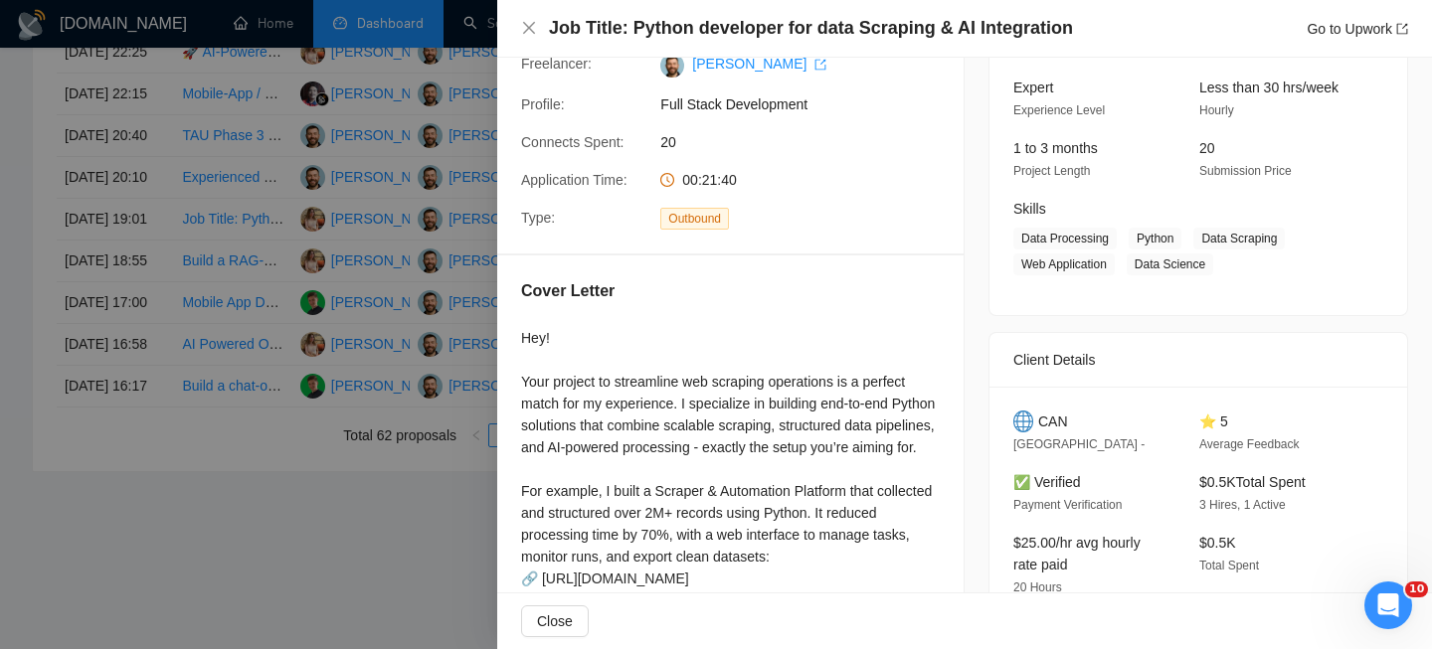
click at [722, 32] on h4 "Job Title: Python developer for data Scraping & AI Integration" at bounding box center [811, 28] width 524 height 25
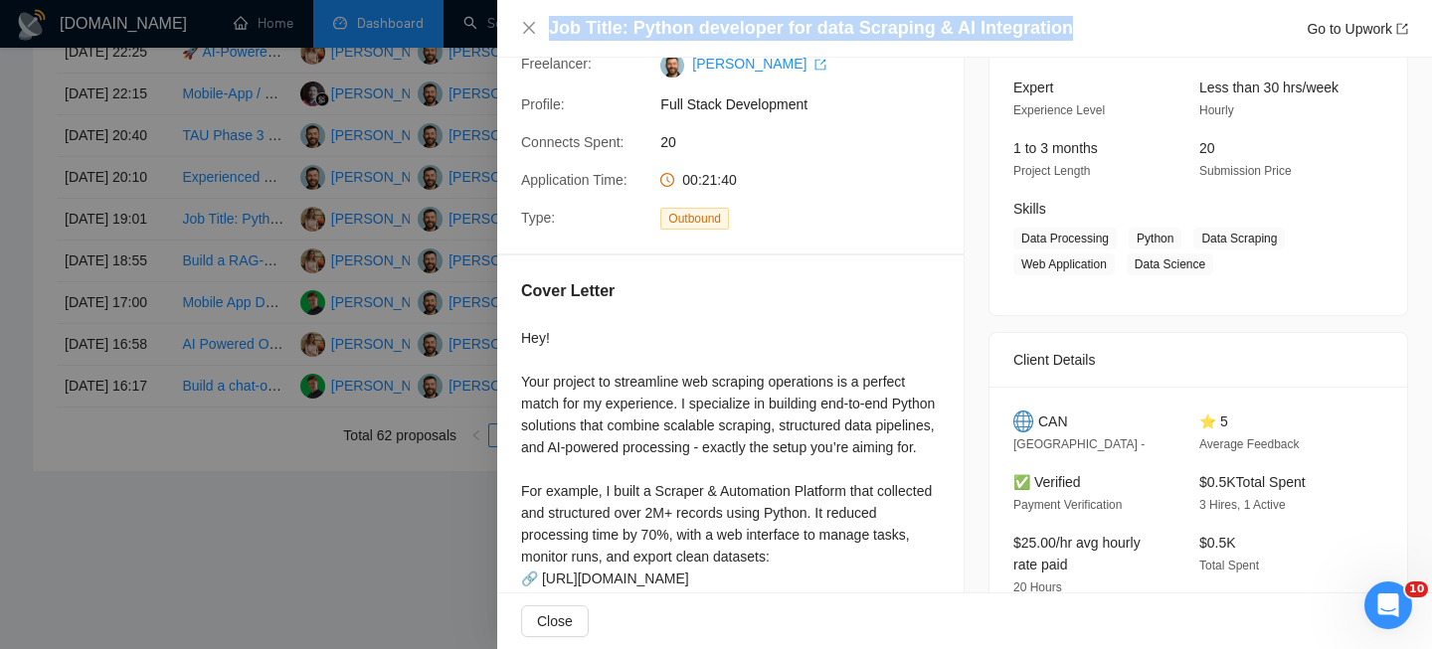
click at [722, 32] on h4 "Job Title: Python developer for data Scraping & AI Integration" at bounding box center [811, 28] width 524 height 25
click at [530, 31] on icon "close" at bounding box center [529, 28] width 16 height 16
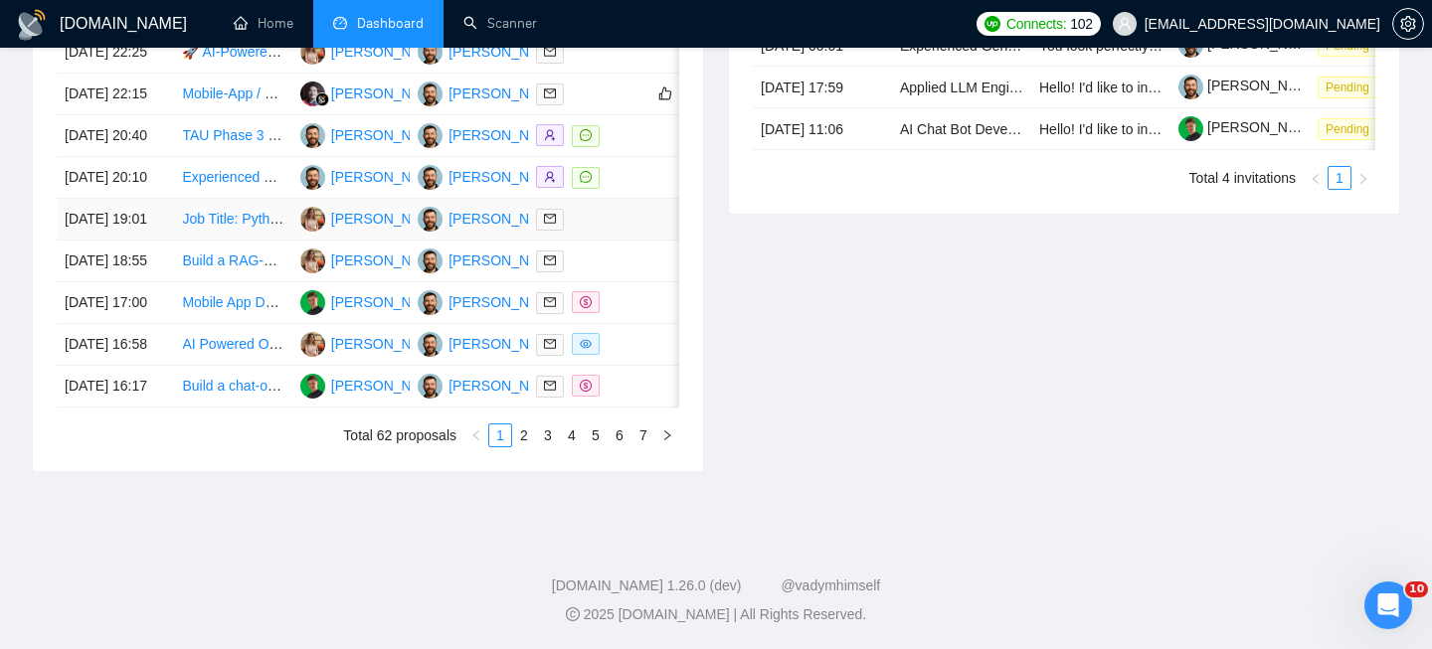
click at [160, 230] on td "[DATE] 19:01" at bounding box center [115, 220] width 117 height 42
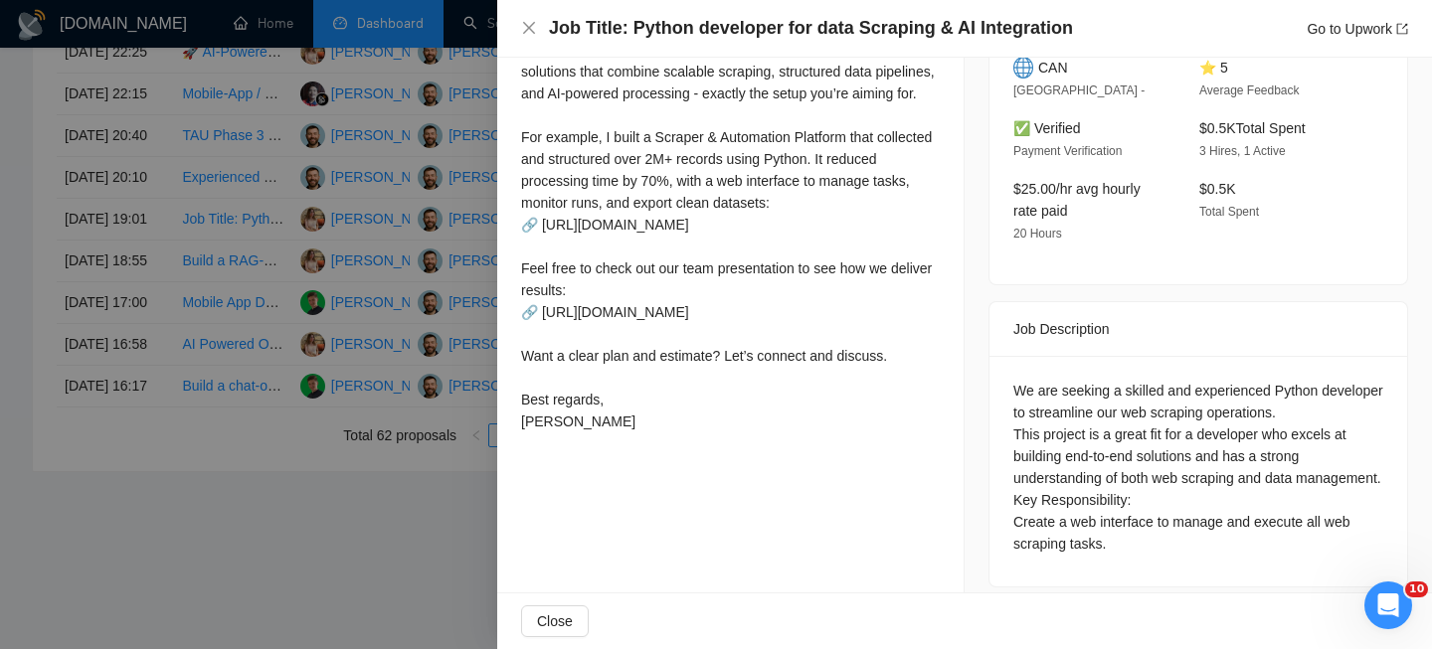
scroll to position [431, 0]
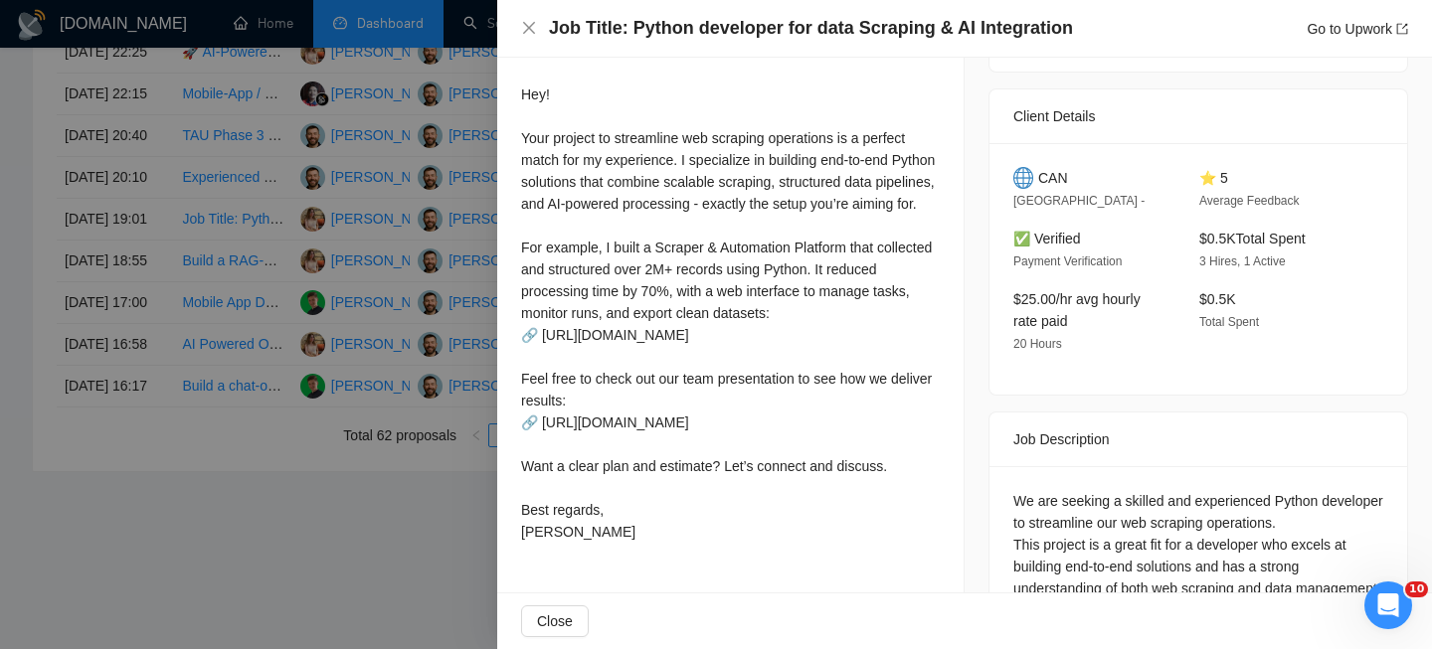
click at [1041, 178] on span "CAN" at bounding box center [1053, 178] width 30 height 22
click at [515, 19] on div "Job Title: Python developer for data Scraping & AI Integration Go to Upwork" at bounding box center [964, 29] width 934 height 58
click at [525, 25] on icon "close" at bounding box center [529, 28] width 16 height 16
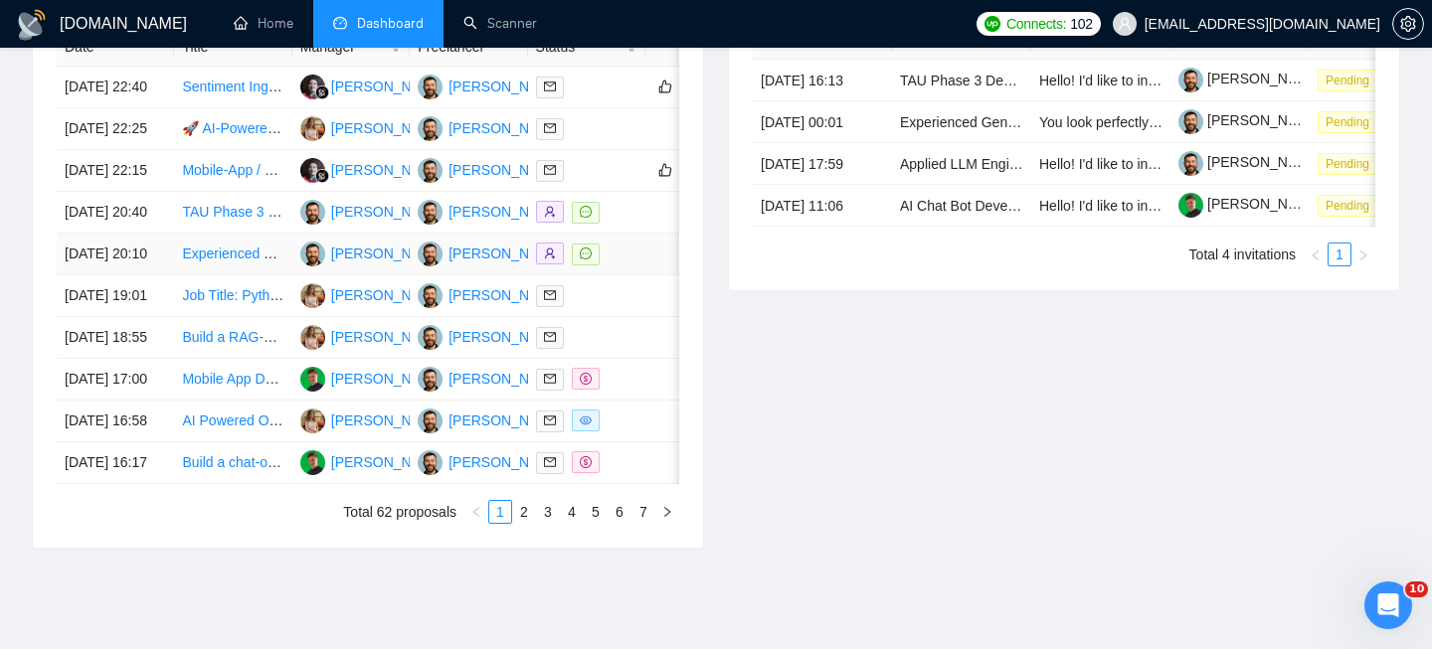
scroll to position [861, 0]
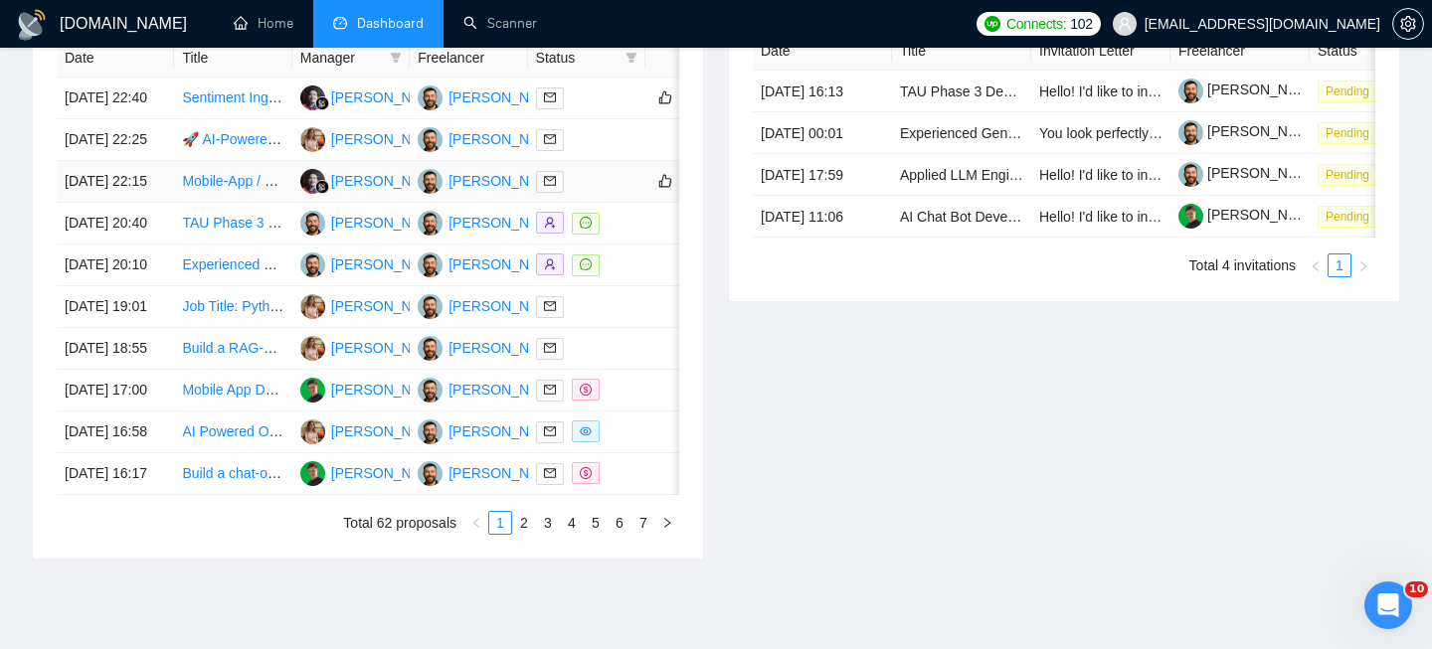
click at [169, 203] on td "[DATE] 22:15" at bounding box center [115, 182] width 117 height 42
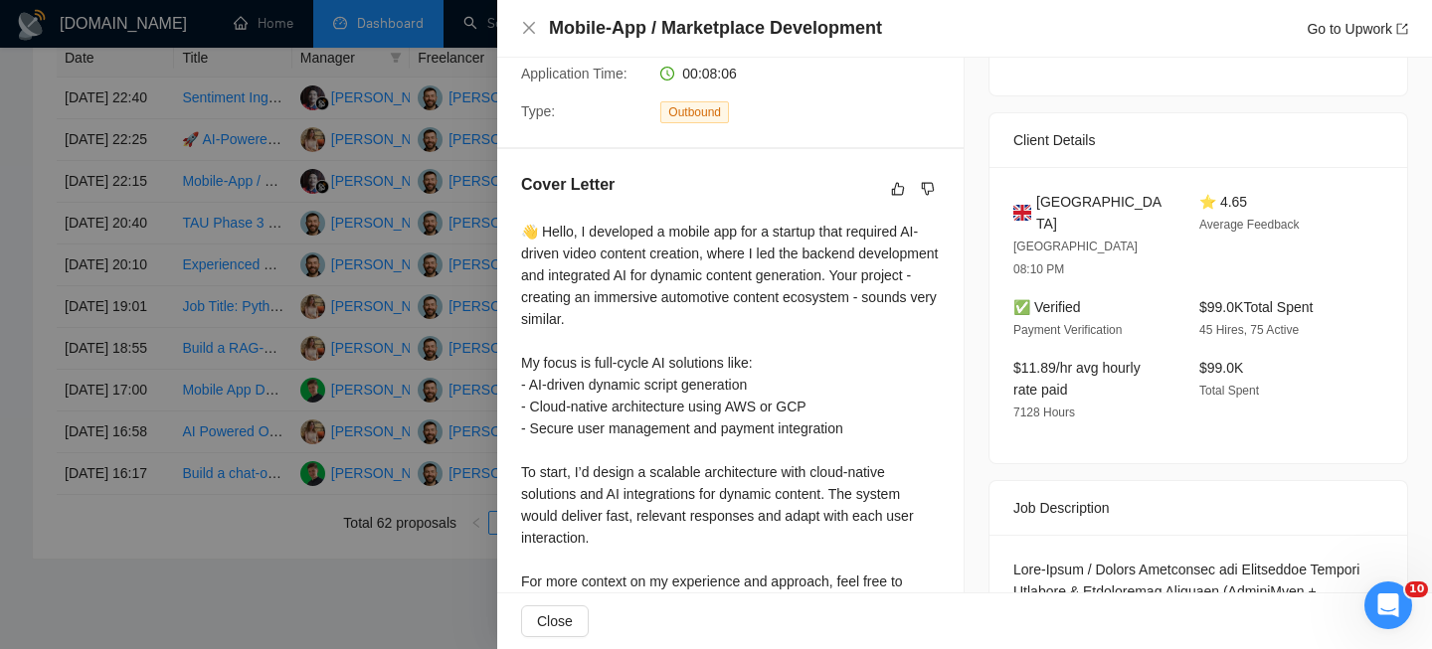
click at [702, 49] on div "Mobile-App / Marketplace Development Go to Upwork" at bounding box center [964, 29] width 934 height 58
click at [702, 42] on div "Mobile-App / Marketplace Development Go to Upwork" at bounding box center [964, 29] width 934 height 58
click at [702, 40] on h4 "Mobile-App / Marketplace Development" at bounding box center [715, 28] width 333 height 25
click at [695, 29] on h4 "Mobile-App / Marketplace Development" at bounding box center [715, 28] width 333 height 25
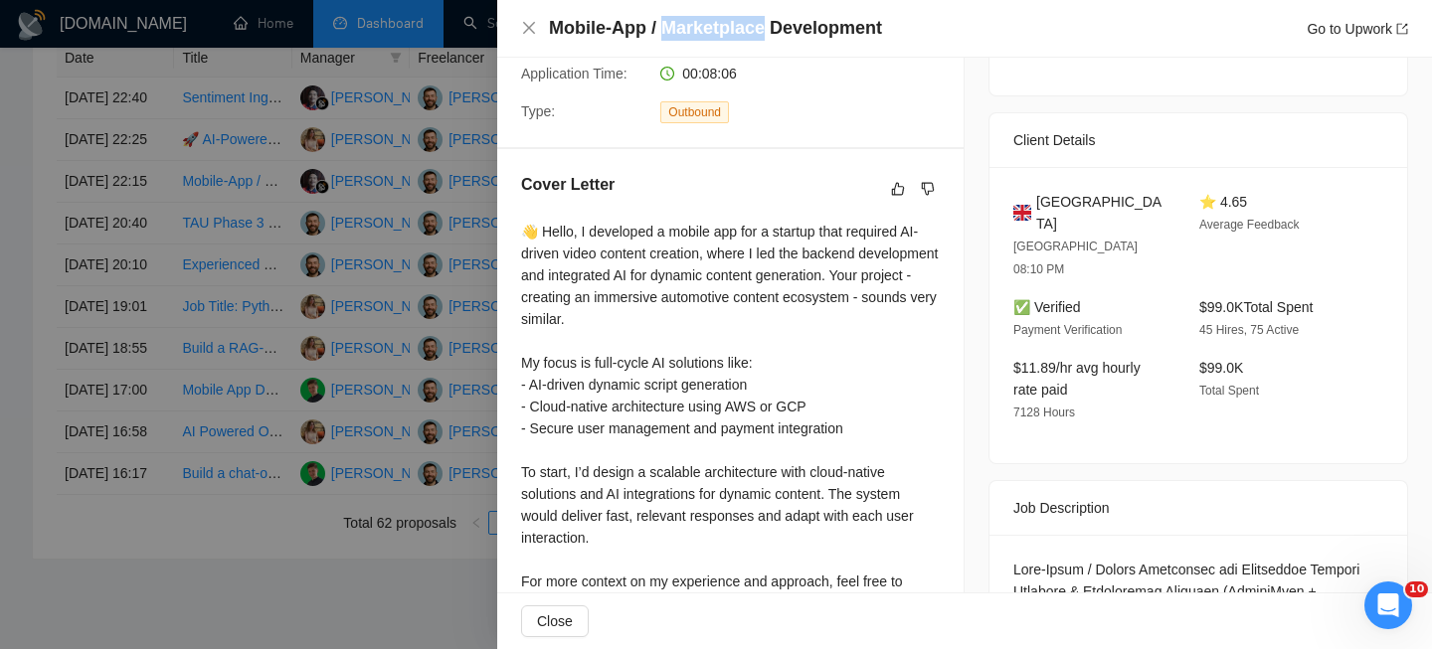
click at [695, 29] on h4 "Mobile-App / Marketplace Development" at bounding box center [715, 28] width 333 height 25
click at [528, 22] on icon "close" at bounding box center [529, 28] width 16 height 16
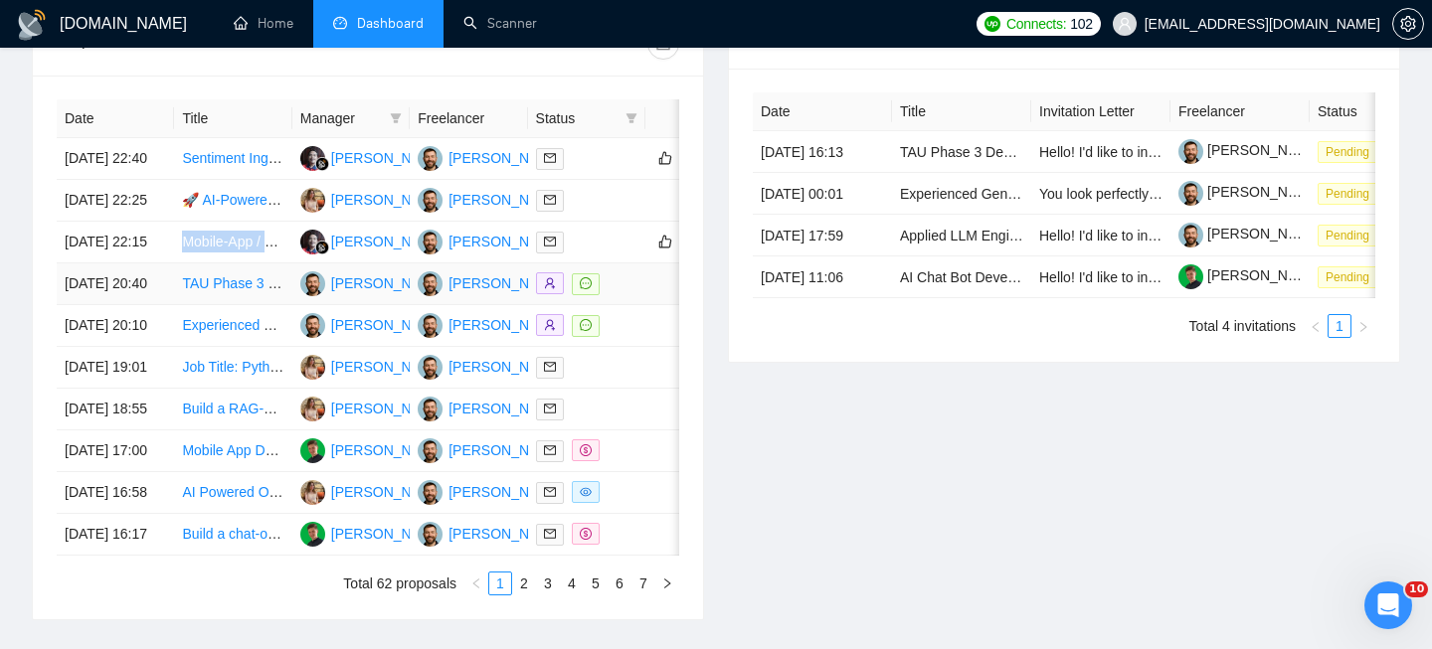
scroll to position [792, 0]
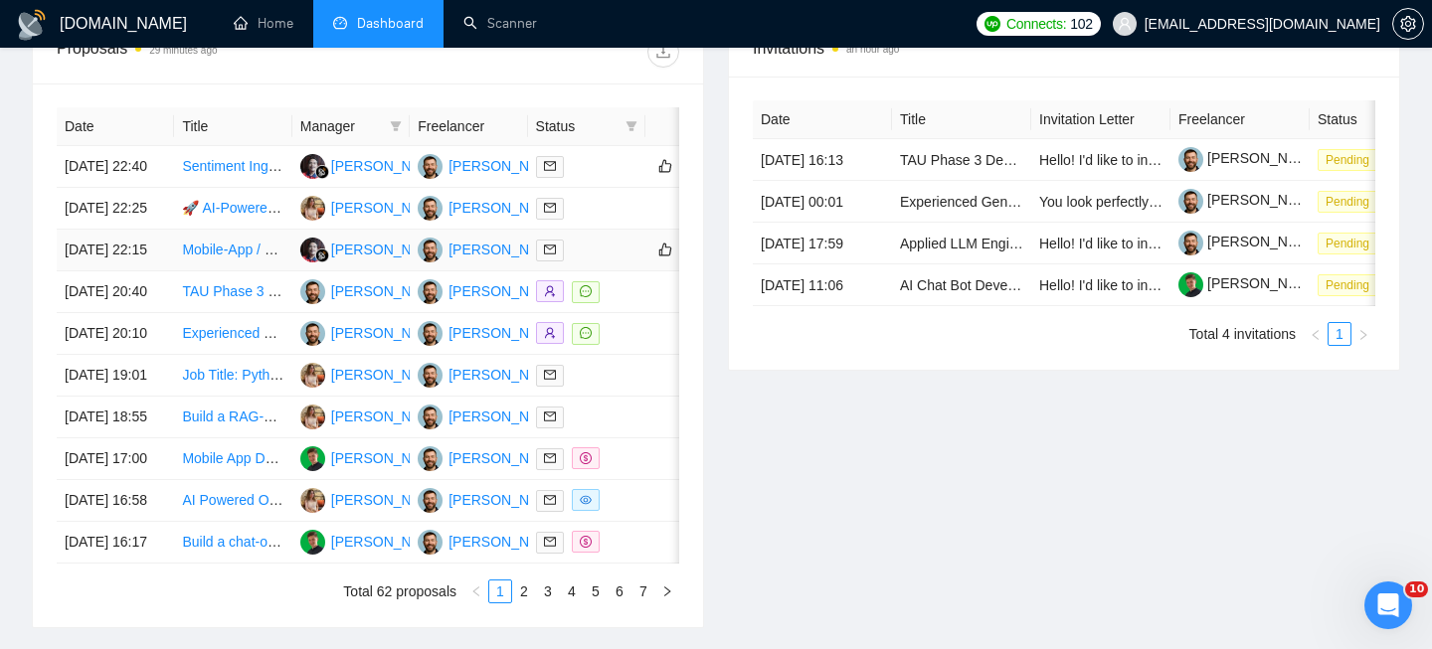
click at [152, 271] on td "[DATE] 22:15" at bounding box center [115, 251] width 117 height 42
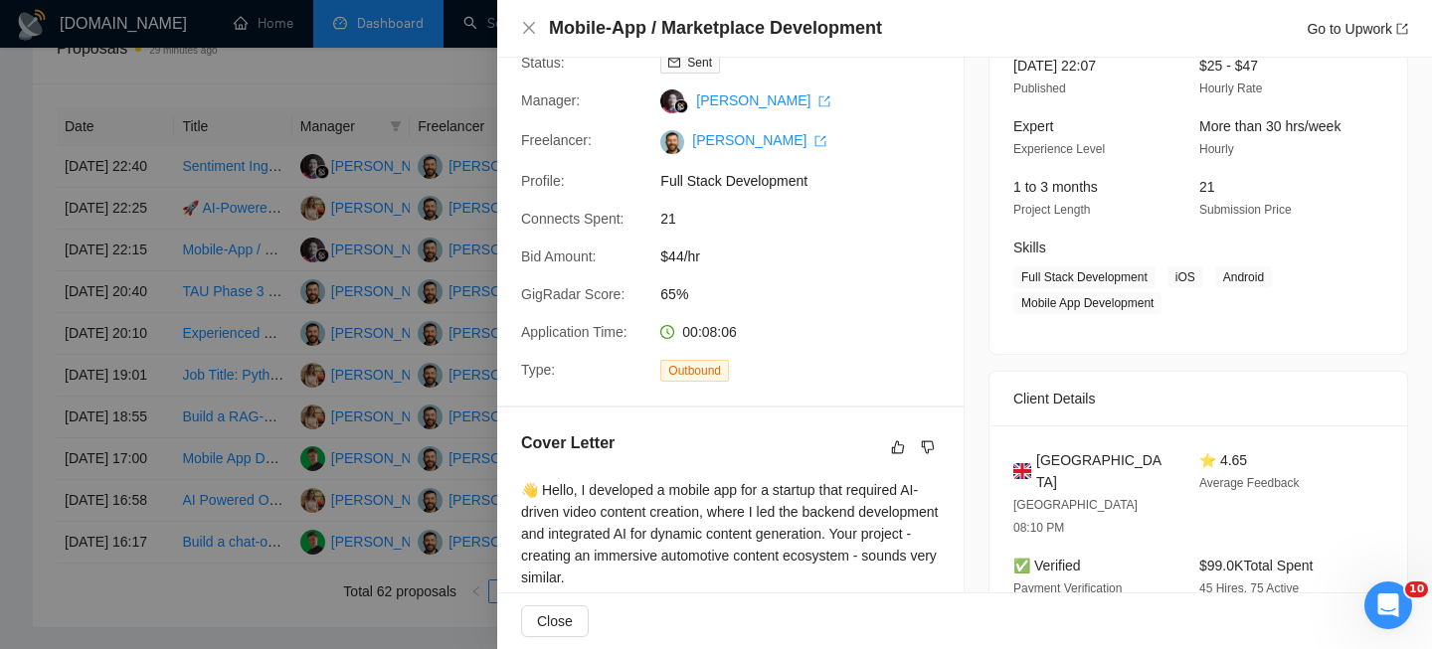
scroll to position [125, 0]
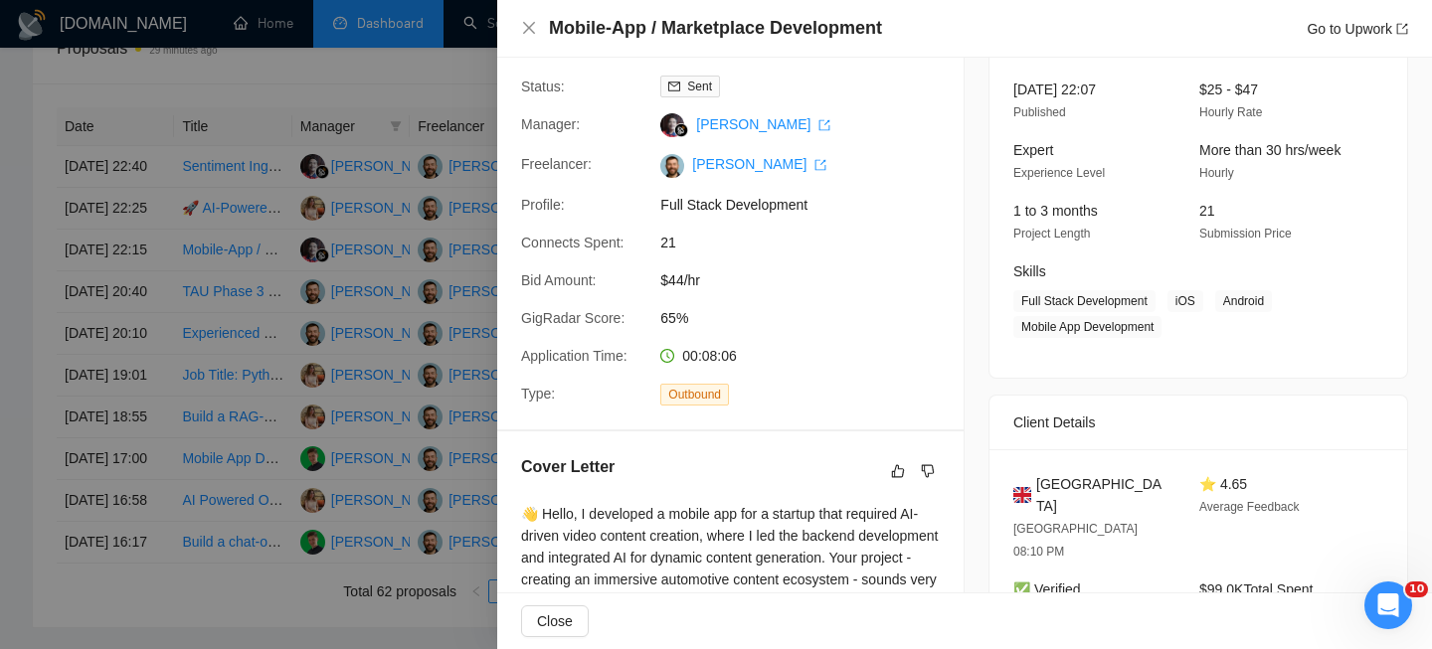
click at [1104, 476] on span "[GEOGRAPHIC_DATA]" at bounding box center [1101, 495] width 131 height 44
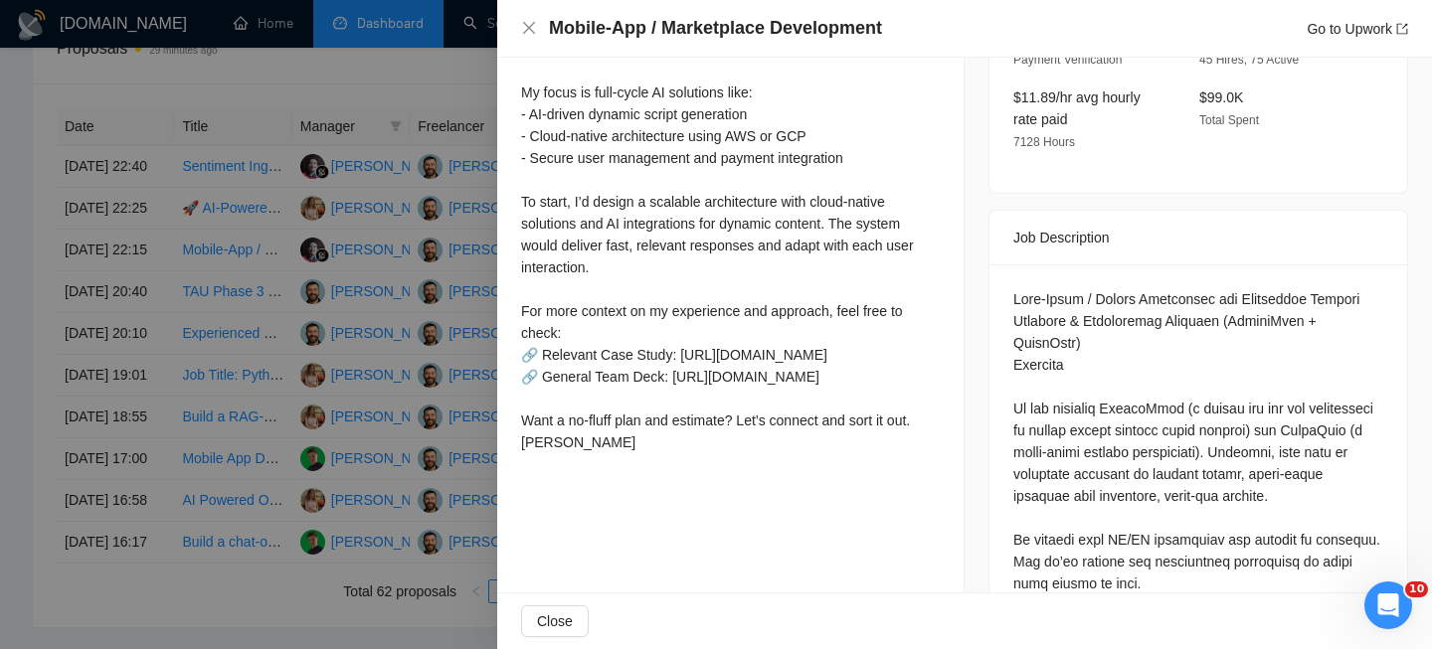
scroll to position [683, 0]
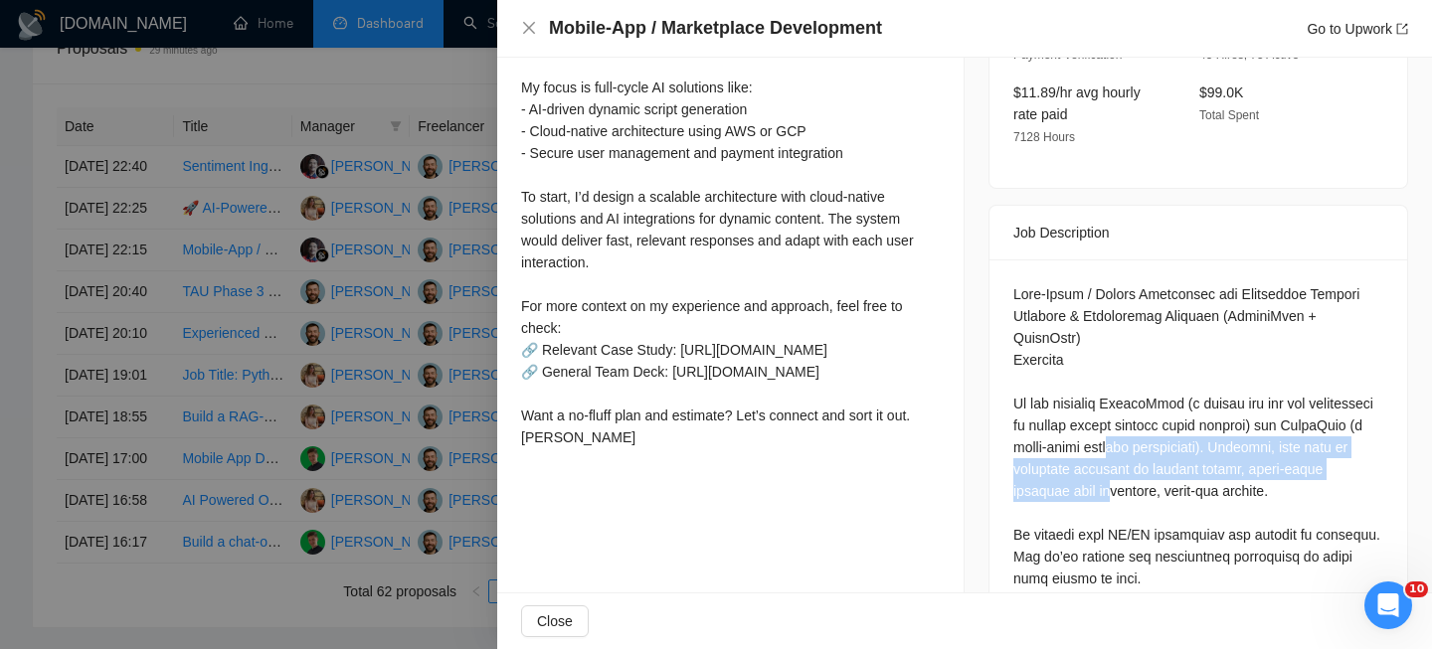
drag, startPoint x: 1195, startPoint y: 400, endPoint x: 1193, endPoint y: 437, distance: 37.8
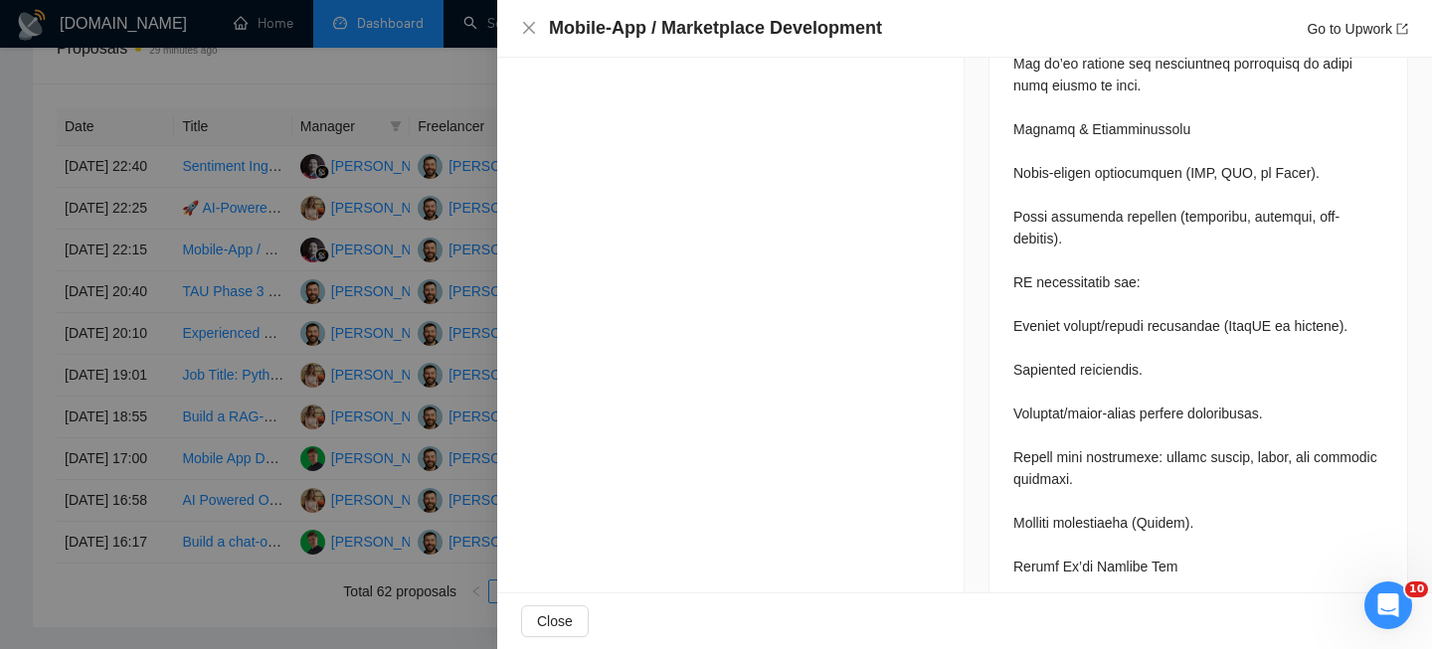
scroll to position [1190, 0]
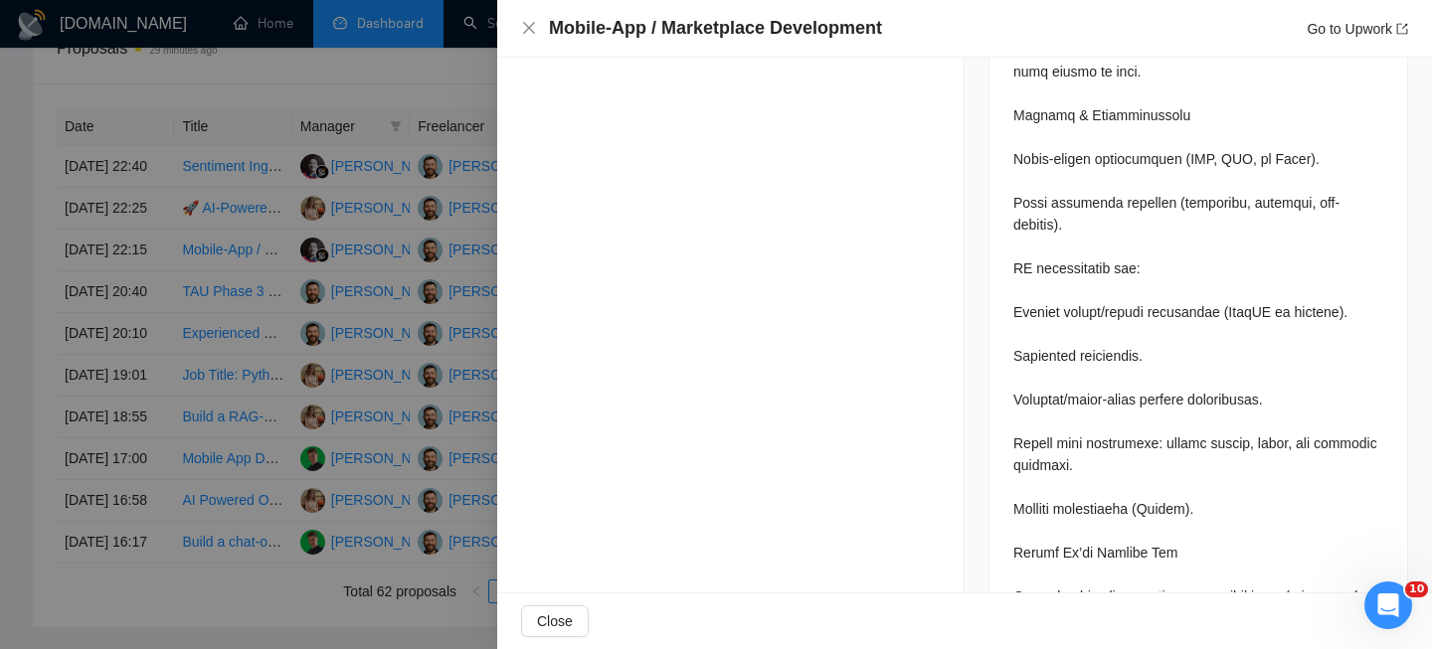
click at [513, 21] on div "Mobile-App / Marketplace Development Go to Upwork" at bounding box center [964, 29] width 934 height 58
click at [535, 29] on icon "close" at bounding box center [529, 28] width 16 height 16
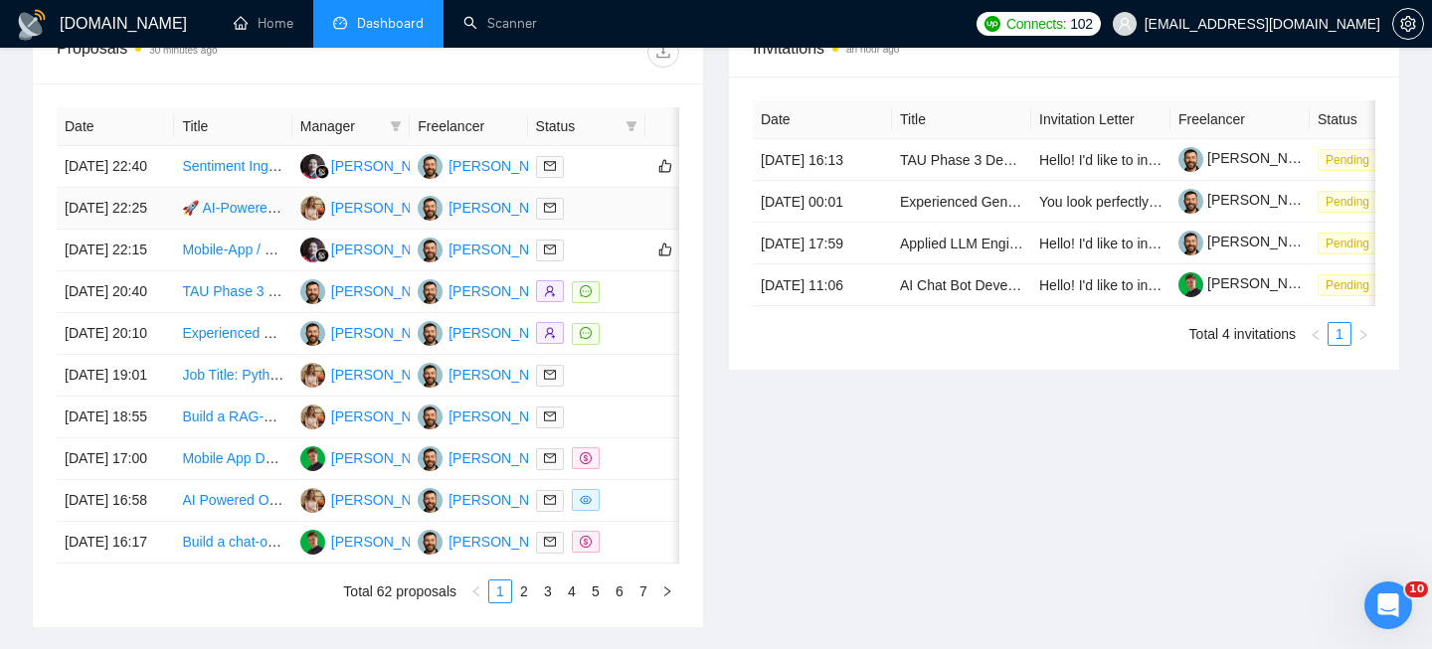
click at [145, 230] on td "[DATE] 22:25" at bounding box center [115, 209] width 117 height 42
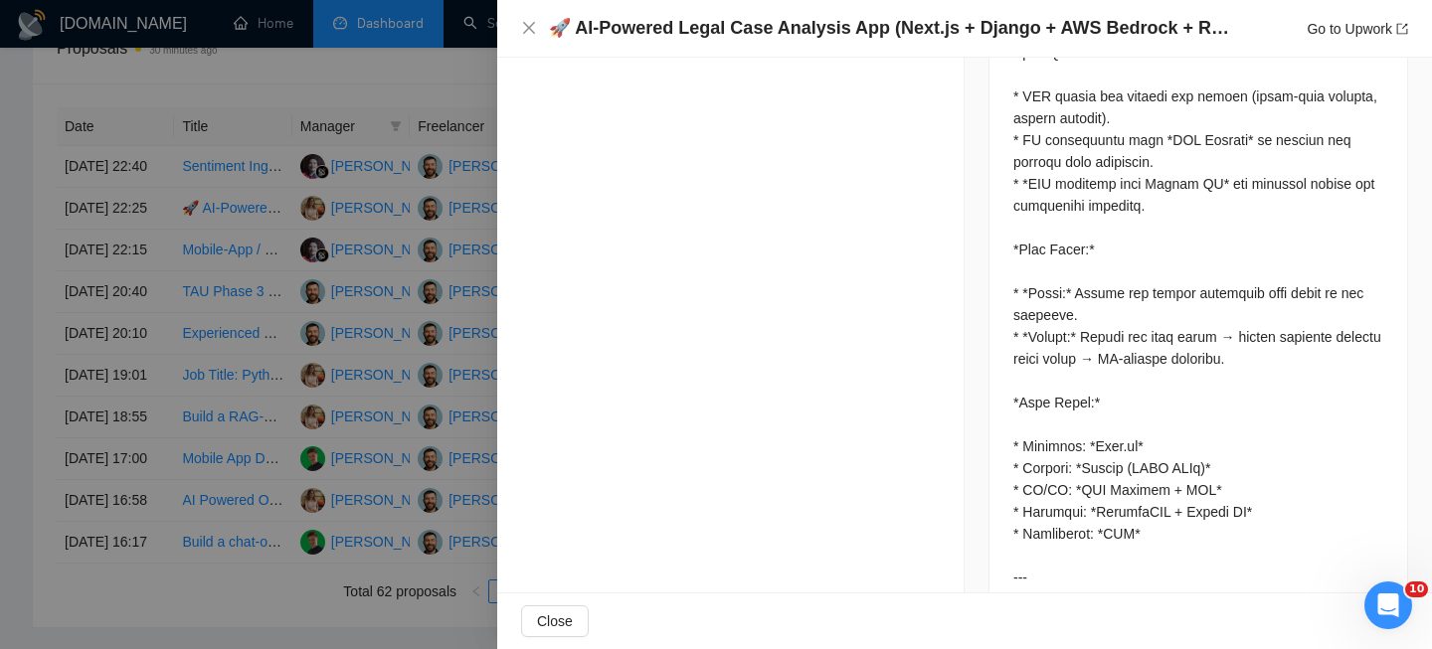
click at [740, 27] on h4 "🚀 AI-Powered Legal Case Analysis App (Next.js + Django + AWS Bedrock + RAG)" at bounding box center [892, 28] width 686 height 25
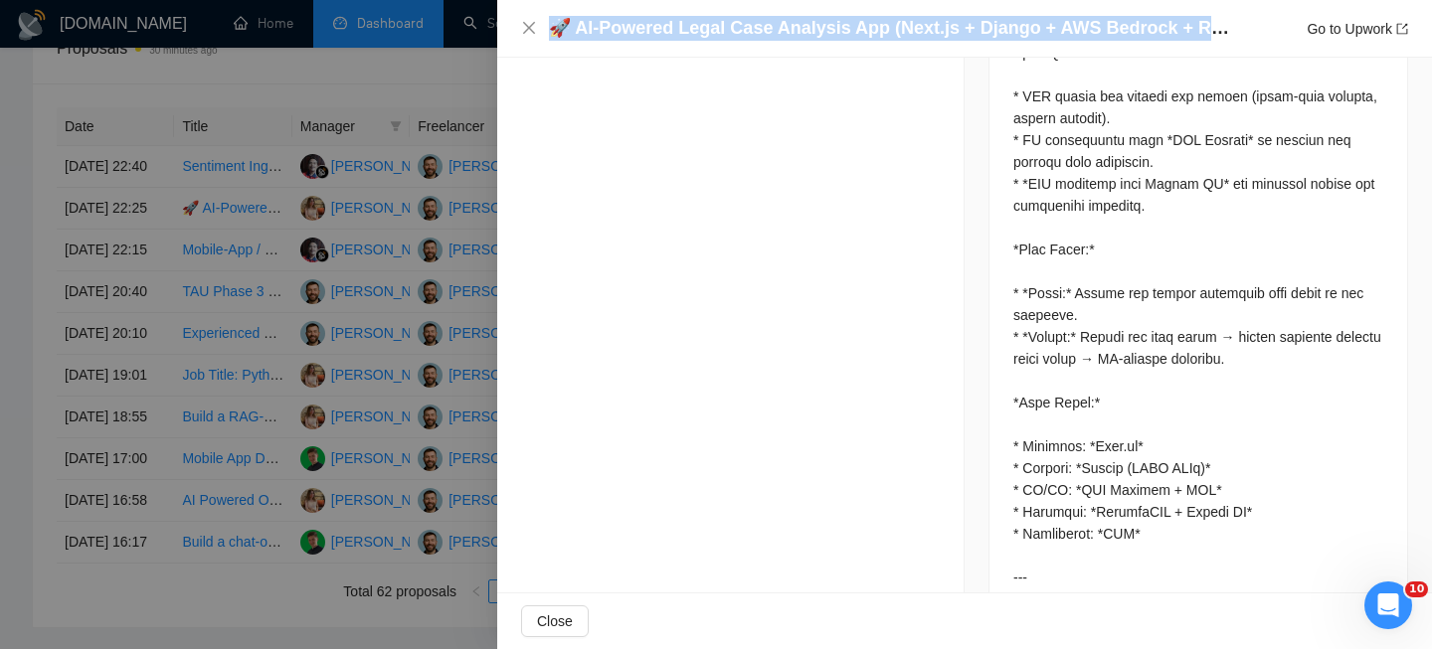
click at [740, 27] on h4 "🚀 AI-Powered Legal Case Analysis App (Next.js + Django + AWS Bedrock + RAG)" at bounding box center [892, 28] width 686 height 25
click at [526, 20] on icon "close" at bounding box center [529, 28] width 16 height 16
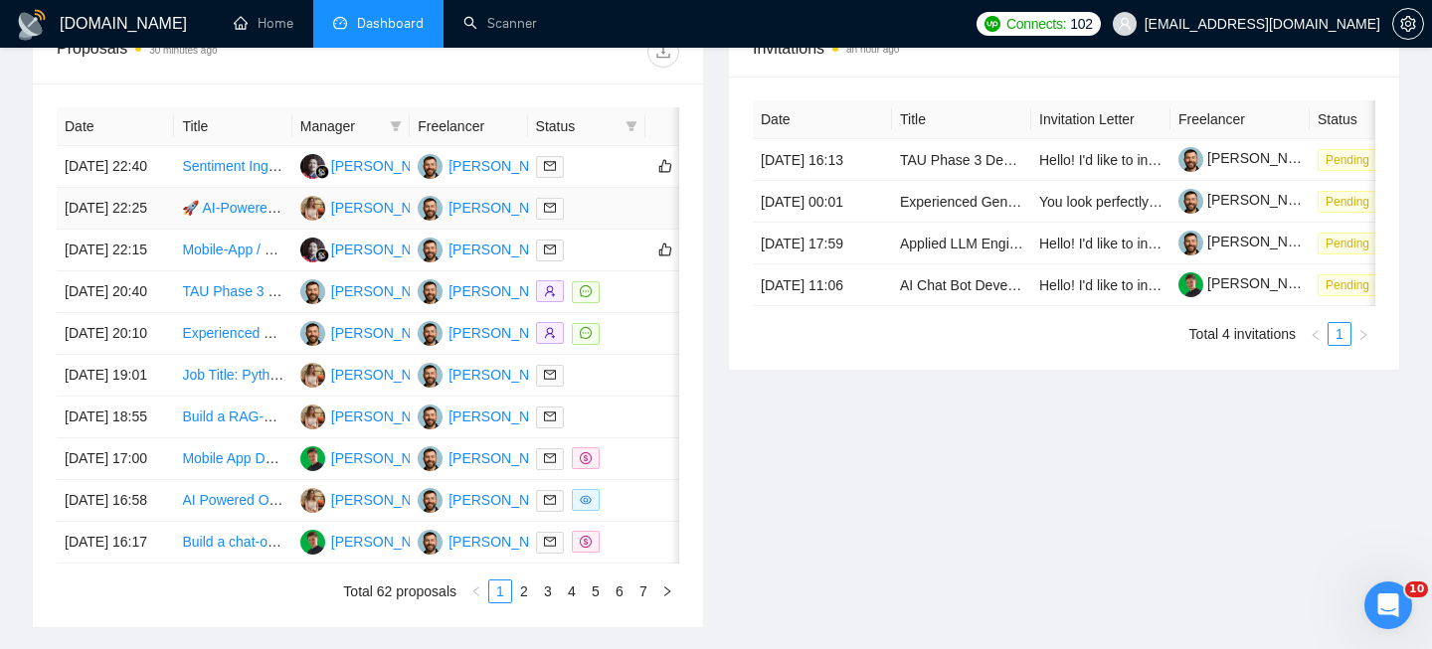
click at [170, 230] on td "[DATE] 22:25" at bounding box center [115, 209] width 117 height 42
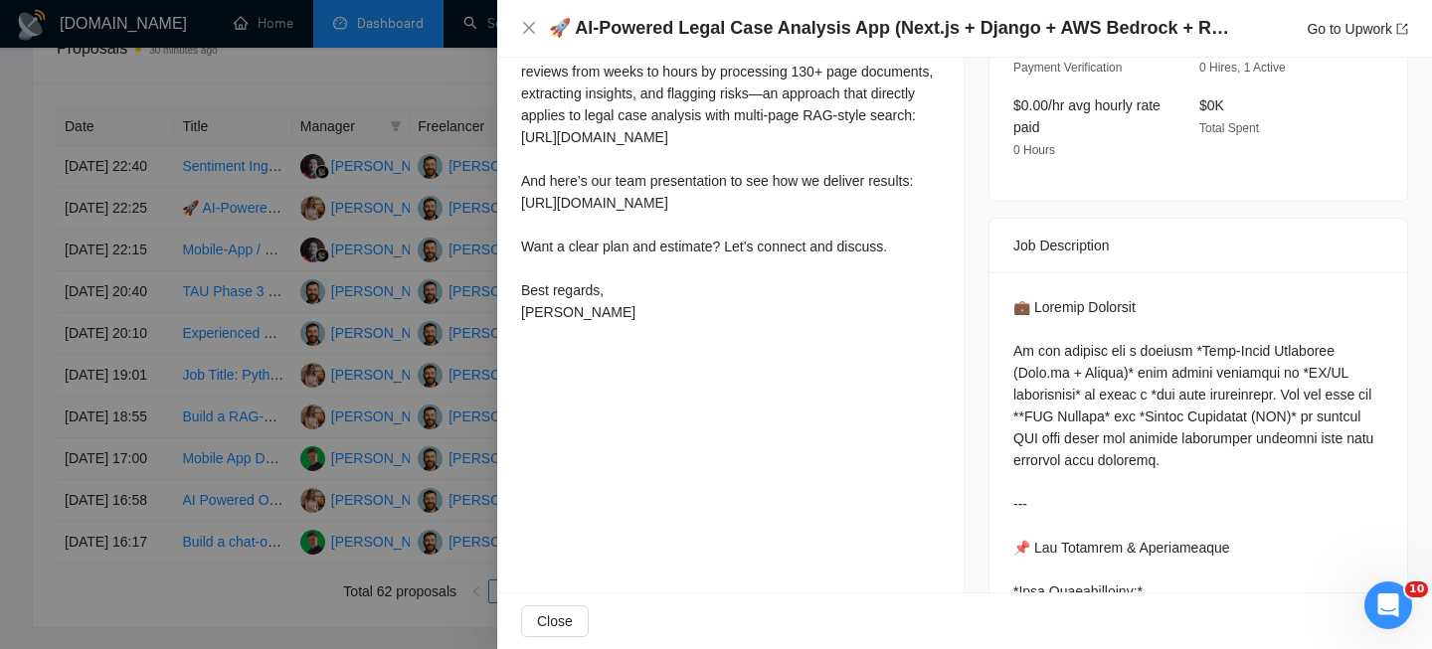
scroll to position [656, 0]
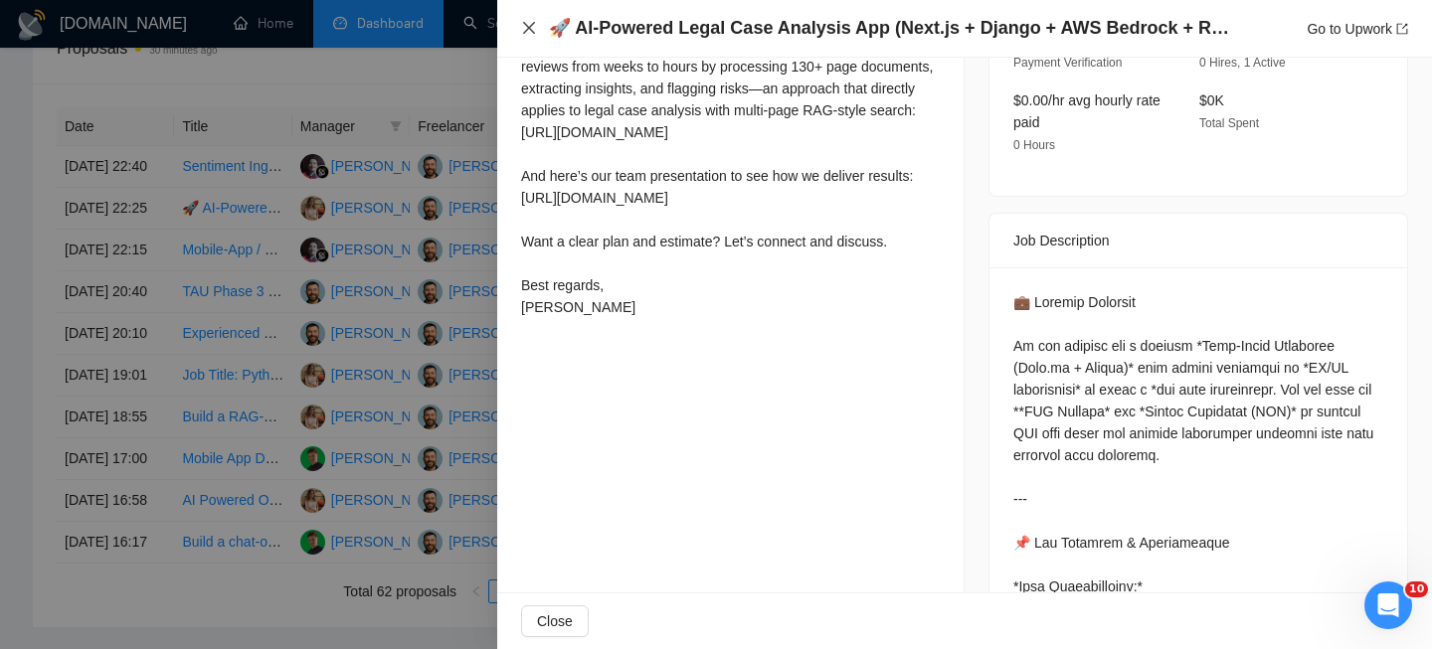
click at [529, 33] on icon "close" at bounding box center [529, 28] width 16 height 16
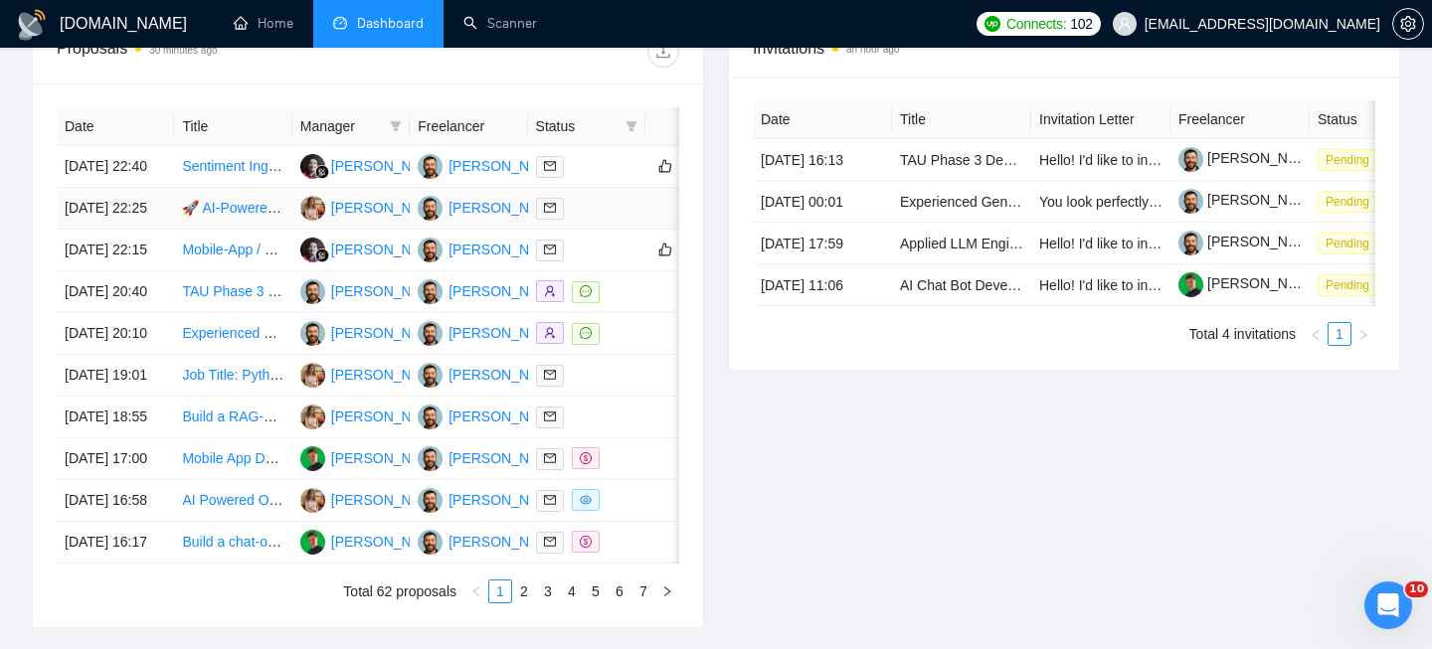
click at [151, 230] on td "[DATE] 22:25" at bounding box center [115, 209] width 117 height 42
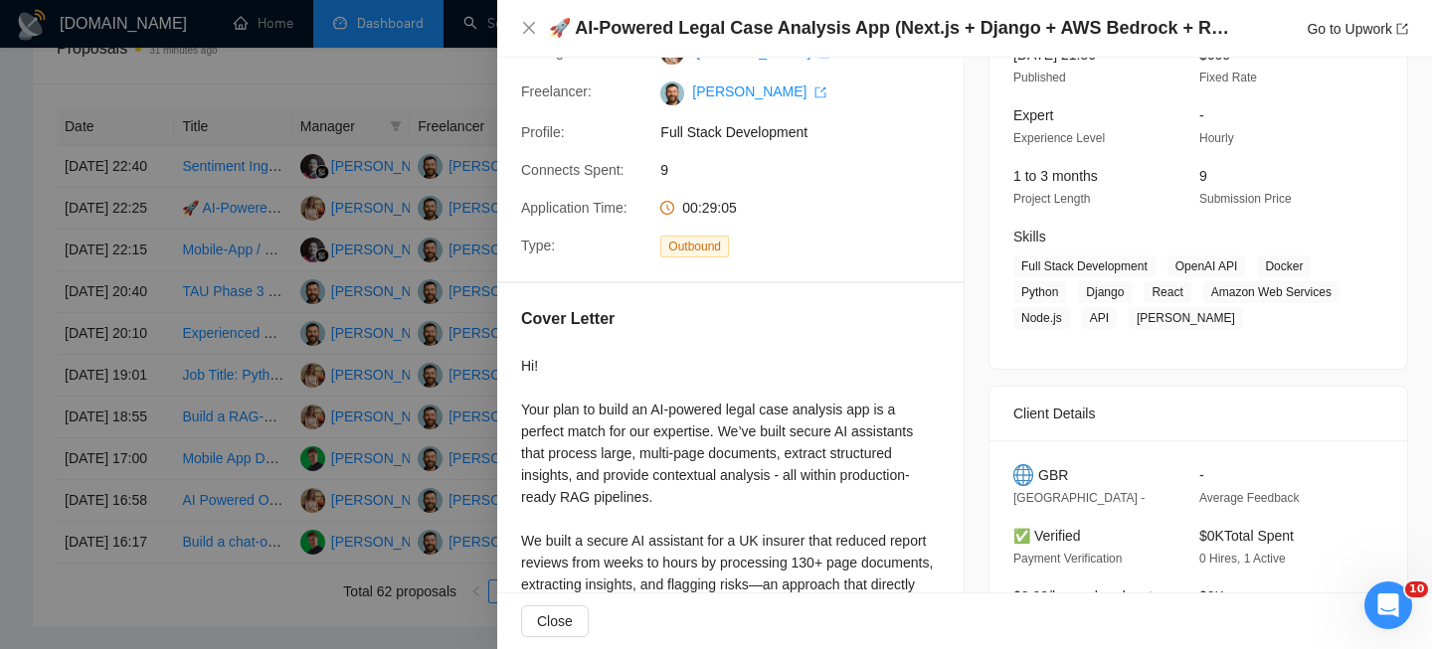
scroll to position [157, 0]
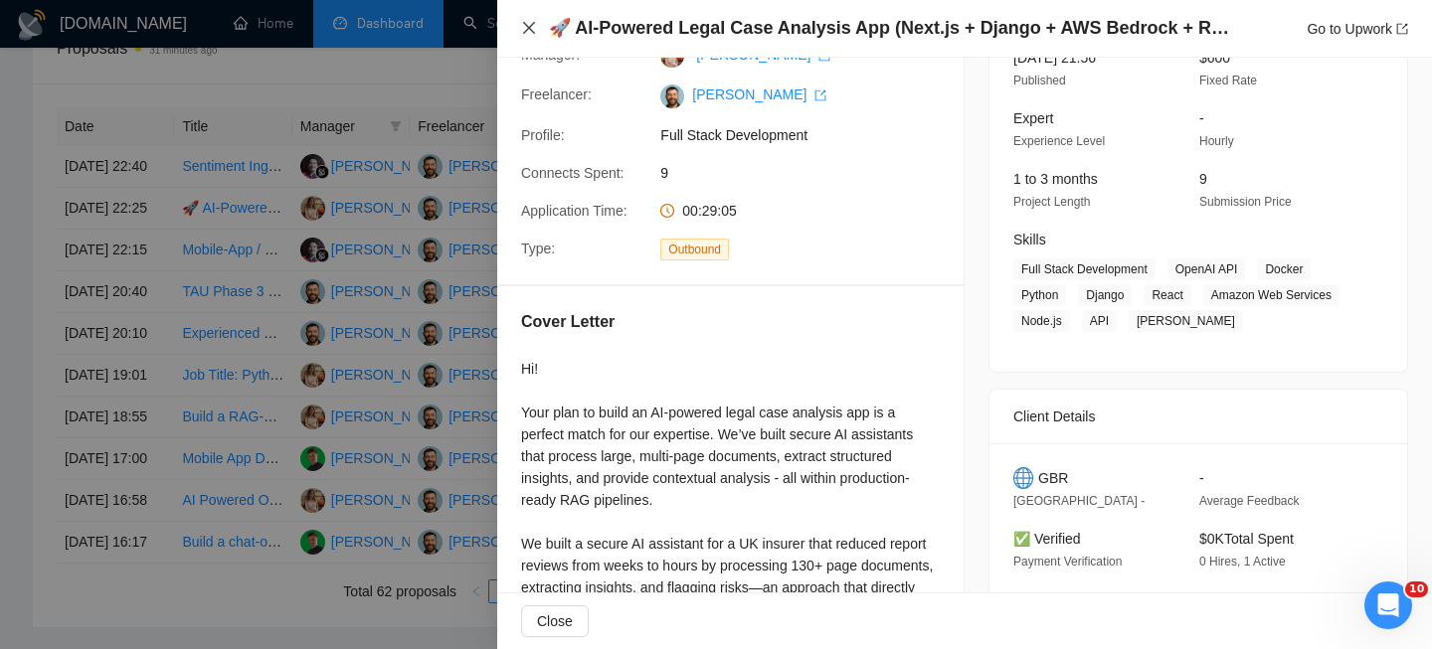
click at [521, 27] on icon "close" at bounding box center [529, 28] width 16 height 16
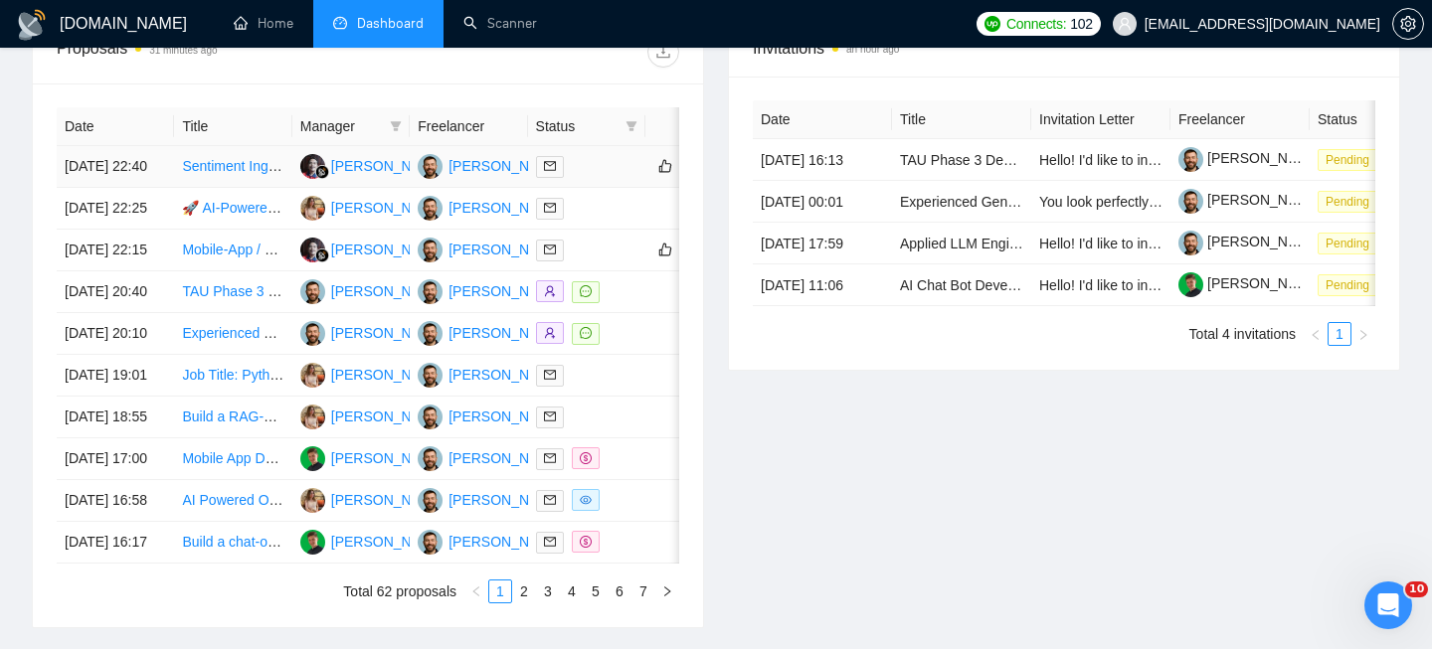
click at [166, 188] on td "[DATE] 22:40" at bounding box center [115, 167] width 117 height 42
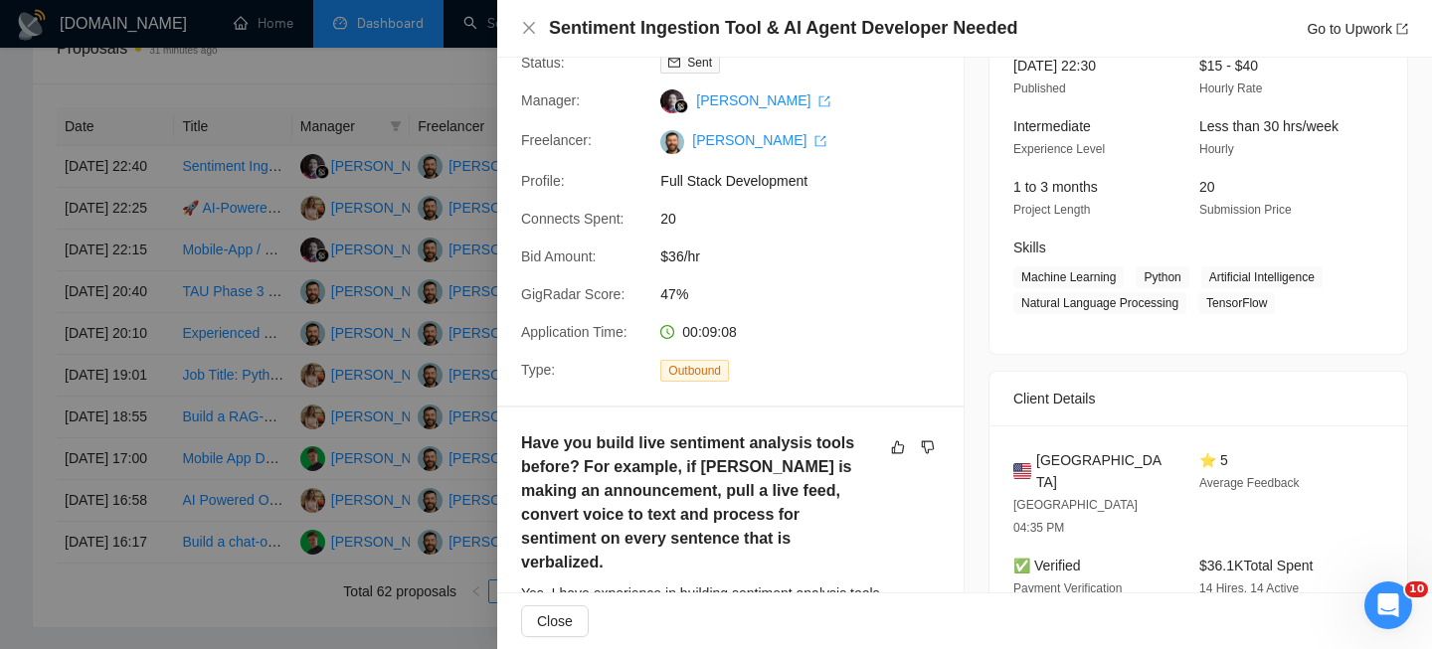
click at [680, 36] on h4 "Sentiment Ingestion Tool & AI Agent Developer Needed" at bounding box center [783, 28] width 468 height 25
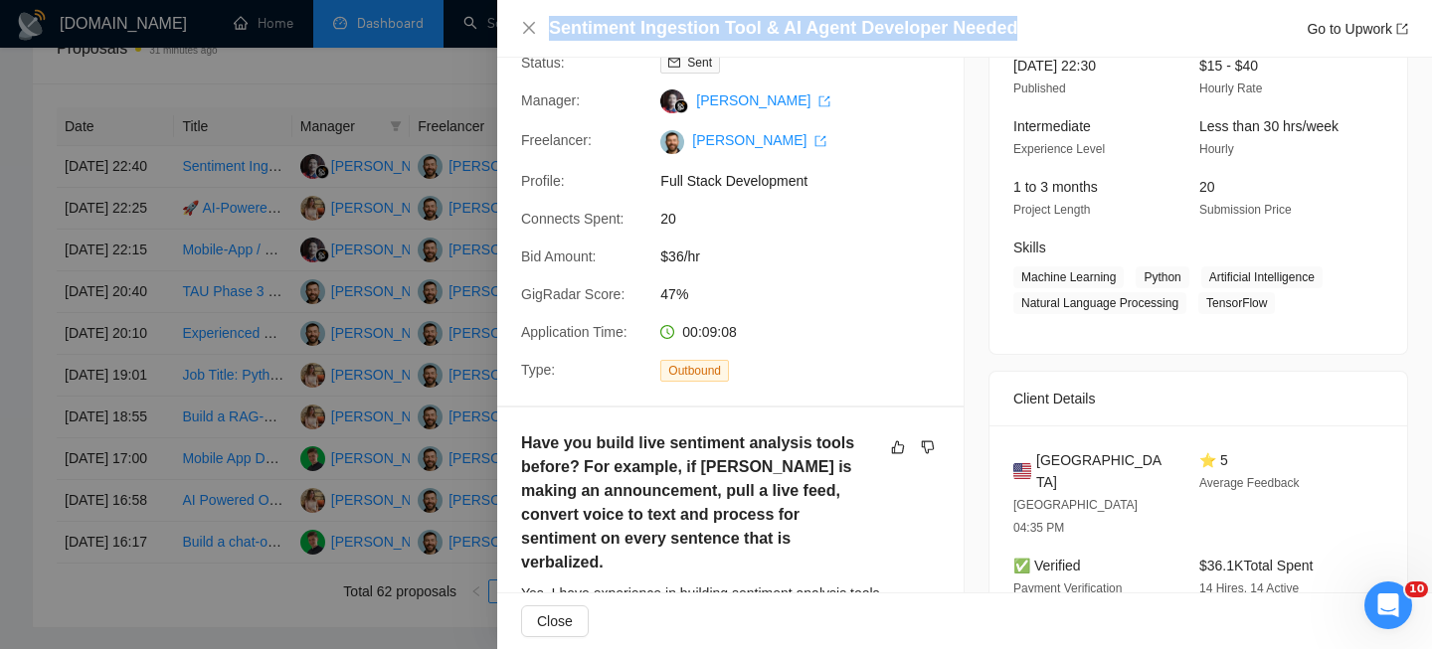
click at [680, 36] on h4 "Sentiment Ingestion Tool & AI Agent Developer Needed" at bounding box center [783, 28] width 468 height 25
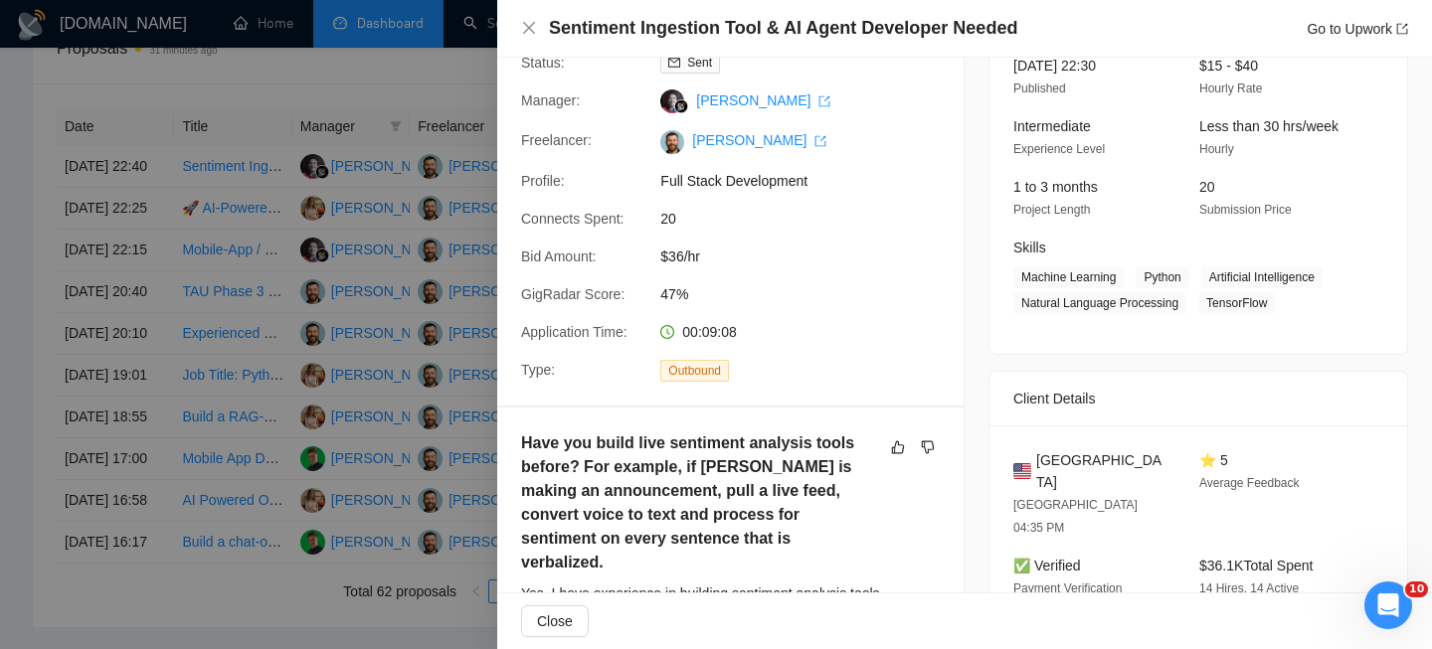
click at [527, 38] on div "Sentiment Ingestion Tool & AI Agent Developer Needed Go to Upwork" at bounding box center [964, 28] width 887 height 25
click at [525, 31] on icon "close" at bounding box center [529, 28] width 12 height 12
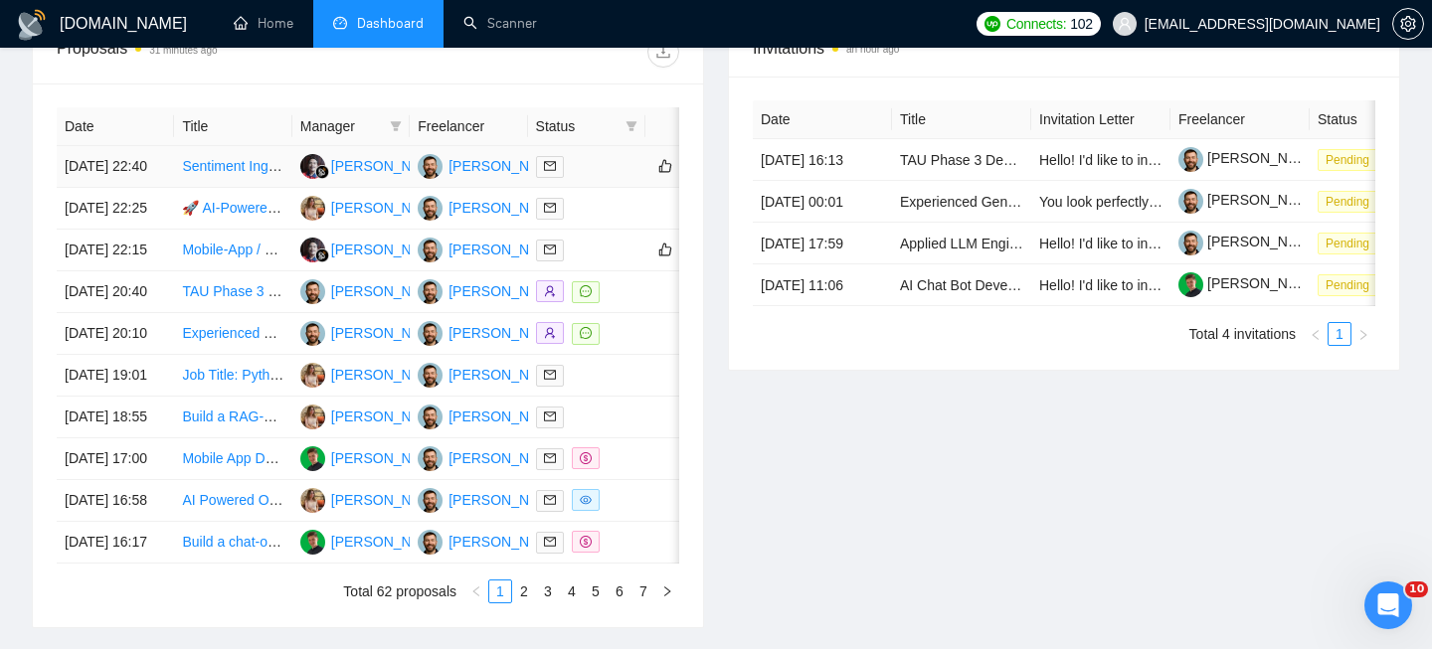
click at [164, 184] on td "[DATE] 22:40" at bounding box center [115, 167] width 117 height 42
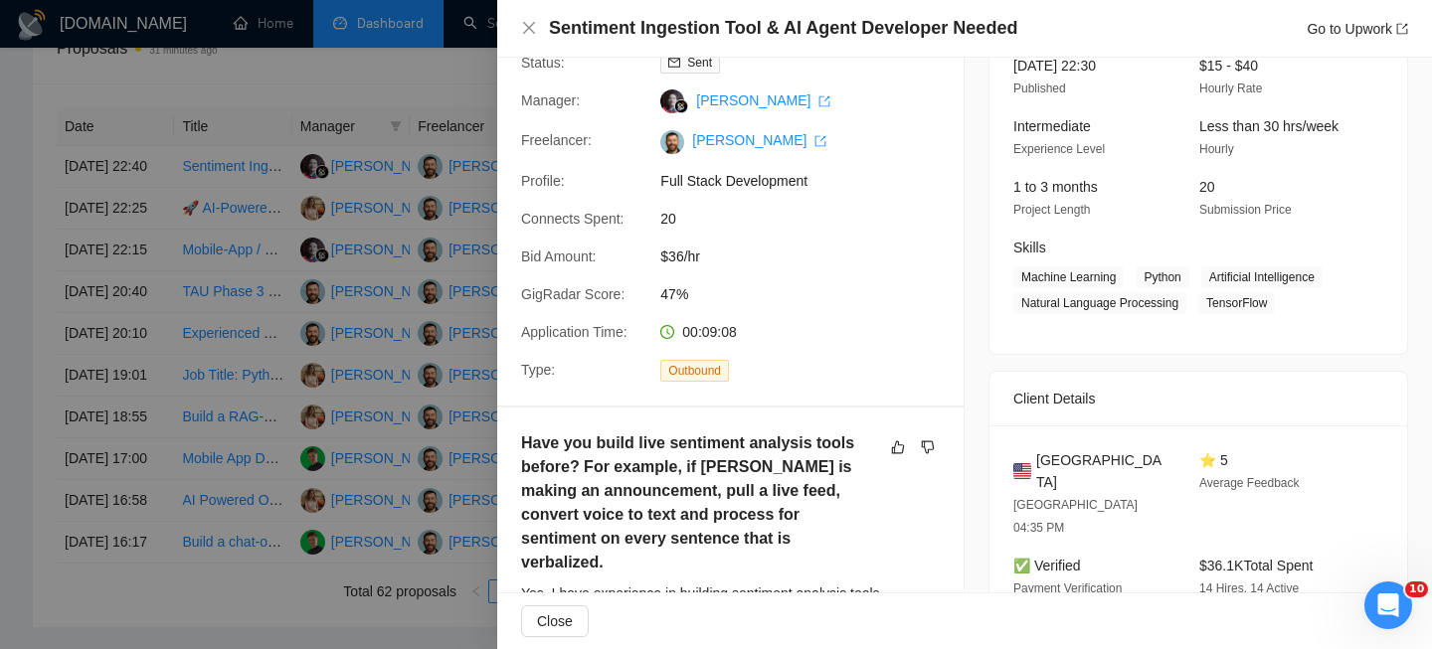
click at [1078, 454] on span "[GEOGRAPHIC_DATA]" at bounding box center [1101, 471] width 131 height 44
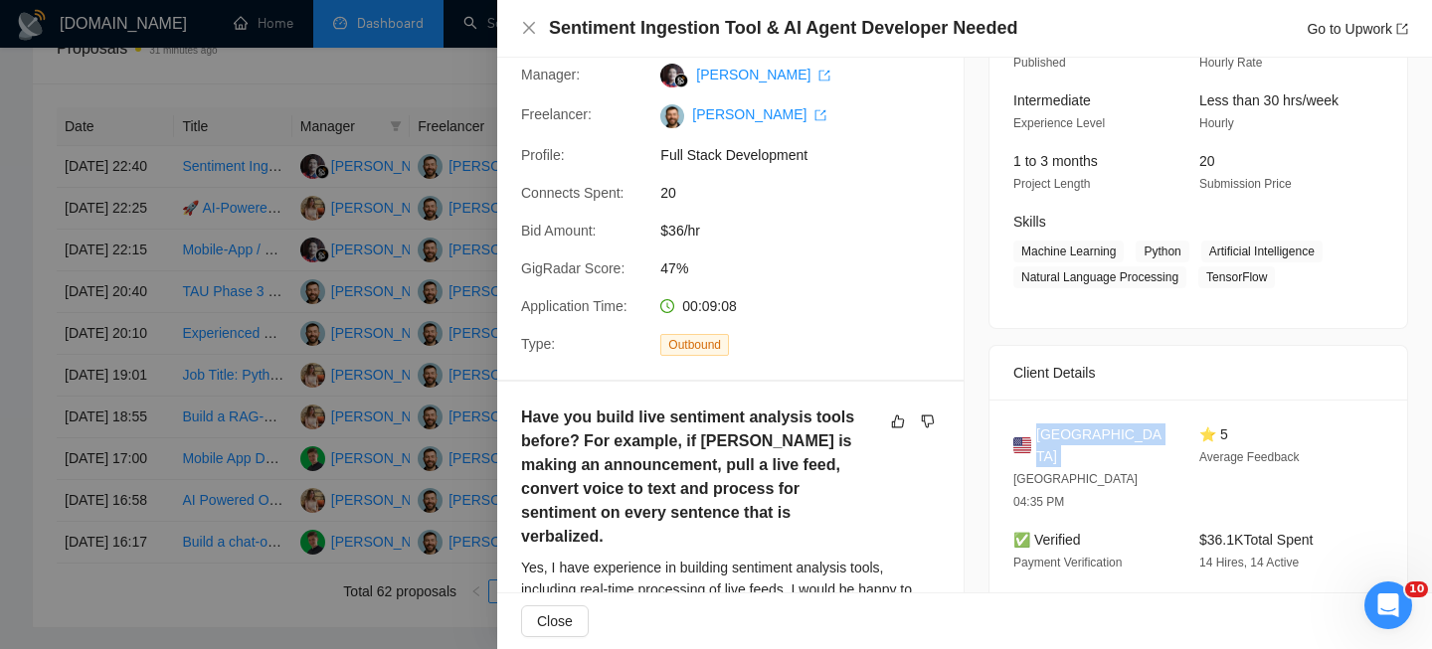
scroll to position [187, 0]
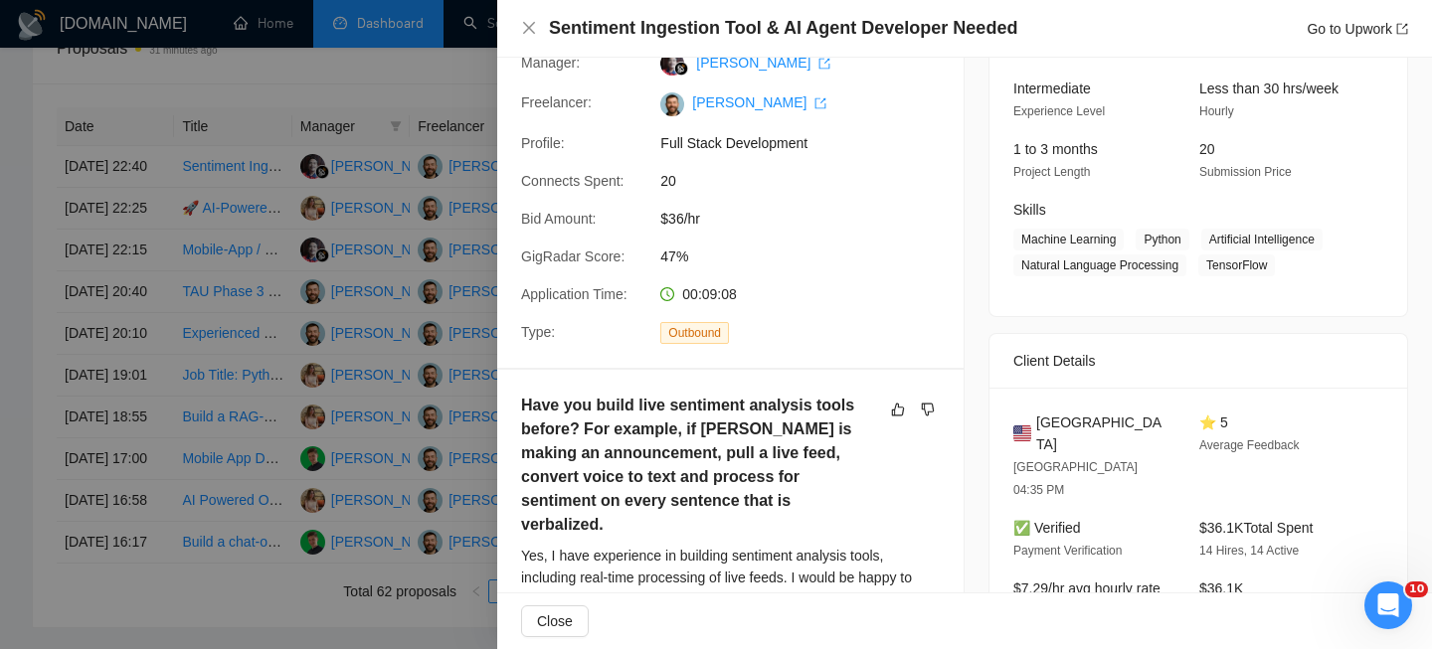
click at [1090, 370] on div "Client Details" at bounding box center [1198, 361] width 370 height 54
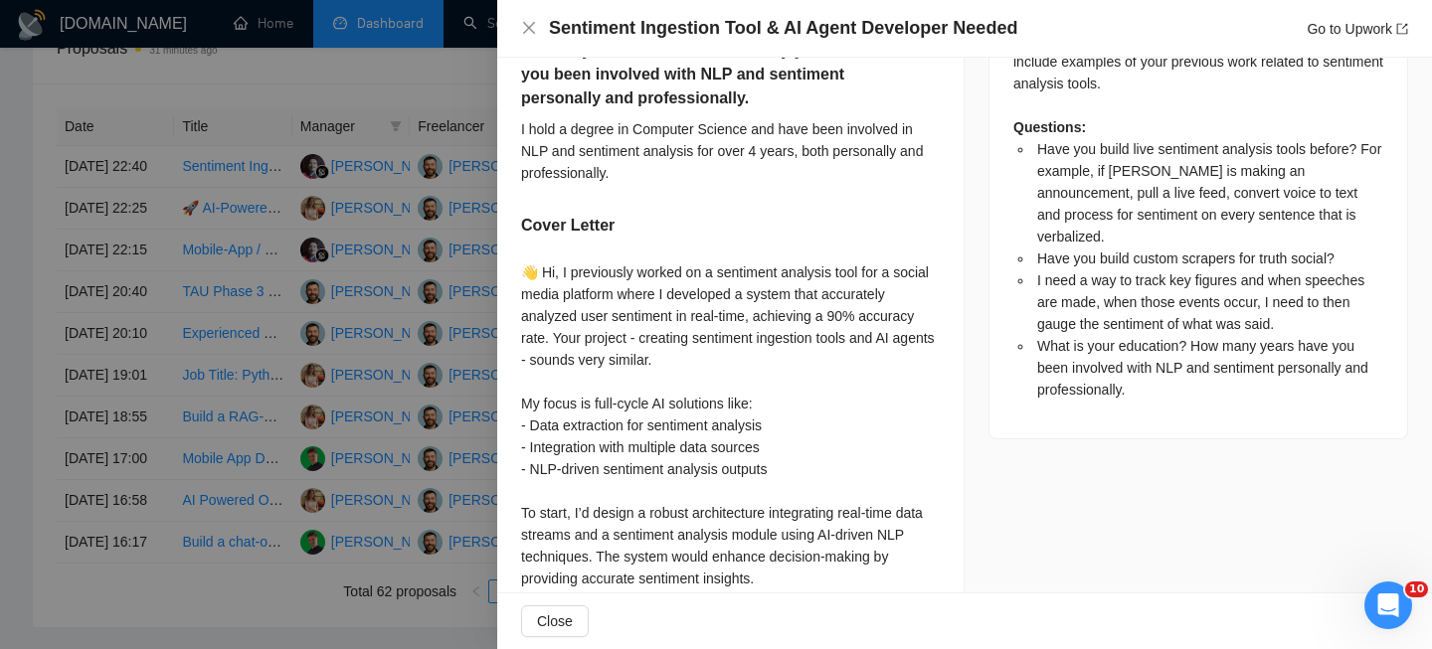
scroll to position [1131, 0]
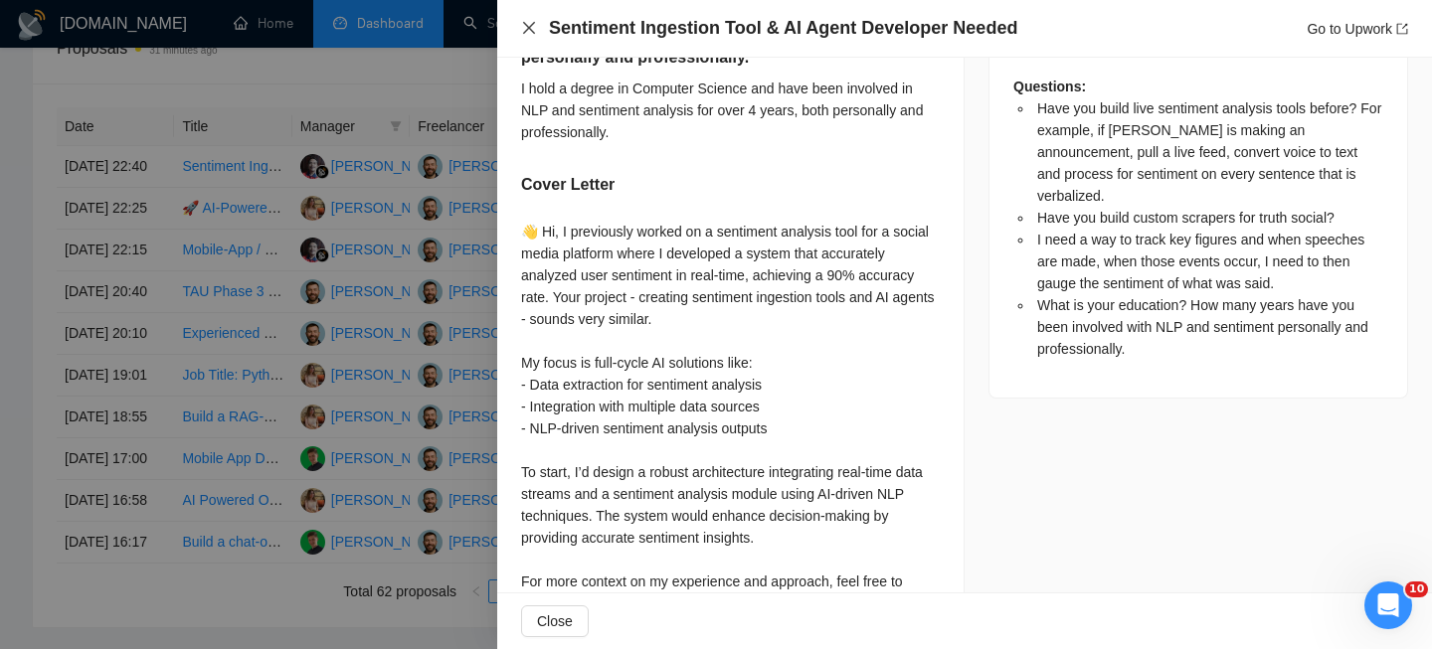
click at [522, 30] on icon "close" at bounding box center [529, 28] width 16 height 16
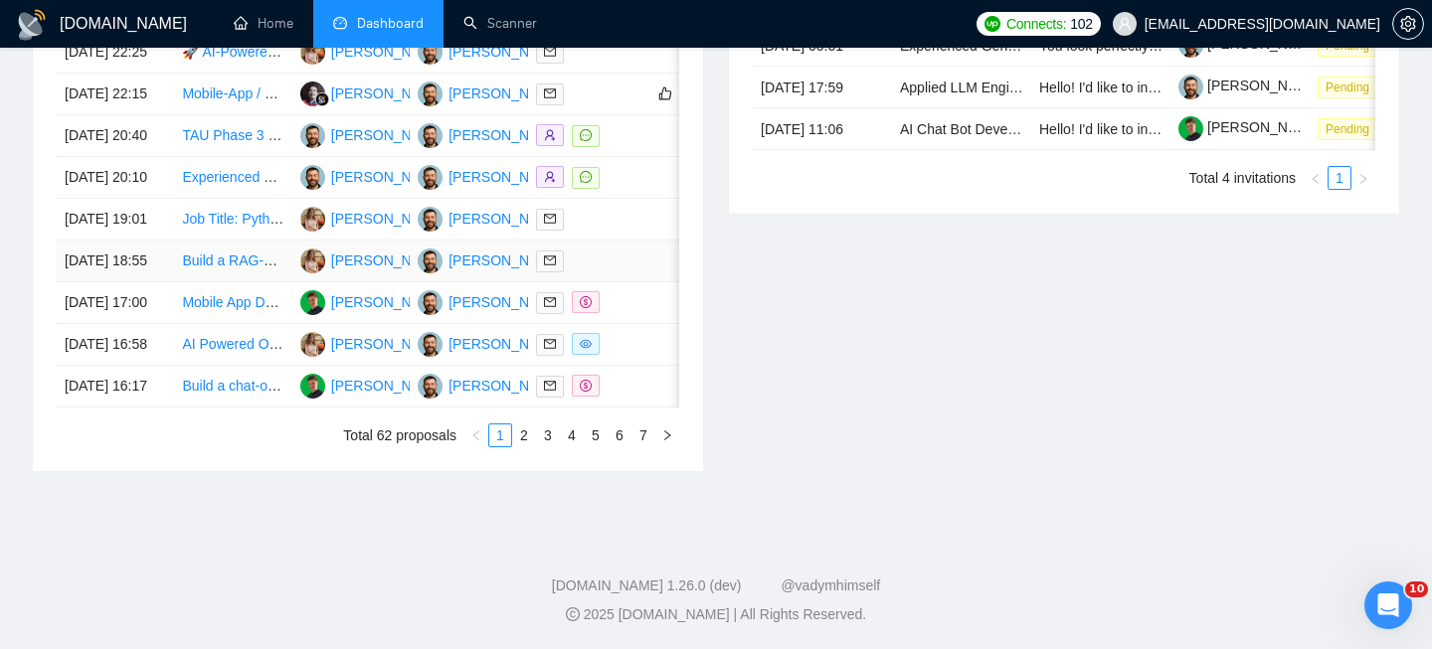
scroll to position [1034, 0]
click at [522, 446] on link "2" at bounding box center [524, 436] width 22 height 22
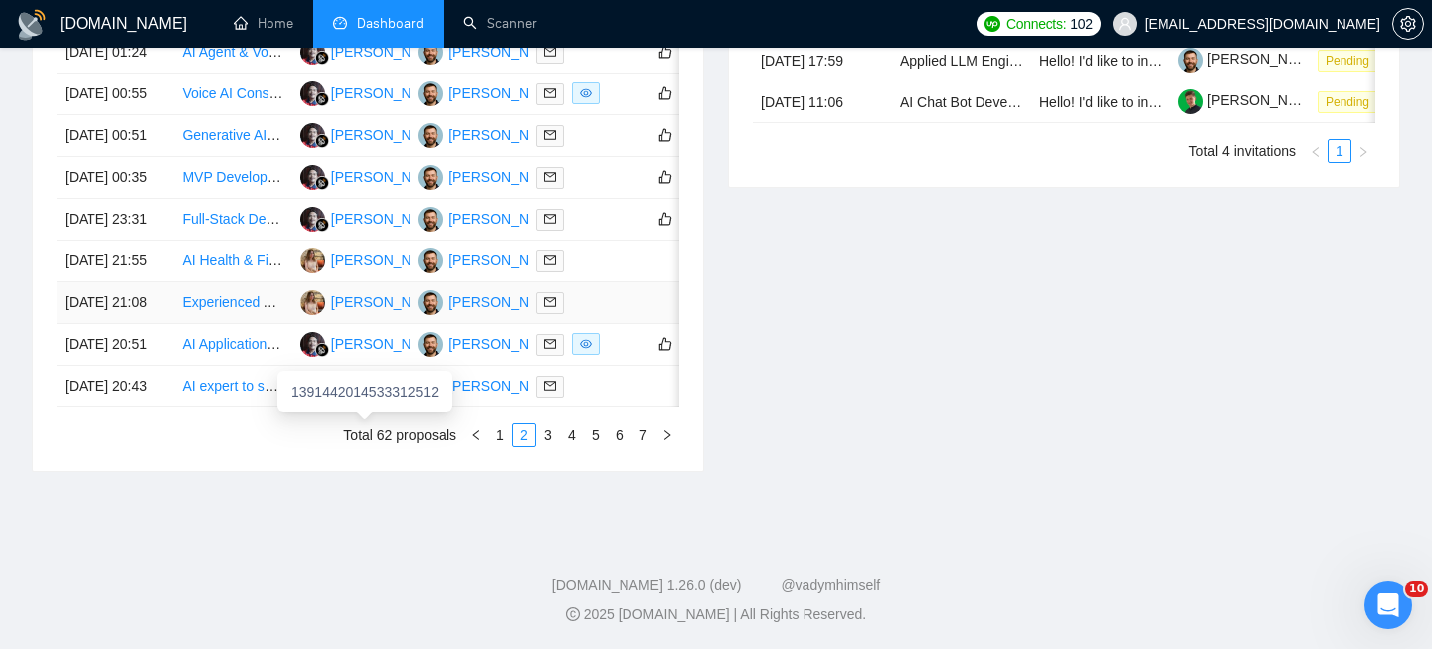
scroll to position [1009, 0]
click at [167, 366] on td "[DATE] 20:51" at bounding box center [115, 345] width 117 height 42
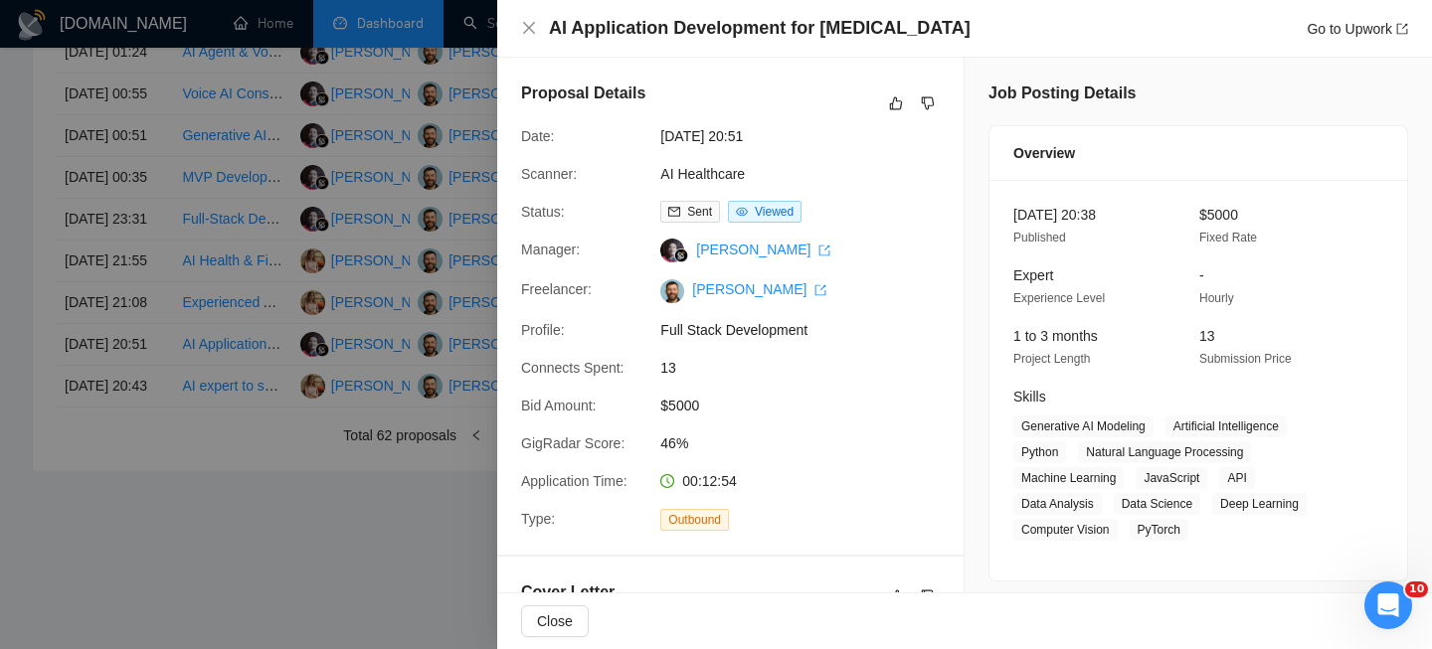
click at [667, 29] on h4 "AI Application Development for [MEDICAL_DATA]" at bounding box center [760, 28] width 422 height 25
copy h4 "AI Application Development for [MEDICAL_DATA]"
click at [527, 34] on icon "close" at bounding box center [529, 28] width 16 height 16
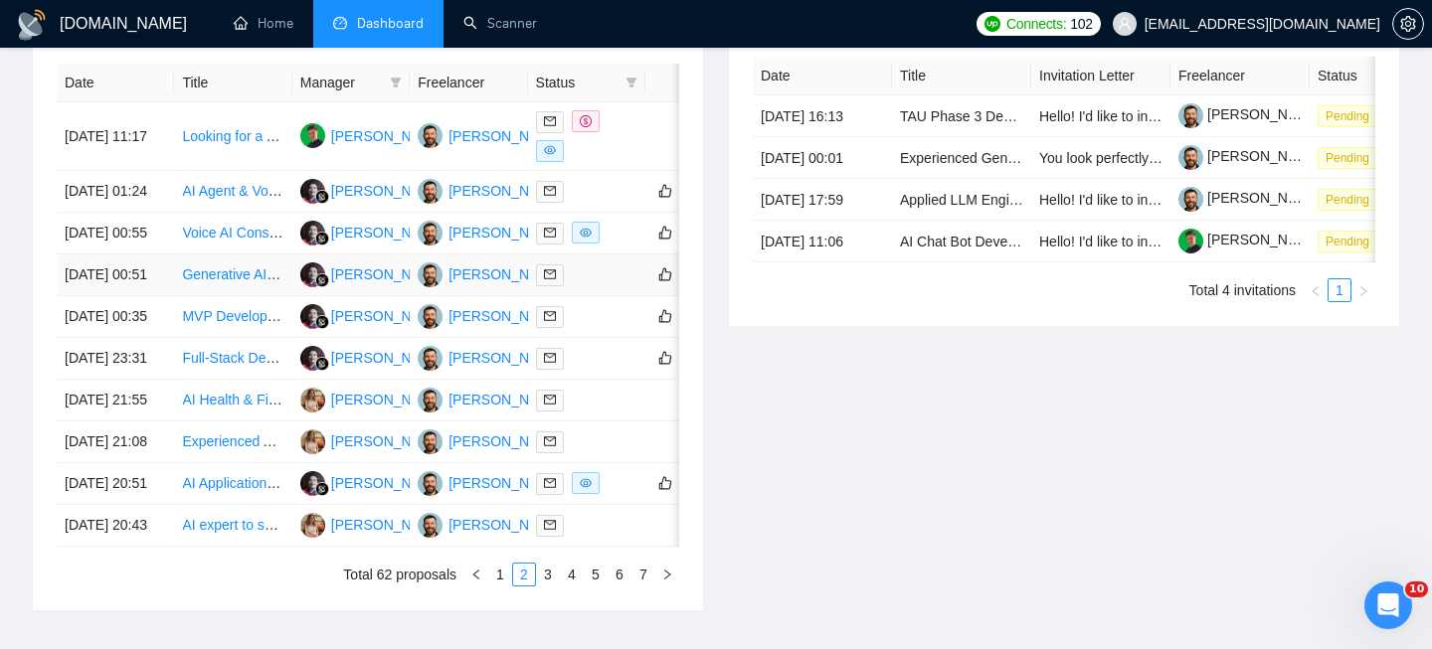
scroll to position [828, 0]
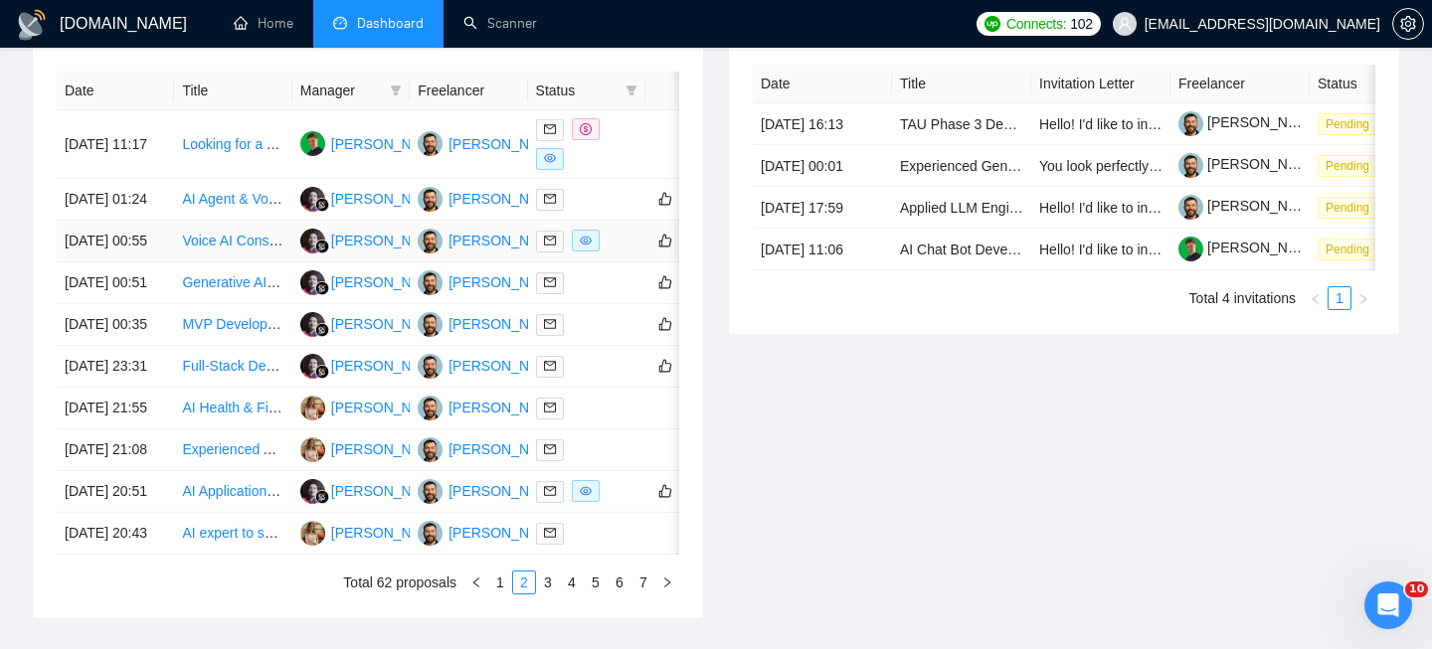
click at [176, 262] on td "Voice AI Consultation (Vapi / Retell Expert) — Custom Architecture + Long-Term …" at bounding box center [232, 242] width 117 height 42
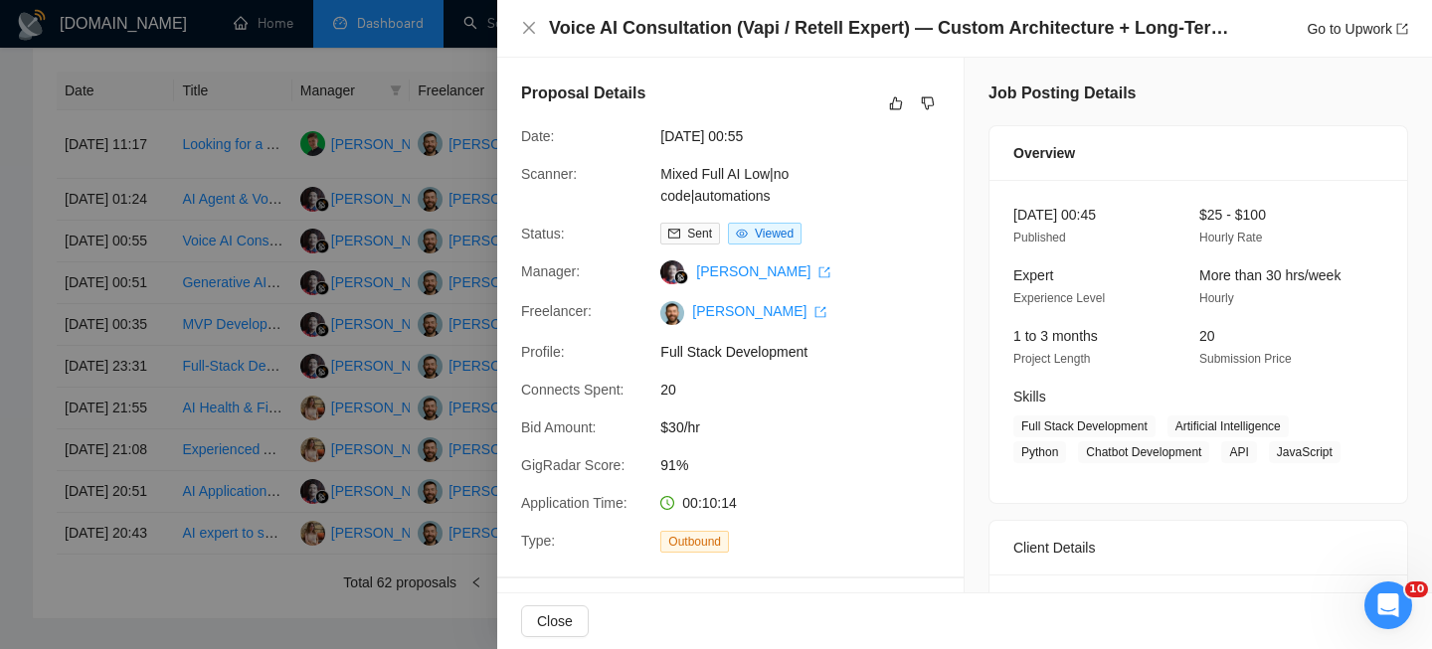
click at [720, 43] on div "Voice AI Consultation (Vapi / Retell Expert) — Custom Architecture + Long-Term …" at bounding box center [964, 29] width 934 height 58
click at [720, 38] on h4 "Voice AI Consultation (Vapi / Retell Expert) — Custom Architecture + Long-Term …" at bounding box center [892, 28] width 686 height 25
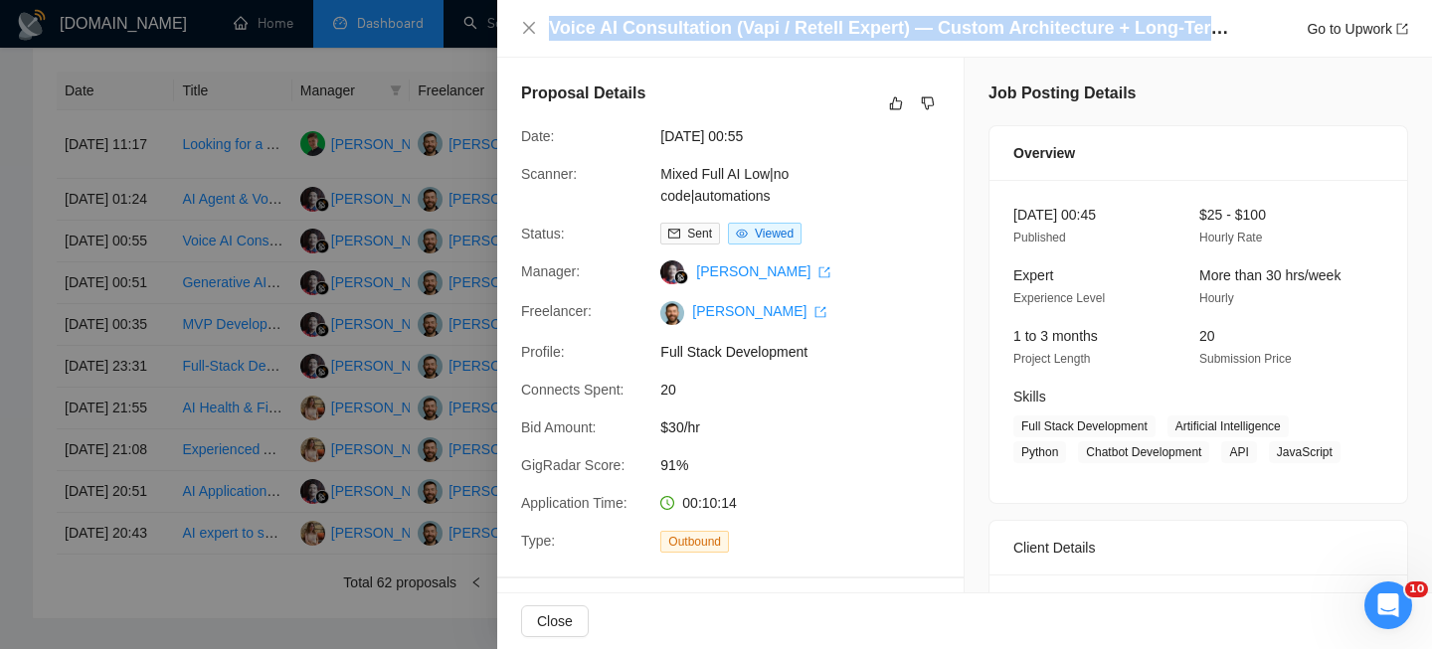
click at [720, 38] on h4 "Voice AI Consultation (Vapi / Retell Expert) — Custom Architecture + Long-Term …" at bounding box center [892, 28] width 686 height 25
copy h4 "Voice AI Consultation (Vapi / Retell Expert) — Custom Architecture + Long-Term …"
click at [530, 25] on icon "close" at bounding box center [529, 28] width 16 height 16
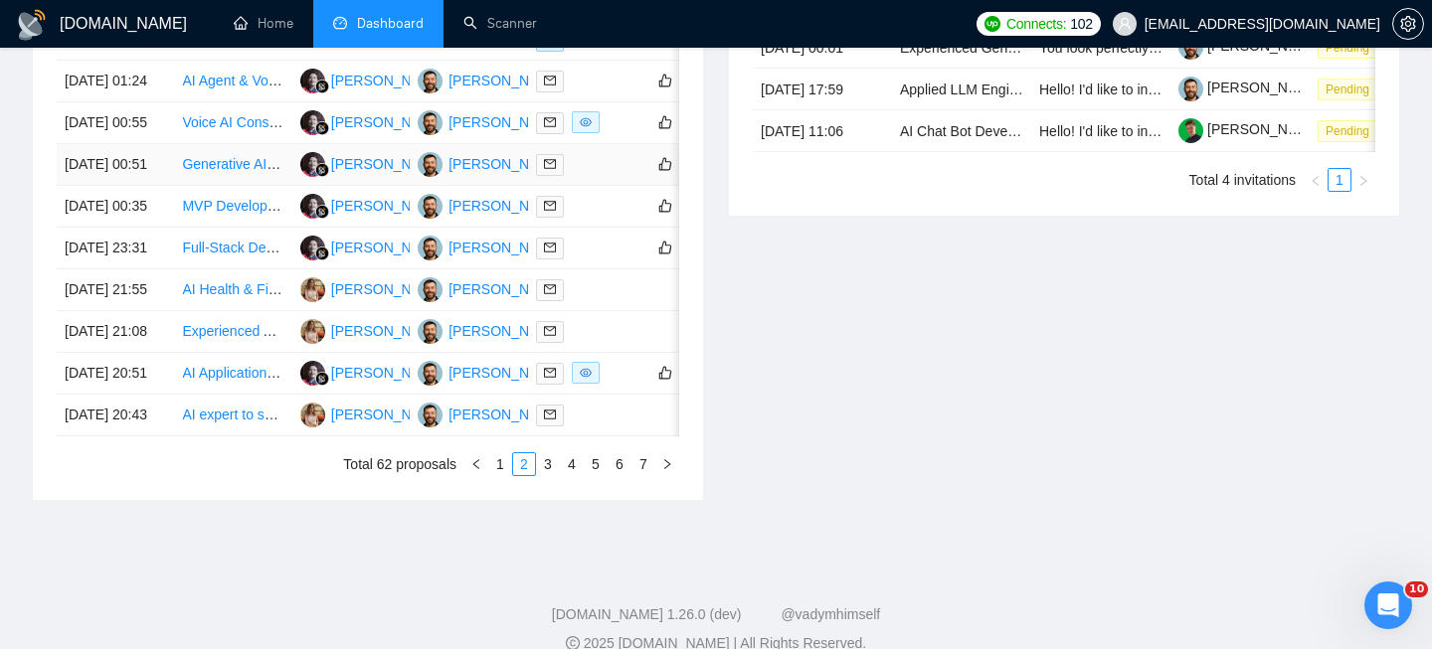
scroll to position [998, 0]
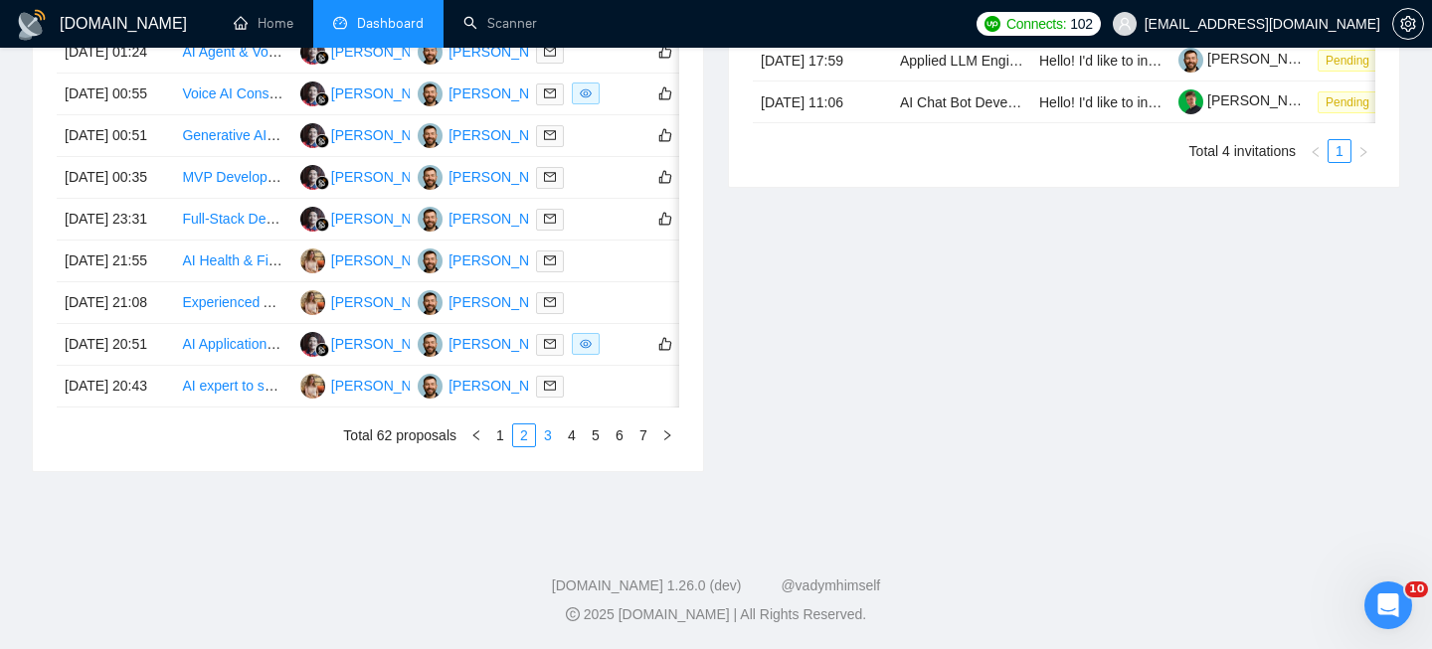
click at [545, 446] on link "3" at bounding box center [548, 436] width 22 height 22
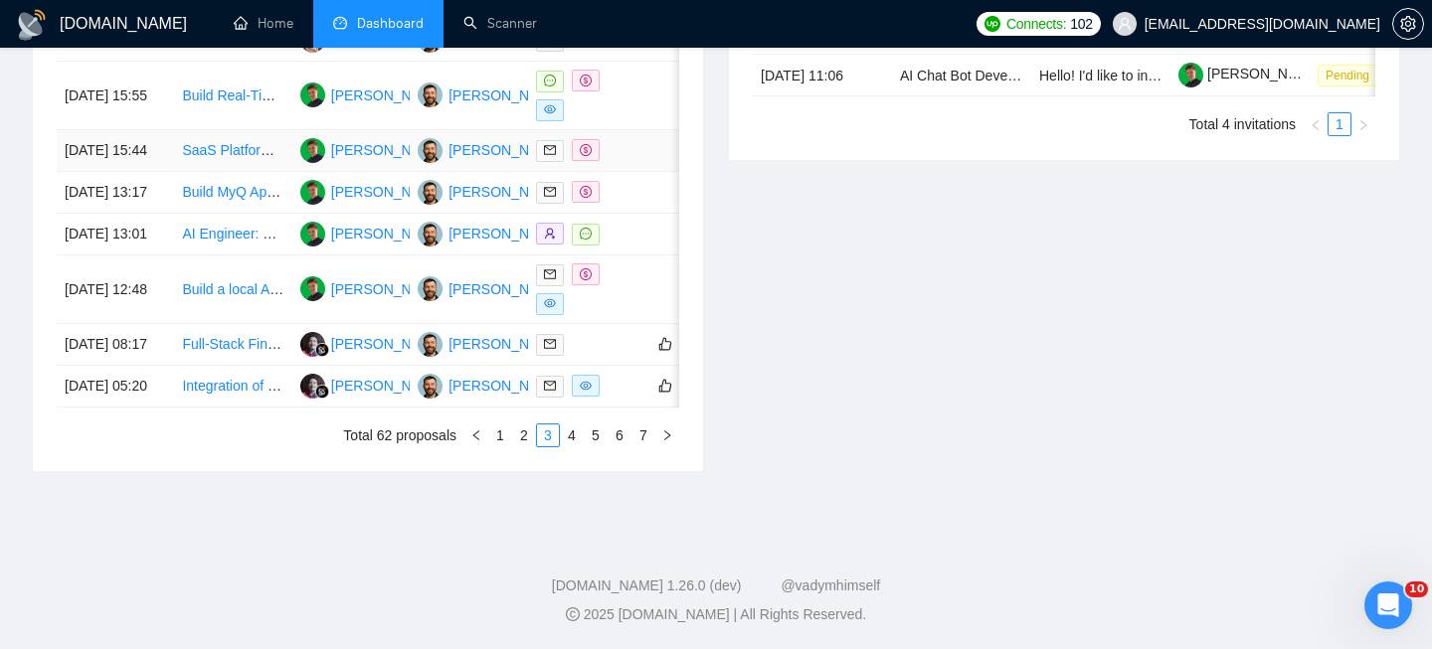
scroll to position [1067, 0]
click at [167, 408] on td "[DATE] 05:20" at bounding box center [115, 387] width 117 height 42
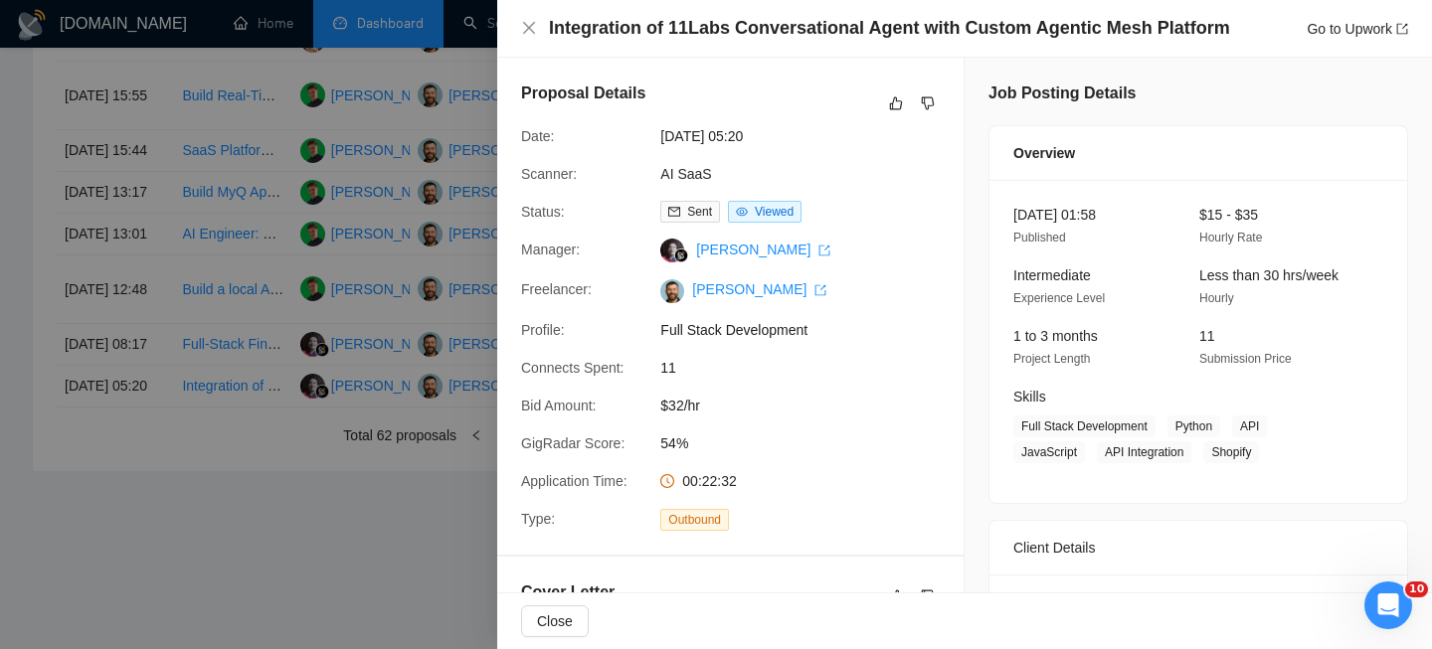
click at [747, 28] on h4 "Integration of 11Labs Conversational Agent with Custom Agentic Mesh Platform" at bounding box center [889, 28] width 681 height 25
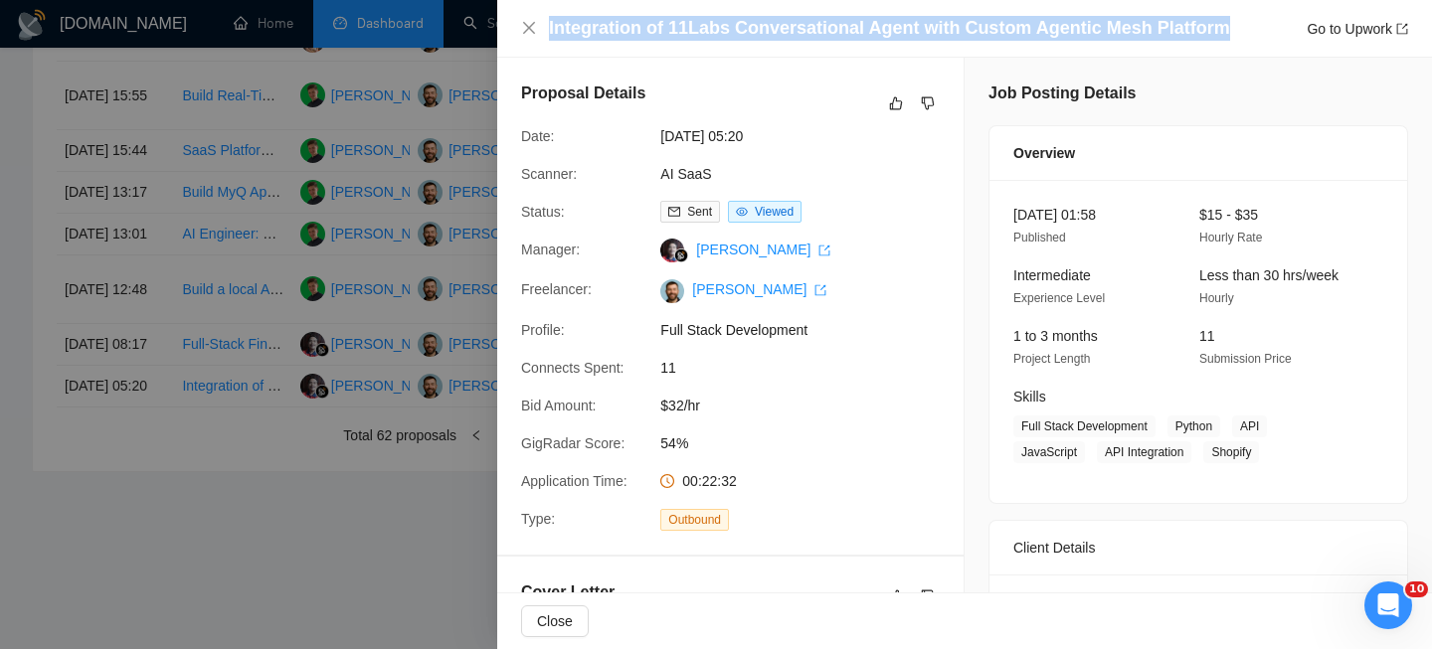
click at [747, 28] on h4 "Integration of 11Labs Conversational Agent with Custom Agentic Mesh Platform" at bounding box center [889, 28] width 681 height 25
copy h4 "Integration of 11Labs Conversational Agent with Custom Agentic Mesh Platform"
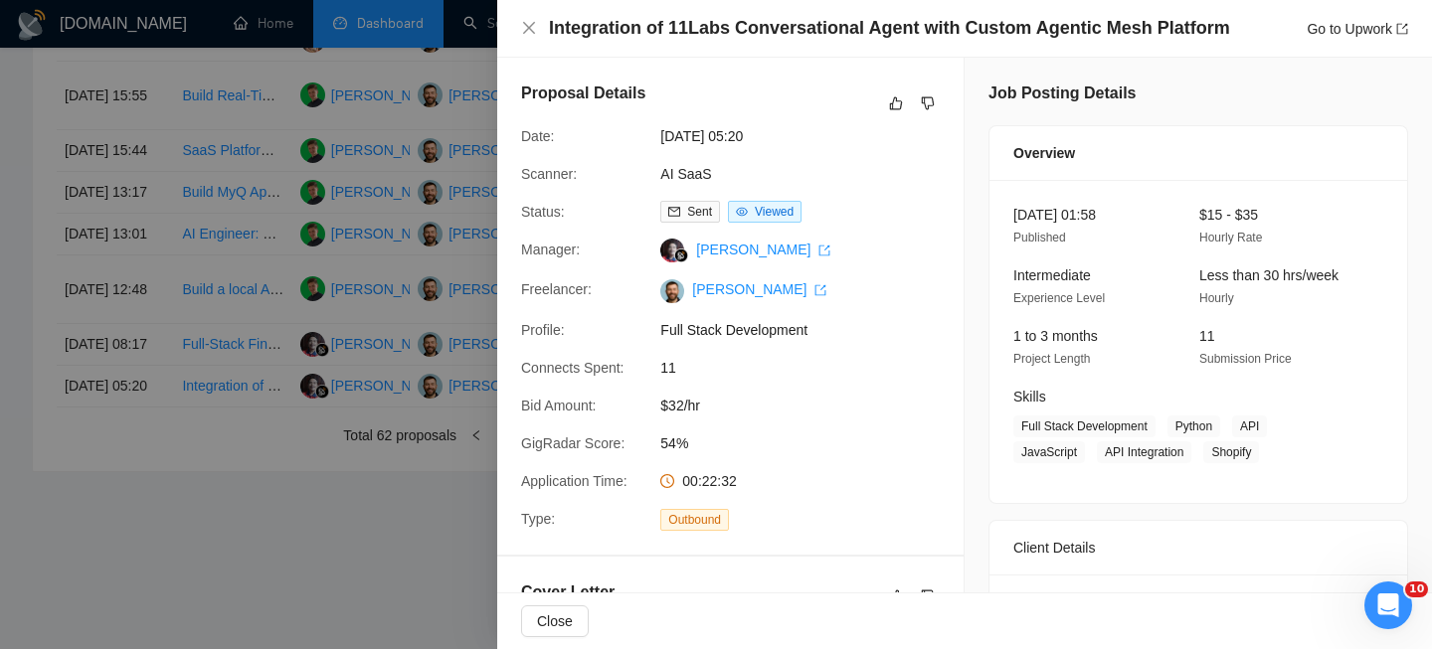
click at [530, 37] on div "Integration of 11Labs Conversational Agent with Custom Agentic Mesh Platform Go…" at bounding box center [964, 28] width 887 height 25
click at [523, 31] on icon "close" at bounding box center [529, 28] width 16 height 16
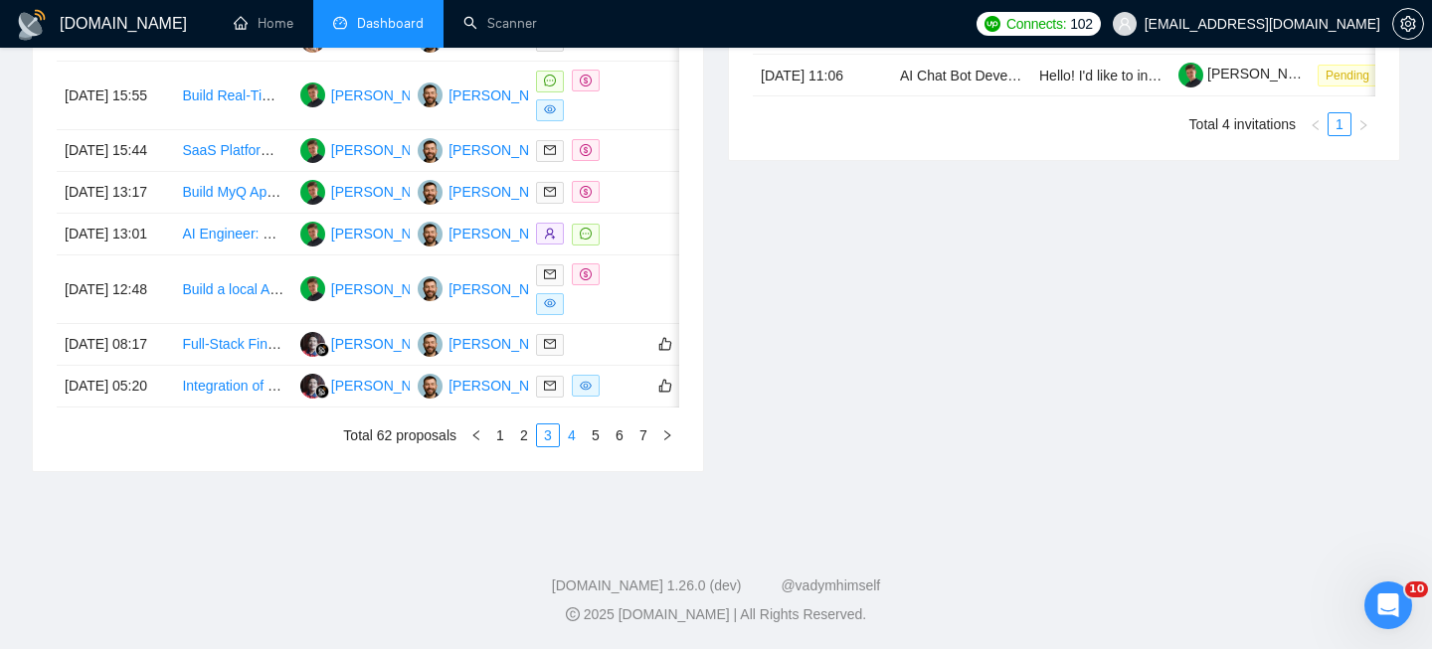
click at [566, 446] on link "4" at bounding box center [572, 436] width 22 height 22
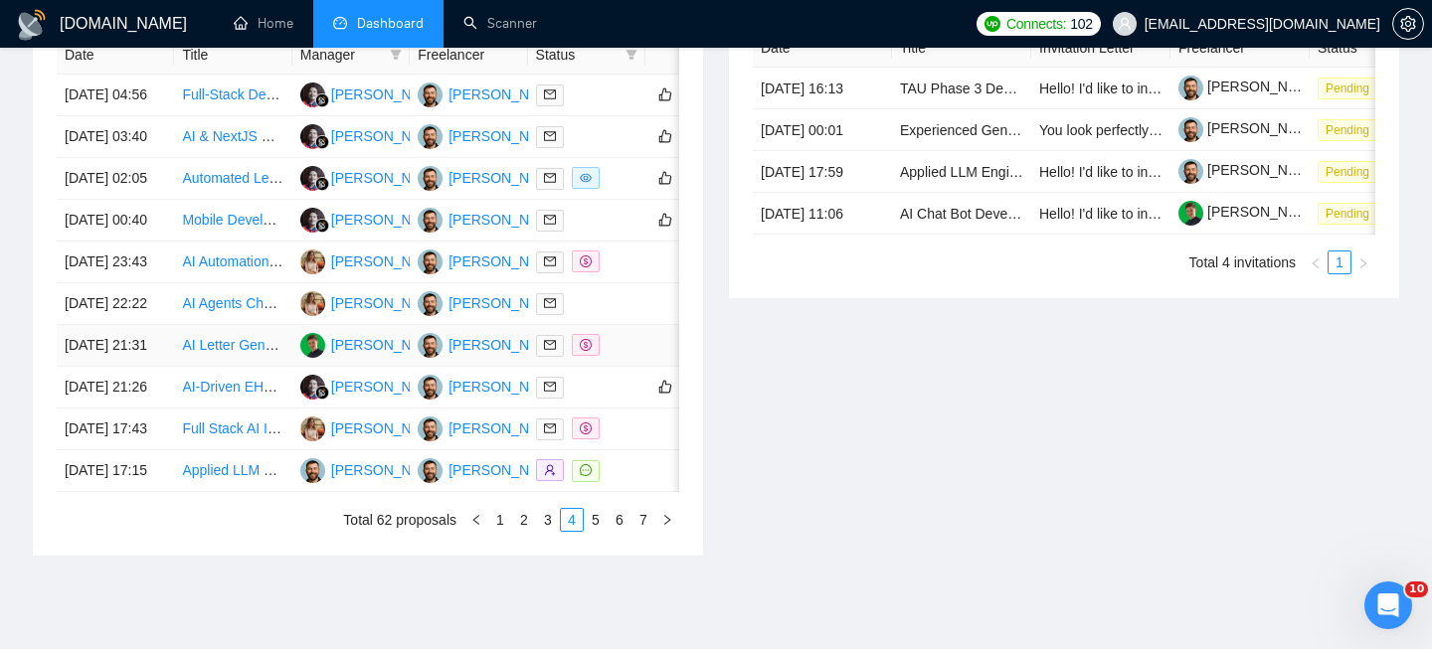
scroll to position [853, 0]
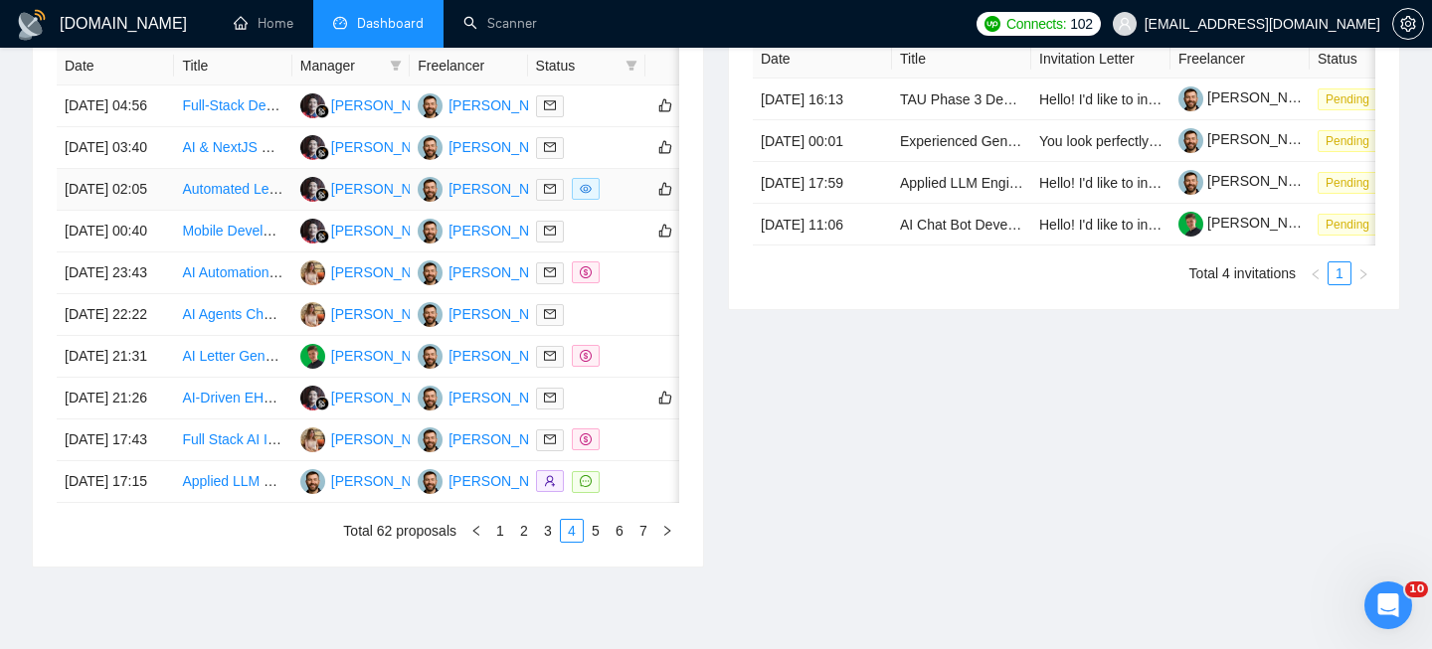
click at [165, 211] on td "[DATE] 02:05" at bounding box center [115, 190] width 117 height 42
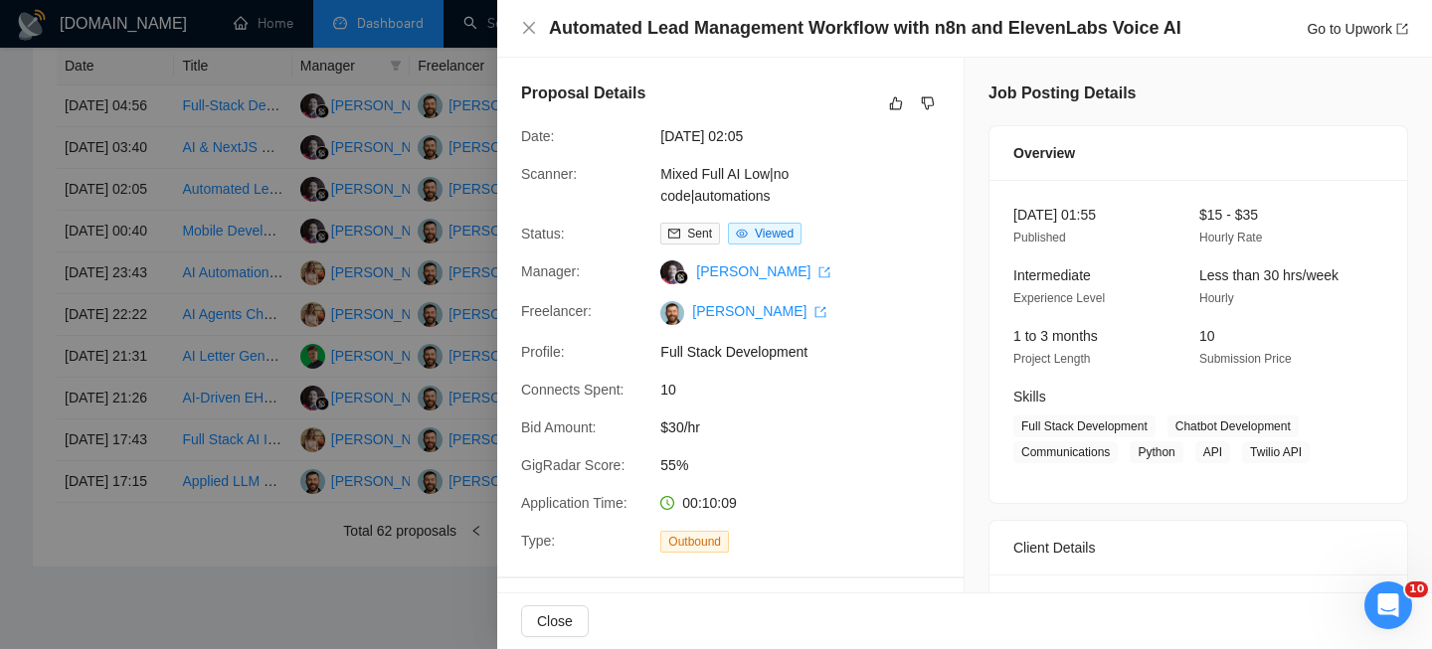
click at [714, 35] on h4 "Automated Lead Management Workflow with n8n and ElevenLabs Voice AI" at bounding box center [865, 28] width 632 height 25
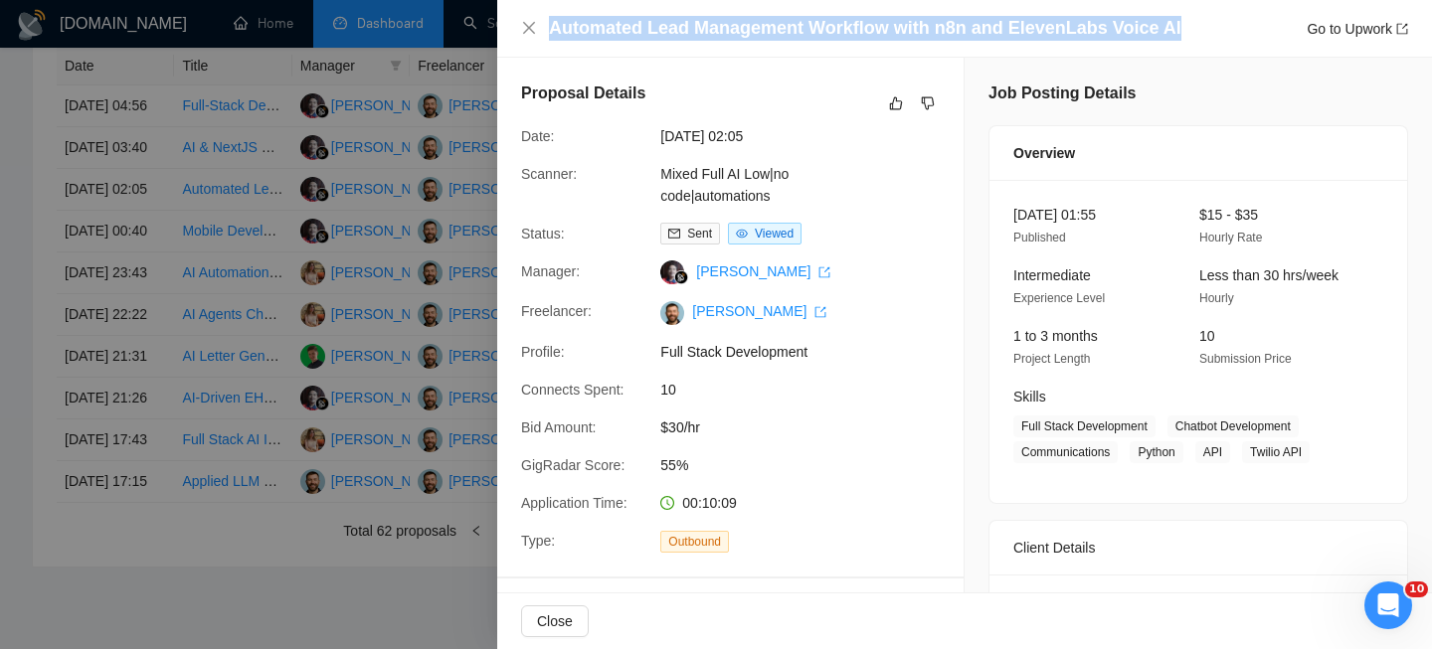
click at [714, 35] on h4 "Automated Lead Management Workflow with n8n and ElevenLabs Voice AI" at bounding box center [865, 28] width 632 height 25
copy h4 "Automated Lead Management Workflow with n8n and ElevenLabs Voice AI"
click at [532, 26] on icon "close" at bounding box center [529, 28] width 16 height 16
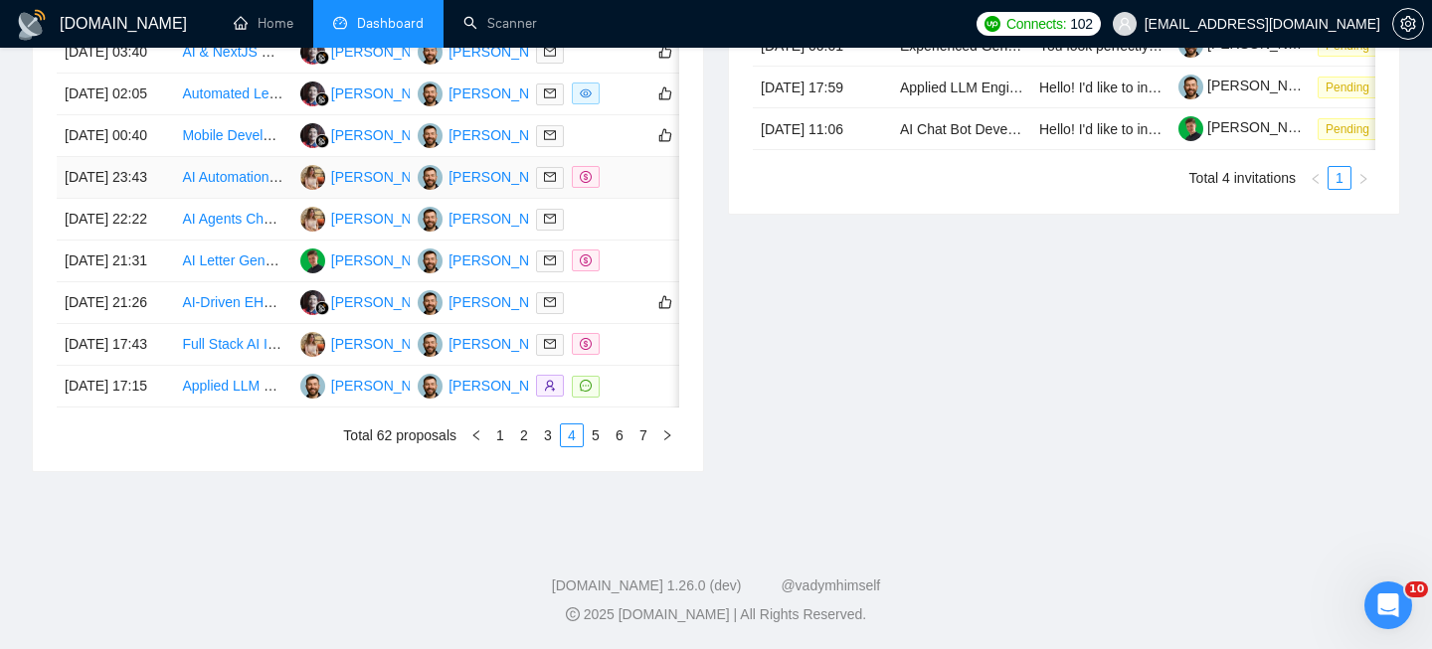
scroll to position [1043, 0]
click at [597, 471] on div "Date Title Manager Freelancer Status 02 Sep, 2025 04:56 Full-Stack Dev Needed: …" at bounding box center [368, 199] width 670 height 544
click at [597, 446] on link "5" at bounding box center [596, 436] width 22 height 22
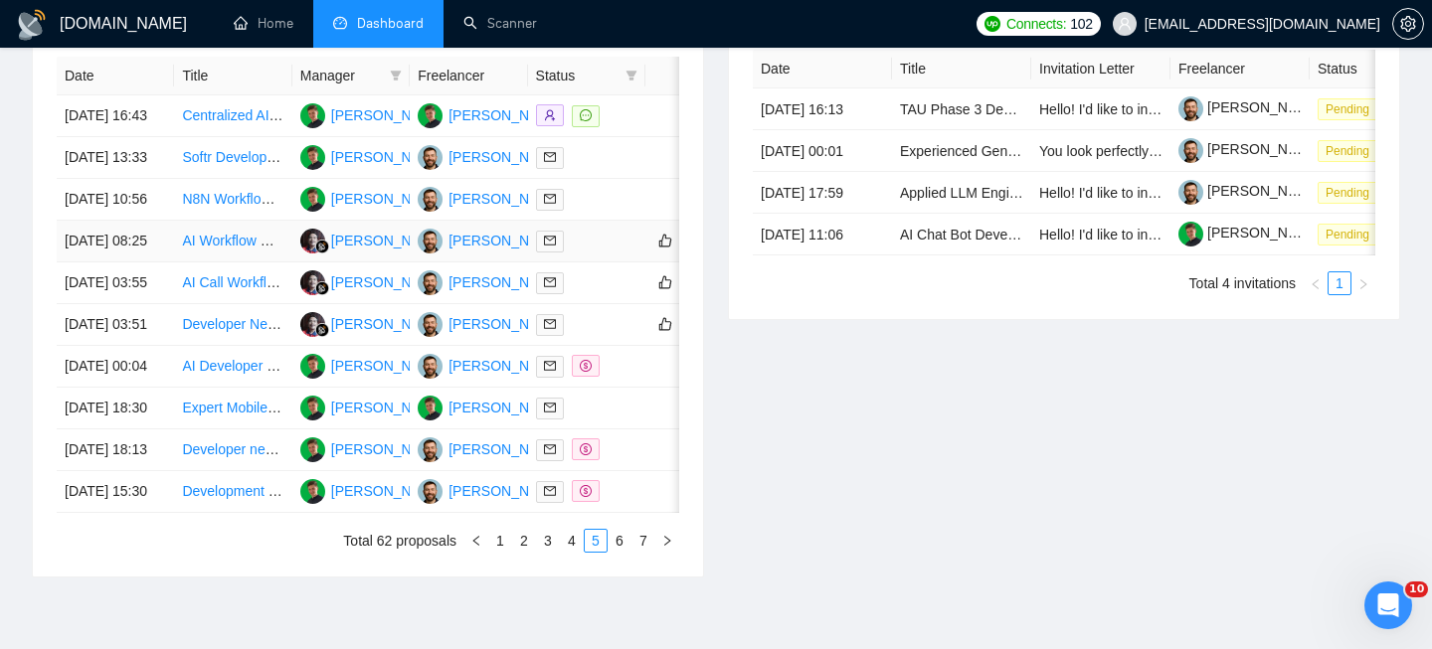
scroll to position [959, 0]
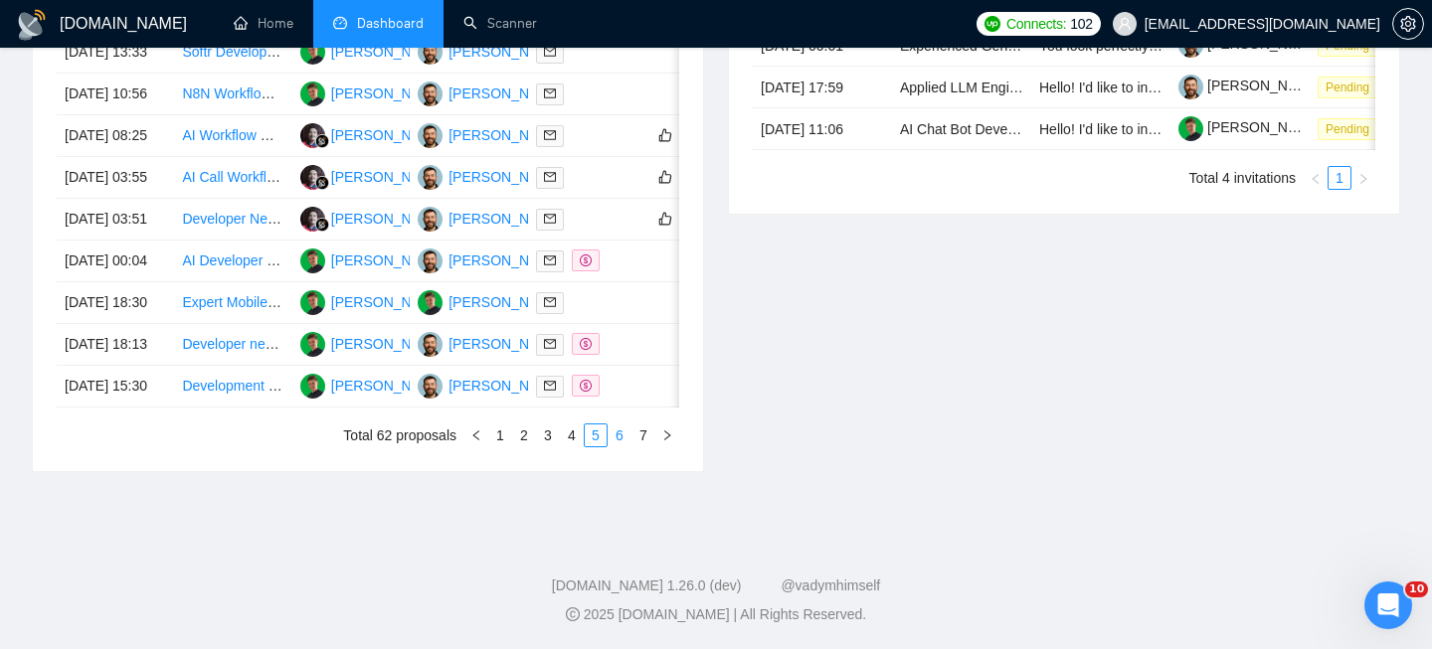
click at [608, 446] on link "6" at bounding box center [619, 436] width 22 height 22
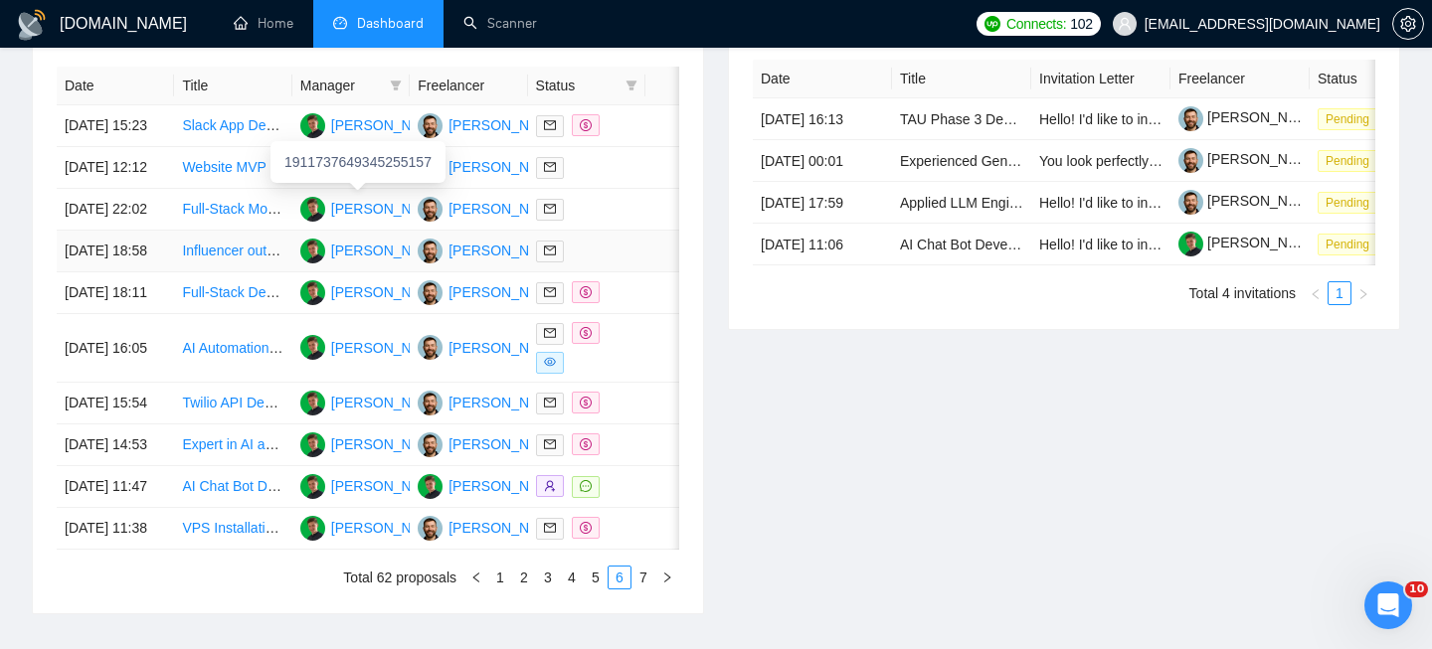
scroll to position [942, 0]
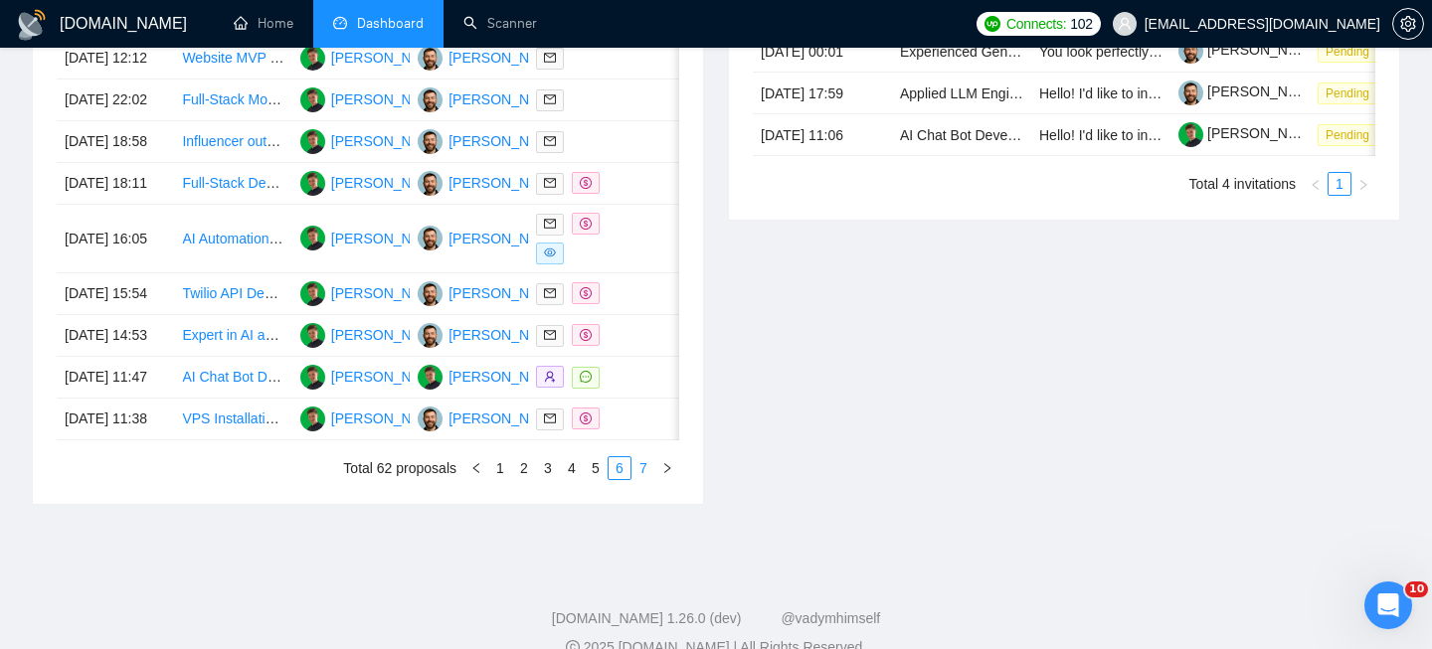
click at [636, 479] on link "7" at bounding box center [643, 468] width 22 height 22
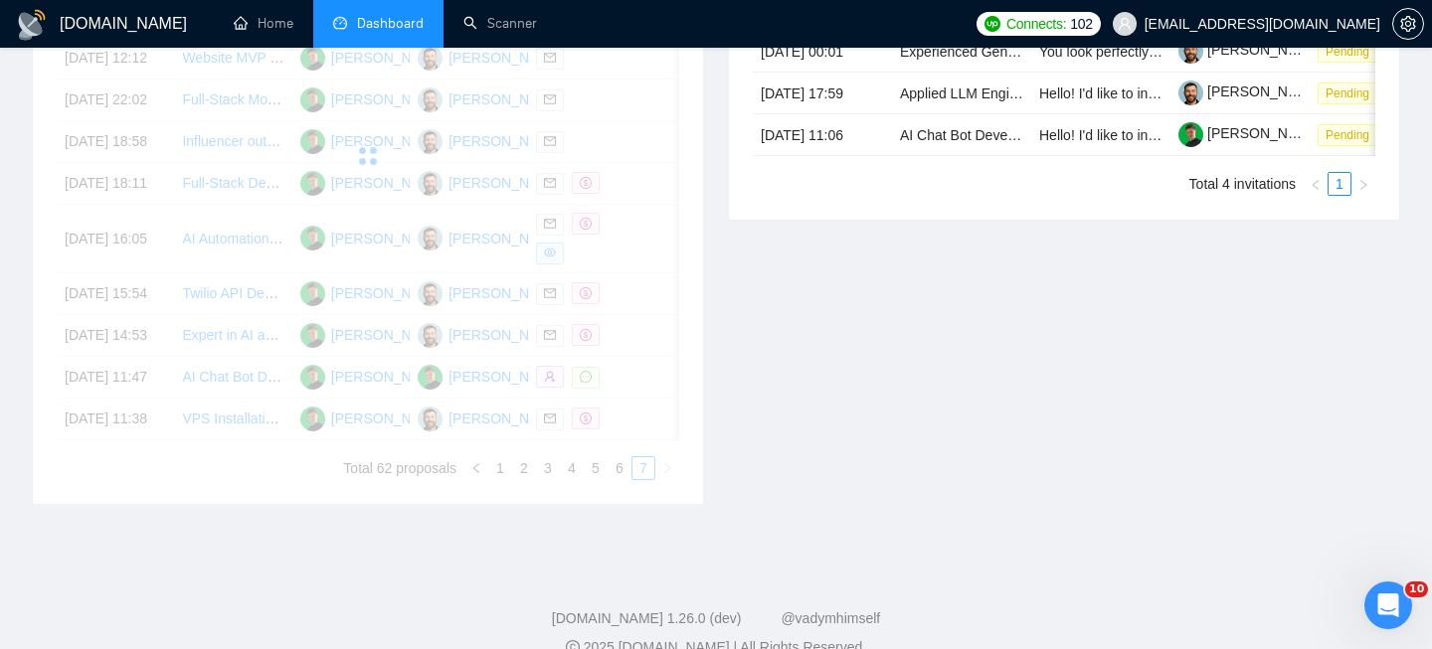
click at [637, 480] on div "Date Title Manager Freelancer Status 31 Aug, 2025 15:23 Slack App Developer: Re…" at bounding box center [368, 218] width 622 height 523
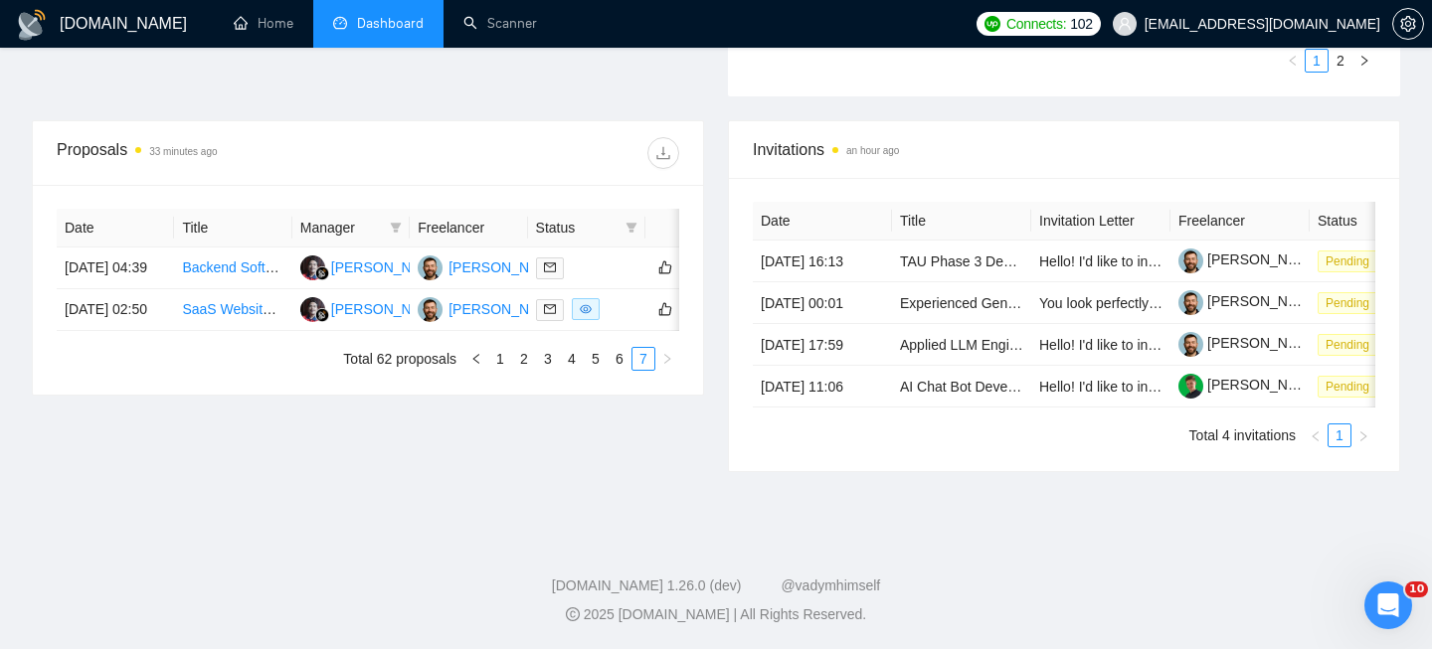
scroll to position [766, 0]
click at [151, 289] on td "[DATE] 02:50" at bounding box center [115, 310] width 117 height 42
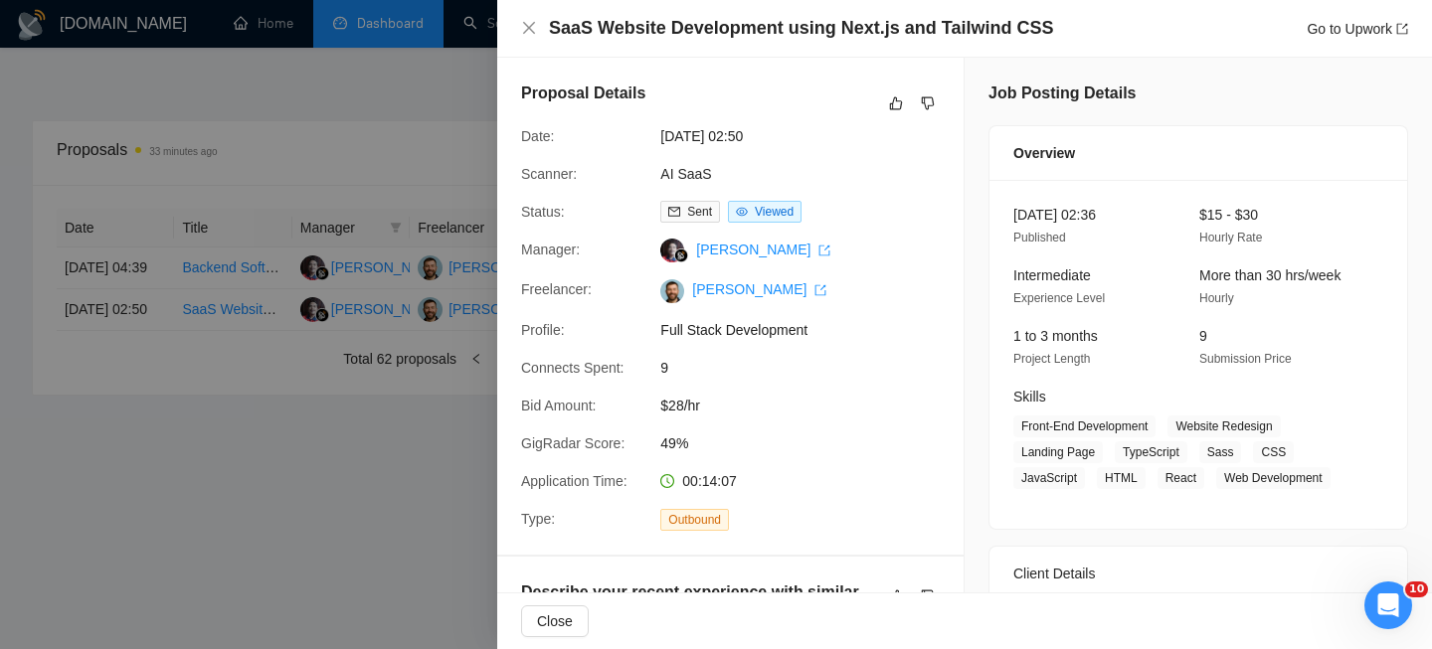
click at [628, 35] on h4 "SaaS Website Development using Next.js and Tailwind CSS" at bounding box center [801, 28] width 504 height 25
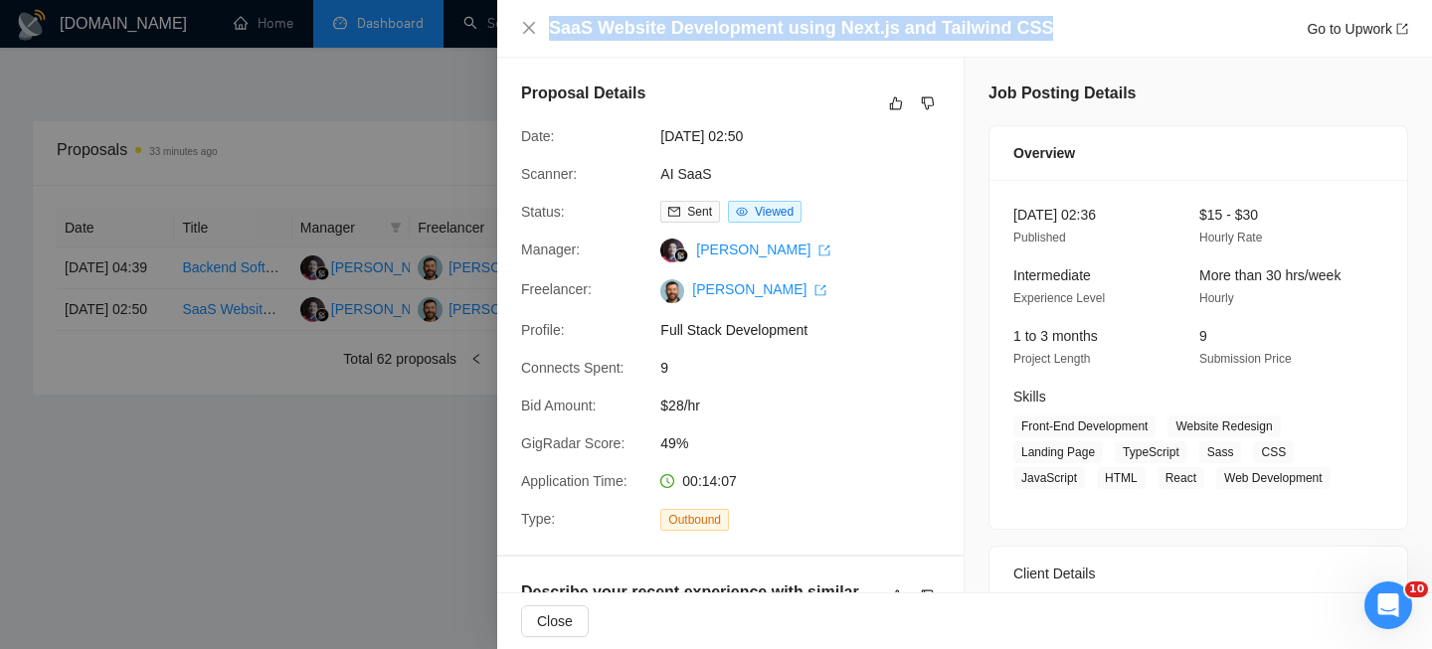
click at [628, 35] on h4 "SaaS Website Development using Next.js and Tailwind CSS" at bounding box center [801, 28] width 504 height 25
copy h4 "SaaS Website Development using Next.js and Tailwind CSS"
